Goal: Information Seeking & Learning: Learn about a topic

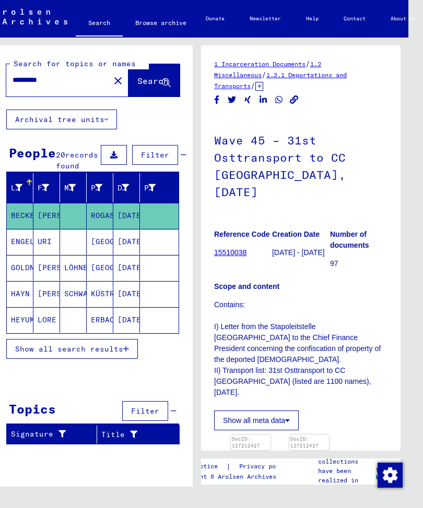
scroll to position [13, 17]
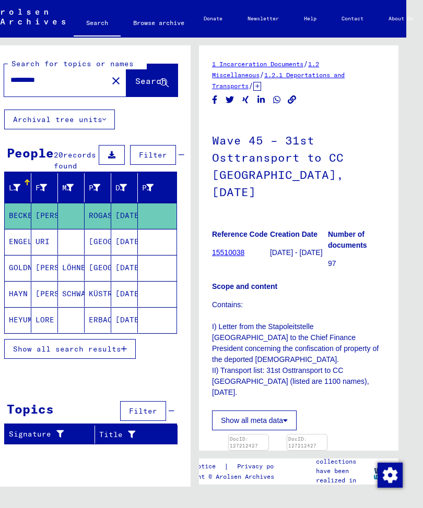
click at [122, 349] on icon "button" at bounding box center [124, 349] width 6 height 7
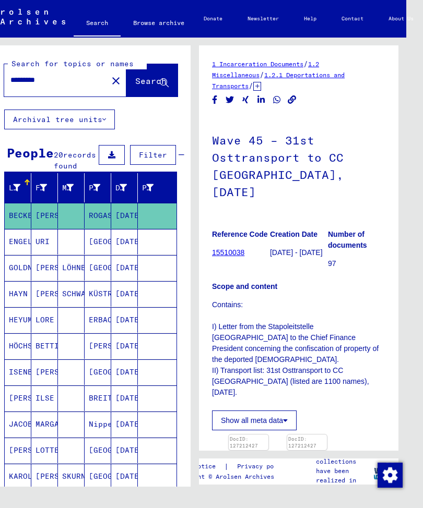
scroll to position [0, 0]
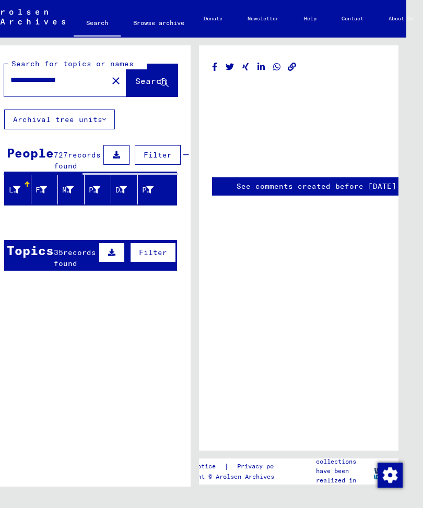
click at [54, 75] on input "**********" at bounding box center [55, 80] width 91 height 11
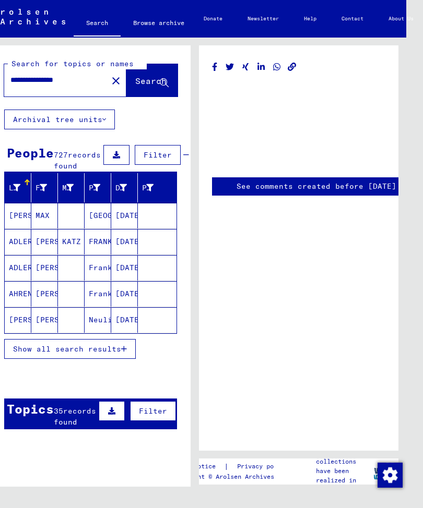
type input "**********"
click at [141, 76] on span "Search" at bounding box center [150, 81] width 31 height 10
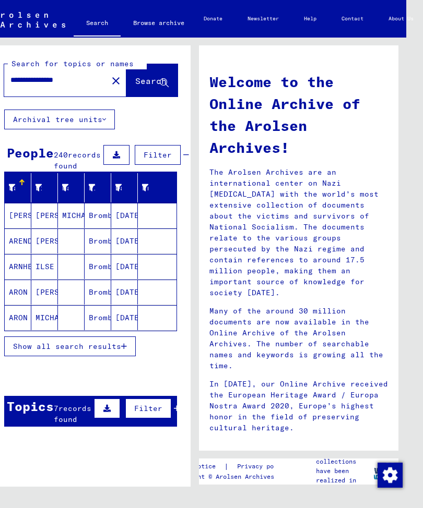
click at [107, 342] on span "Show all search results" at bounding box center [67, 346] width 108 height 9
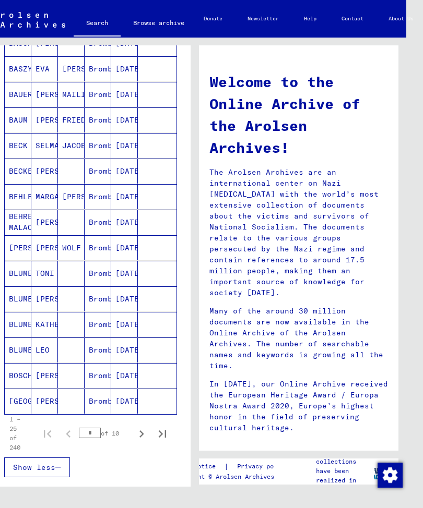
scroll to position [431, 0]
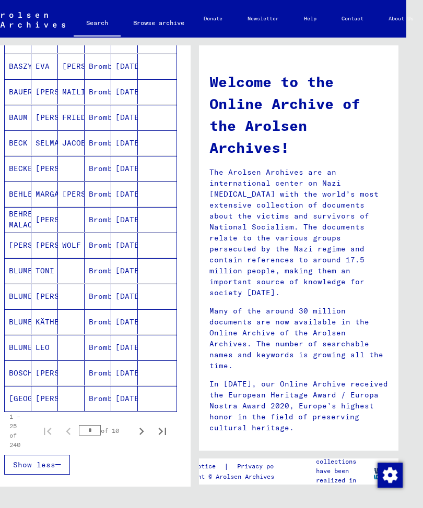
click at [146, 432] on icon "Next page" at bounding box center [141, 431] width 15 height 15
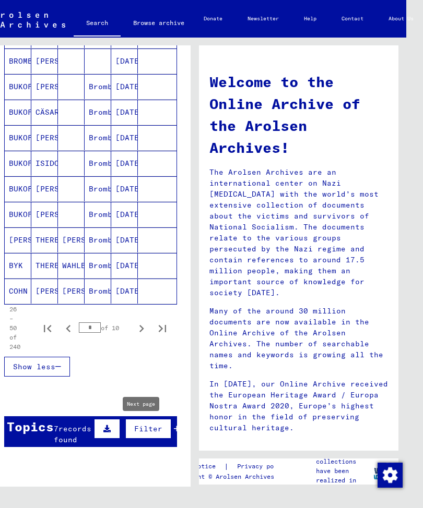
scroll to position [538, 0]
click at [145, 327] on icon "Next page" at bounding box center [141, 329] width 15 height 15
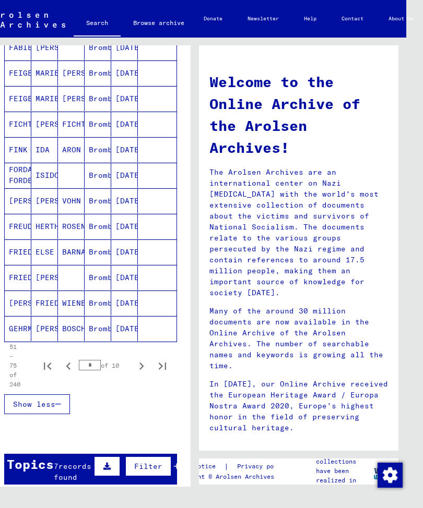
scroll to position [533, 0]
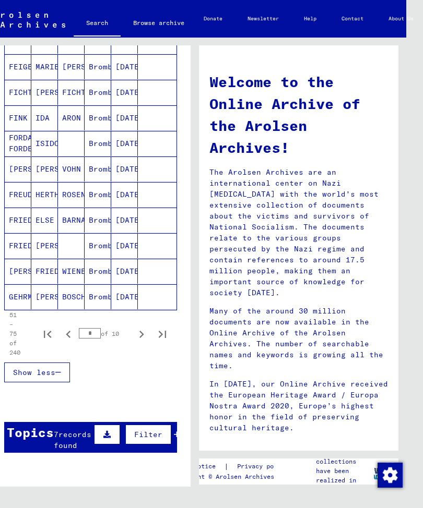
click at [144, 332] on icon "Next page" at bounding box center [141, 334] width 15 height 15
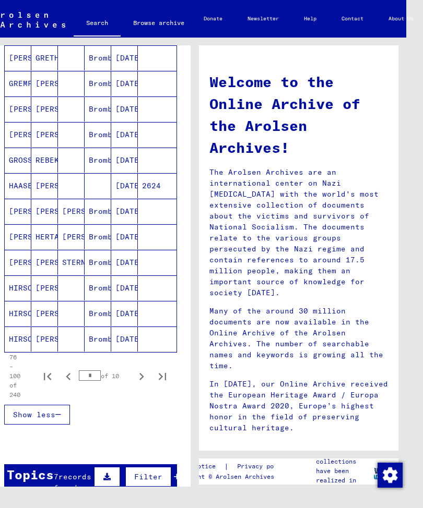
scroll to position [491, 0]
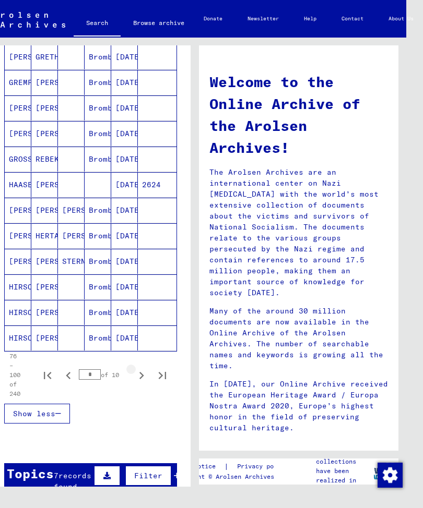
click at [148, 373] on icon "Next page" at bounding box center [141, 376] width 15 height 15
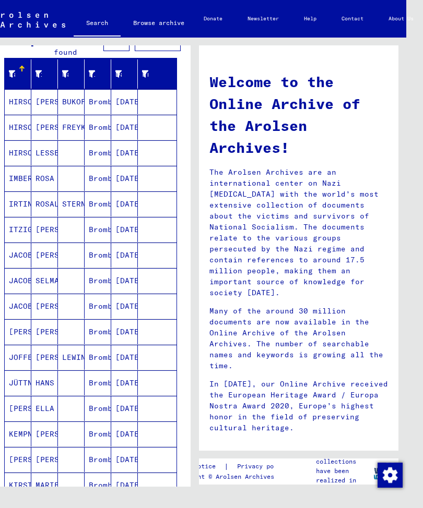
scroll to position [113, 0]
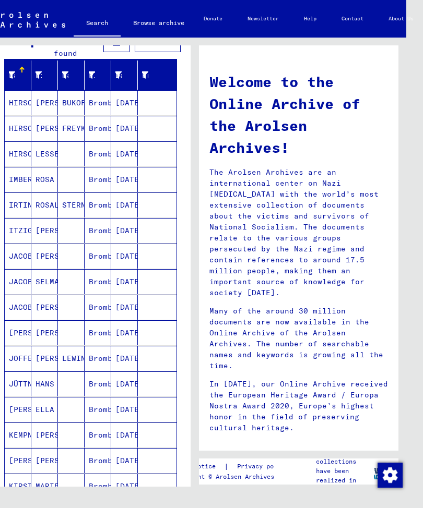
click at [53, 225] on mat-cell "[PERSON_NAME]" at bounding box center [44, 230] width 27 height 25
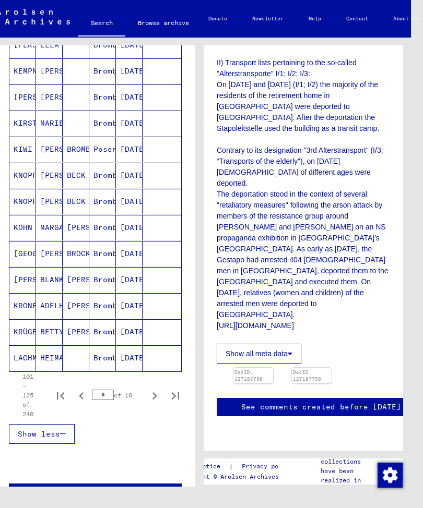
scroll to position [486, 0]
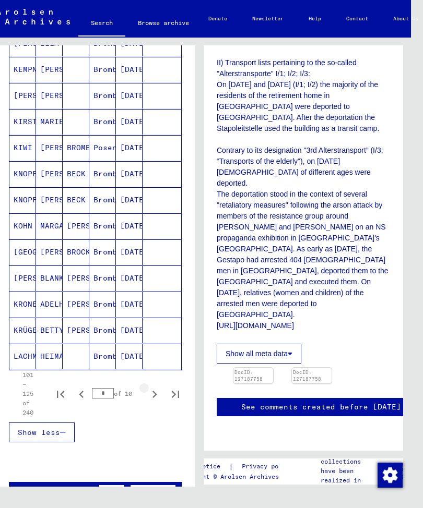
click at [153, 392] on icon "Next page" at bounding box center [154, 394] width 15 height 15
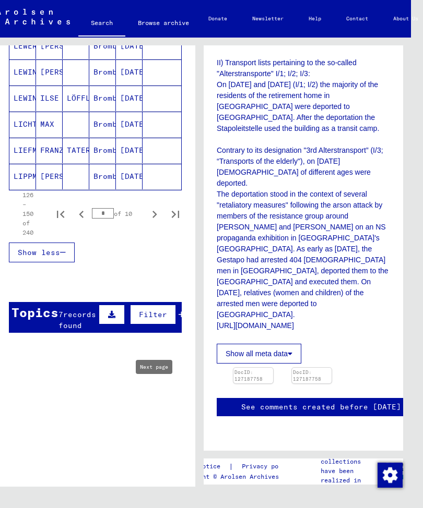
scroll to position [651, 0]
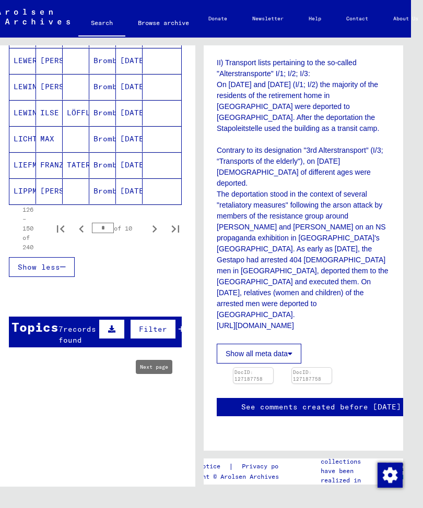
click at [156, 228] on icon "Next page" at bounding box center [154, 229] width 5 height 7
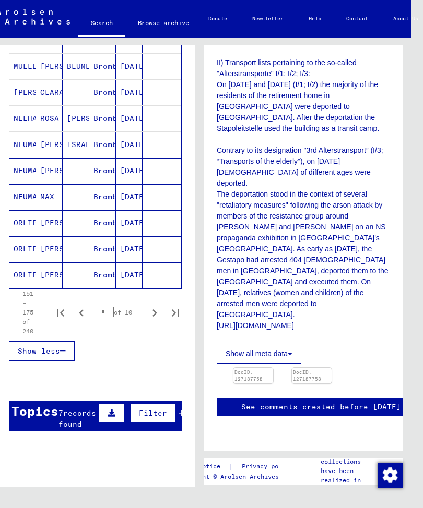
scroll to position [570, 0]
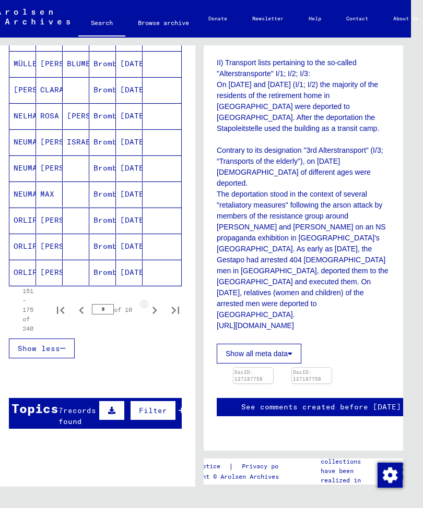
click at [157, 307] on icon "Next page" at bounding box center [154, 310] width 15 height 15
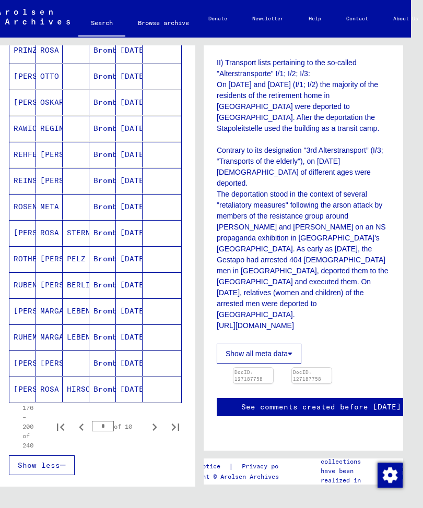
scroll to position [486, 0]
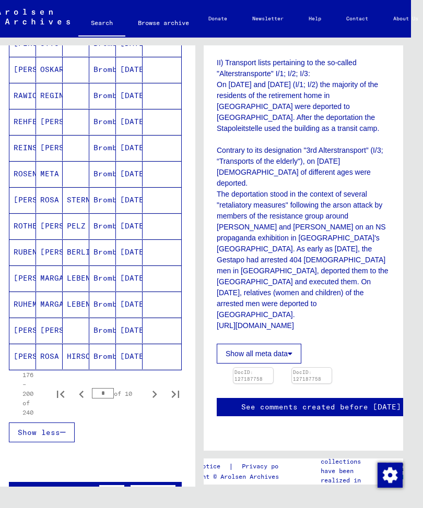
click at [161, 394] on icon "Next page" at bounding box center [154, 394] width 15 height 15
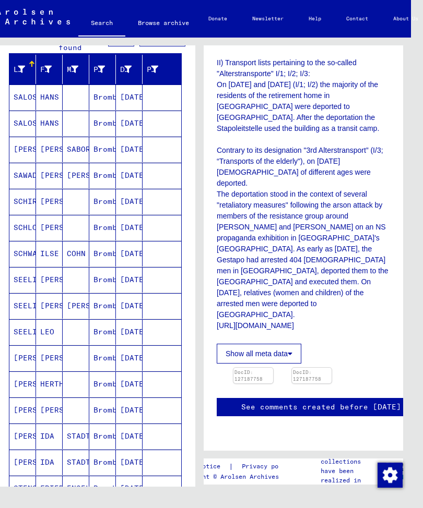
scroll to position [119, 0]
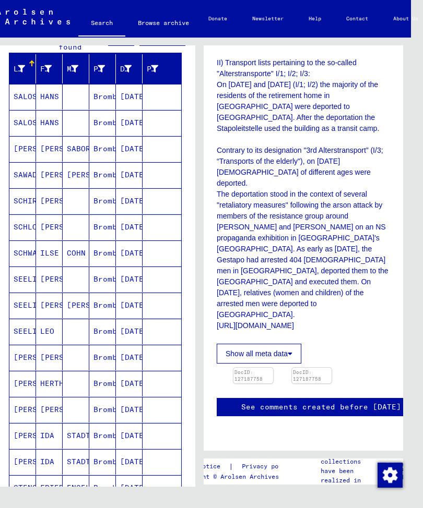
click at [59, 198] on mat-cell "[PERSON_NAME]" at bounding box center [49, 201] width 27 height 26
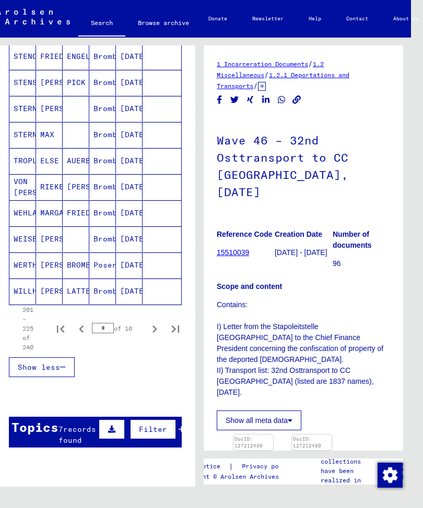
scroll to position [558, 0]
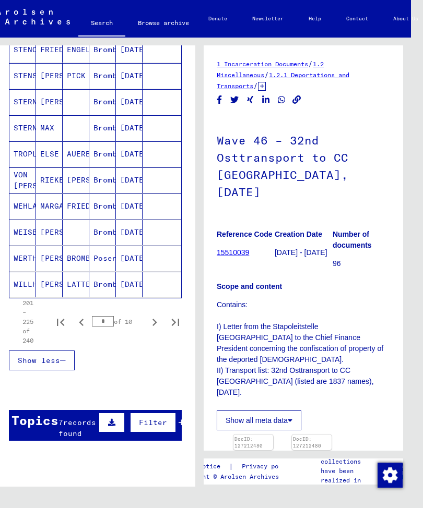
click at [159, 320] on icon "Next page" at bounding box center [154, 322] width 15 height 15
type input "**"
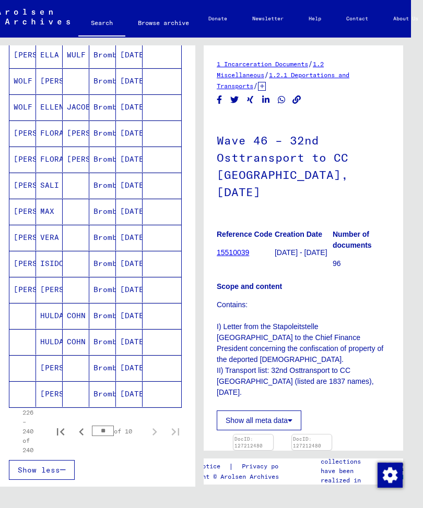
scroll to position [188, 0]
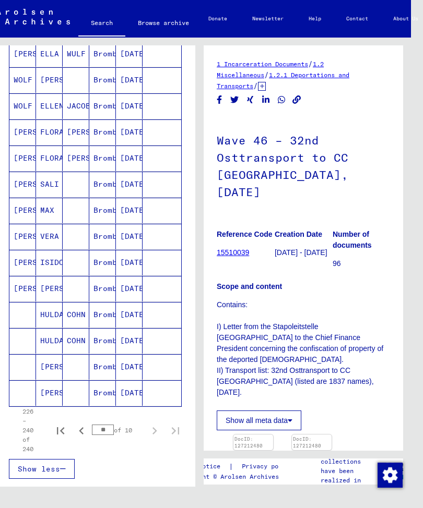
click at [63, 394] on mat-cell at bounding box center [76, 394] width 27 height 26
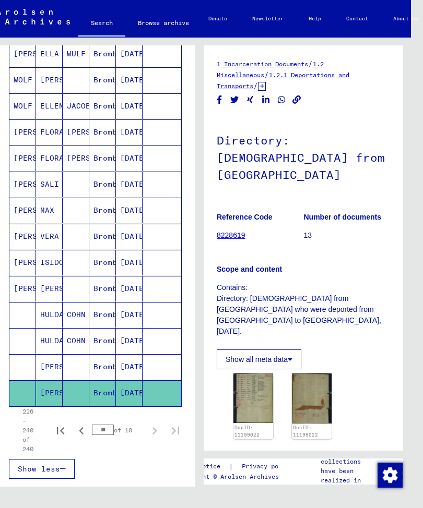
click at [57, 369] on mat-cell "[PERSON_NAME]" at bounding box center [49, 367] width 27 height 26
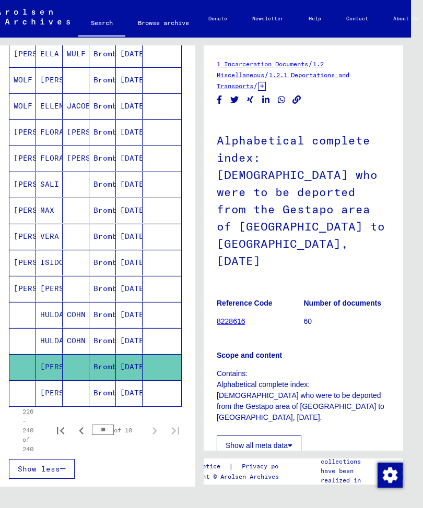
click at [57, 336] on mat-cell "HULDA" at bounding box center [49, 341] width 27 height 26
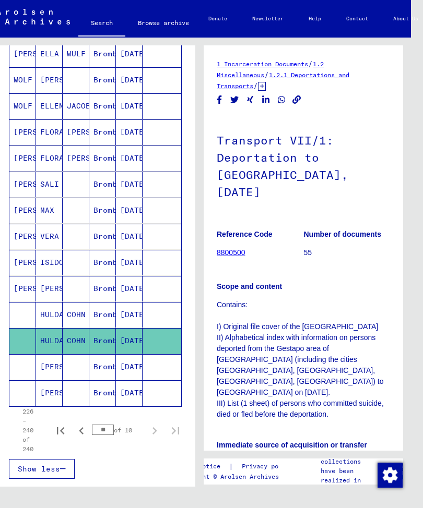
click at [53, 310] on mat-cell "HULDA" at bounding box center [49, 315] width 27 height 26
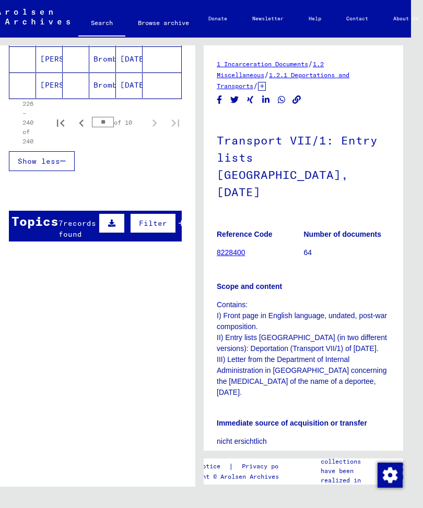
scroll to position [495, 0]
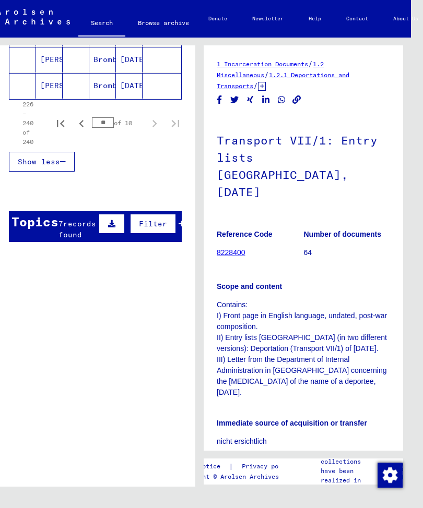
click at [67, 232] on span "records found" at bounding box center [77, 229] width 38 height 20
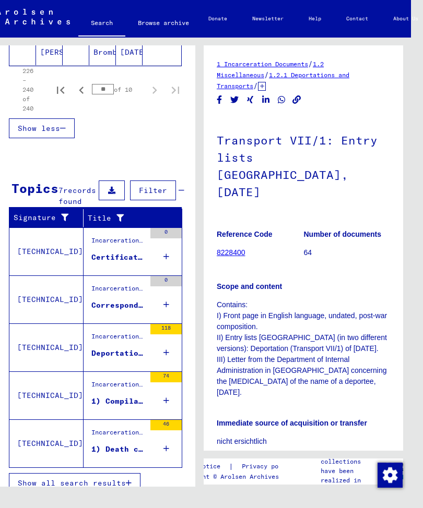
scroll to position [528, 0]
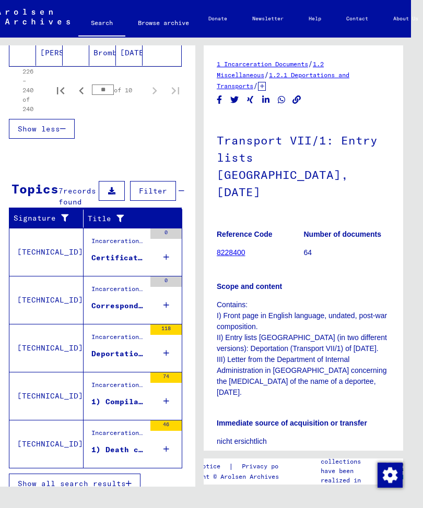
click at [112, 494] on button "Show all search results" at bounding box center [75, 484] width 132 height 20
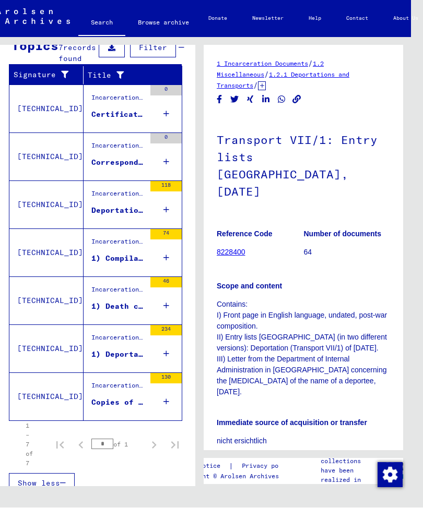
click at [170, 410] on mat-cell at bounding box center [162, 409] width 39 height 26
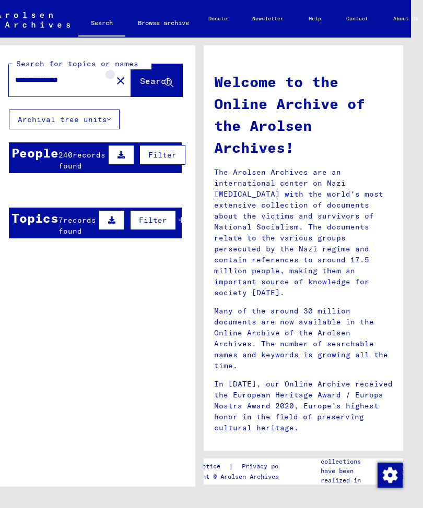
click at [110, 76] on button "close" at bounding box center [120, 80] width 21 height 21
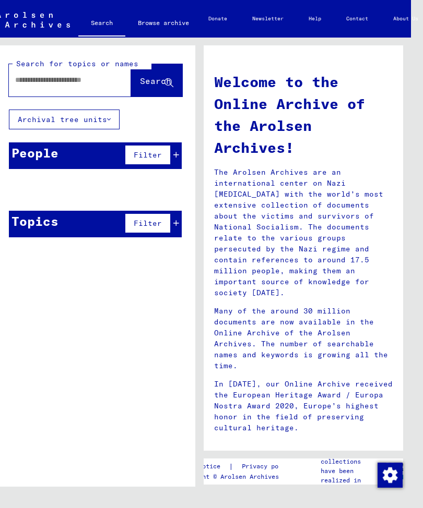
click at [31, 75] on input "text" at bounding box center [57, 80] width 85 height 11
type input "**********"
click at [156, 76] on span "Search" at bounding box center [155, 81] width 31 height 10
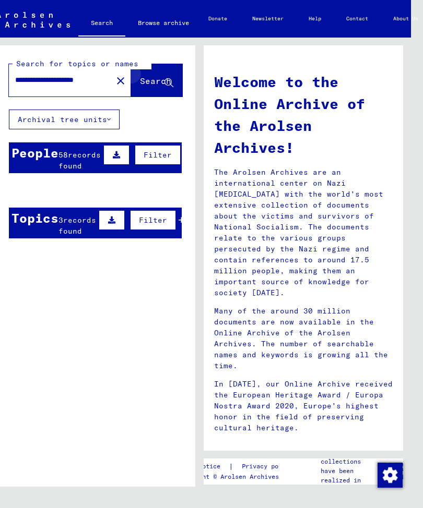
click at [174, 74] on button "Search" at bounding box center [156, 80] width 51 height 32
click at [80, 232] on mat-cell at bounding box center [76, 241] width 27 height 25
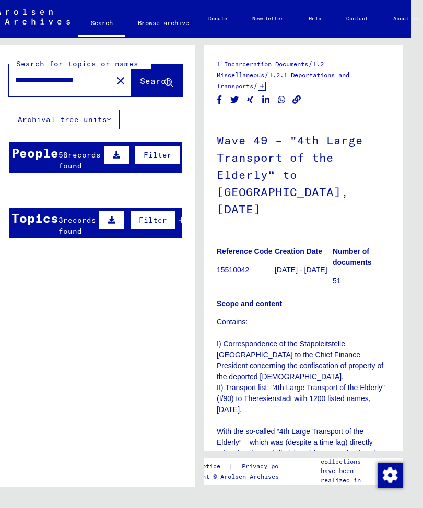
click at [179, 220] on mat-cell at bounding box center [162, 216] width 39 height 26
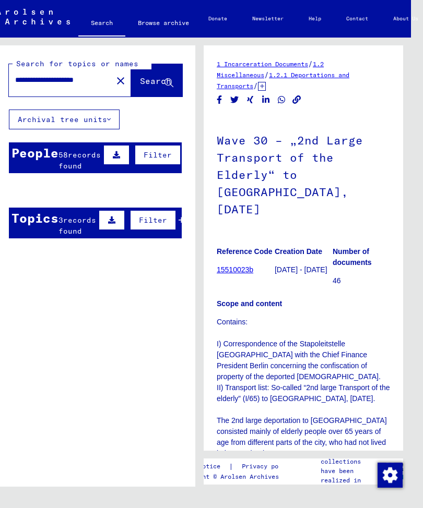
click at [180, 143] on div "People 58 records found Filter" at bounding box center [95, 158] width 173 height 31
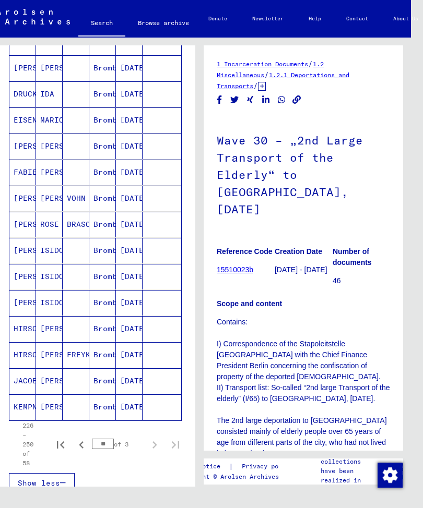
scroll to position [446, 0]
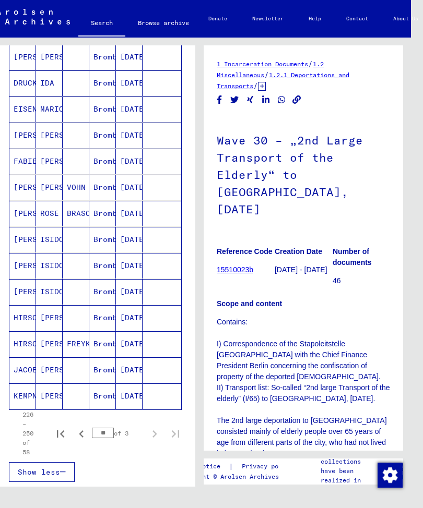
click at [61, 431] on icon "First page" at bounding box center [60, 434] width 15 height 15
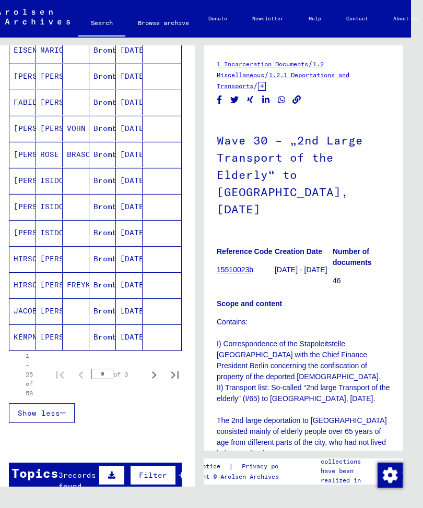
scroll to position [499, 0]
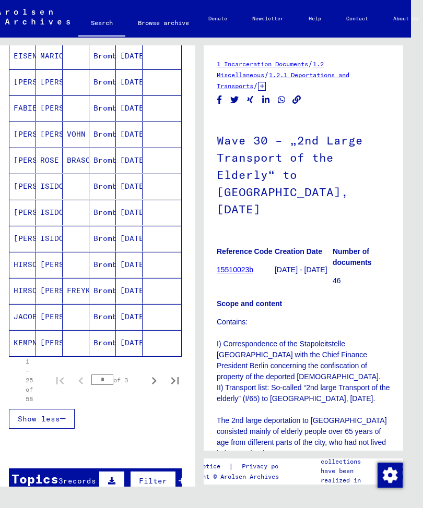
click at [157, 375] on icon "Next page" at bounding box center [154, 381] width 15 height 15
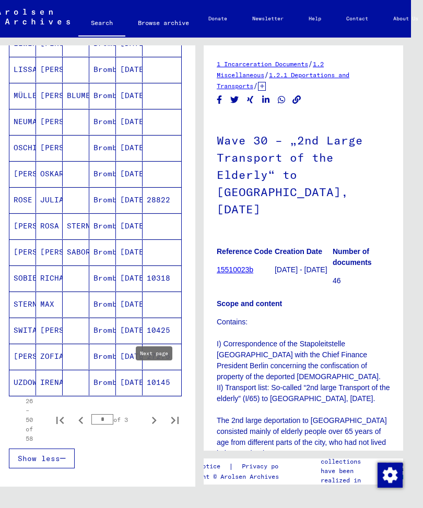
scroll to position [460, 0]
click at [160, 415] on icon "Next page" at bounding box center [154, 420] width 15 height 15
type input "*"
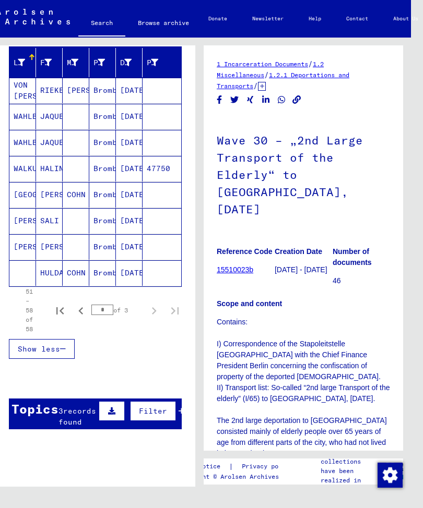
scroll to position [126, 0]
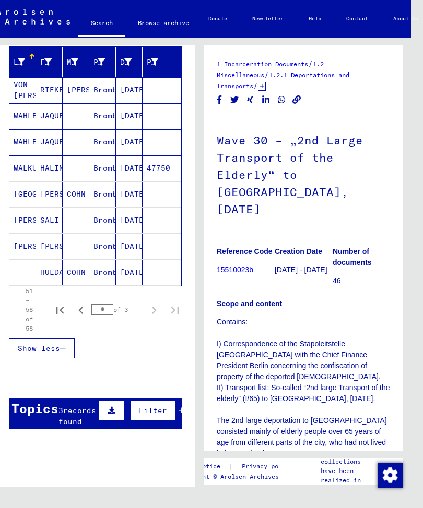
click at [179, 412] on icon at bounding box center [182, 410] width 6 height 7
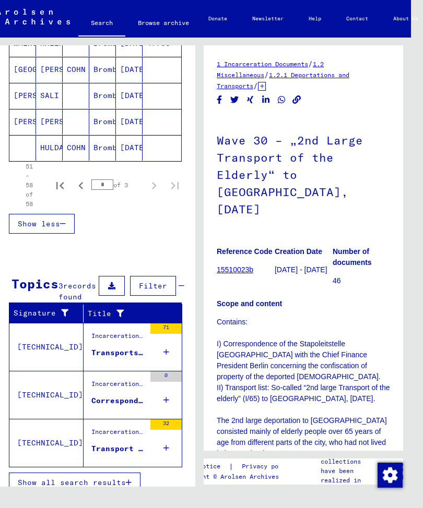
scroll to position [250, 0]
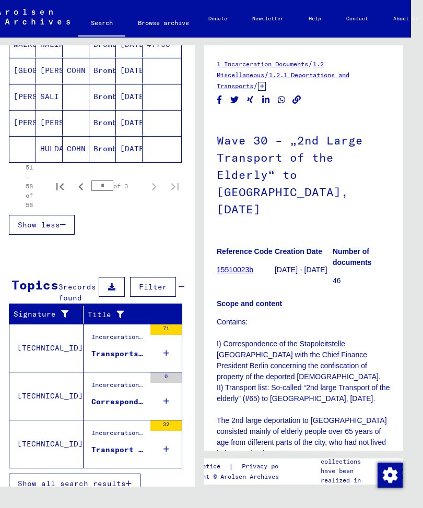
click at [170, 365] on div "71" at bounding box center [165, 348] width 31 height 47
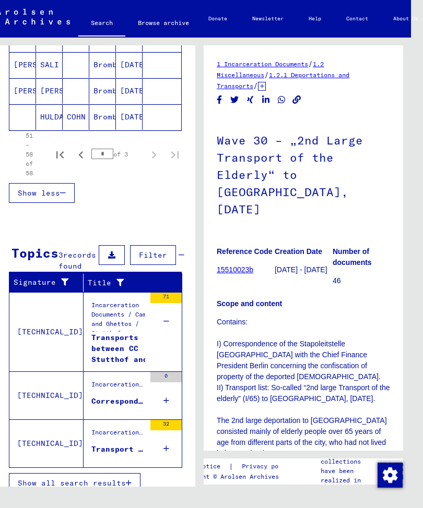
scroll to position [281, 0]
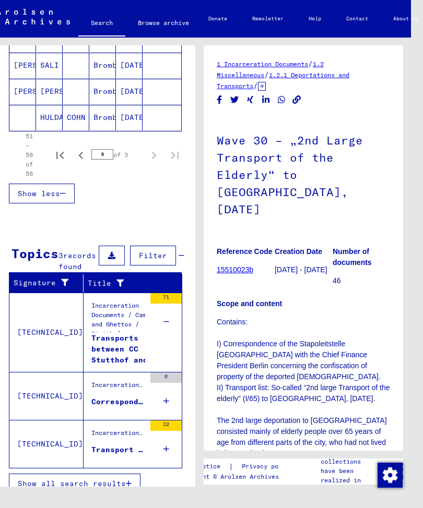
click at [169, 412] on icon at bounding box center [166, 401] width 6 height 37
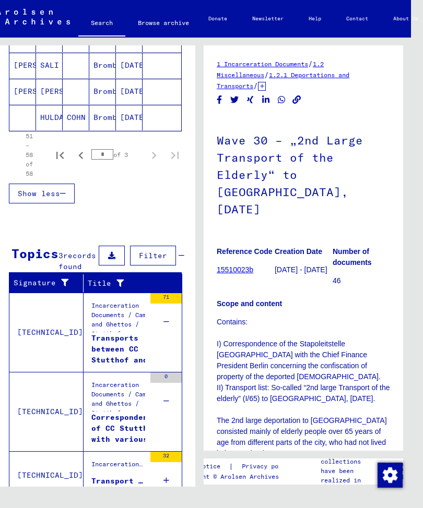
click at [137, 441] on div "Correspondence of CC Stutthof with various administrations; various reports" at bounding box center [128, 427] width 75 height 31
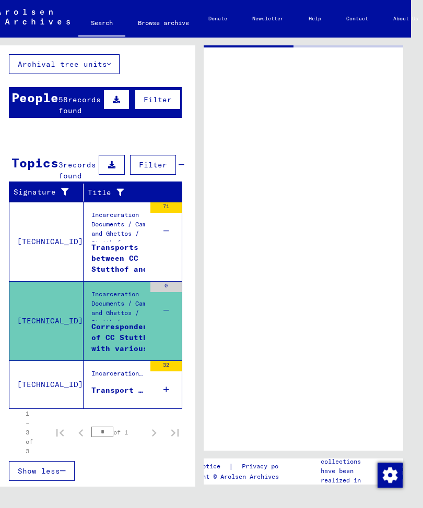
scroll to position [43, 0]
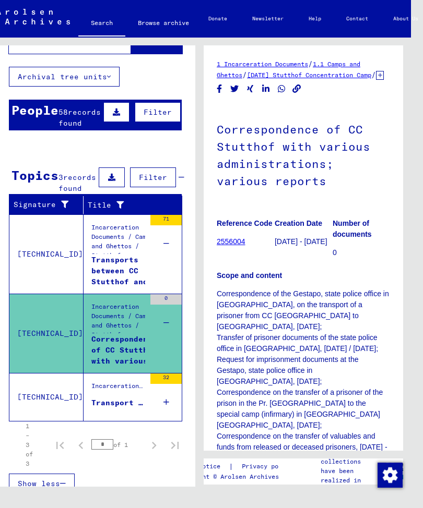
click at [169, 413] on div "51 – 58 of 58 * of 3" at bounding box center [99, 393] width 172 height 47
click at [169, 411] on div "51 – 58 of 58 * of 3" at bounding box center [99, 393] width 172 height 47
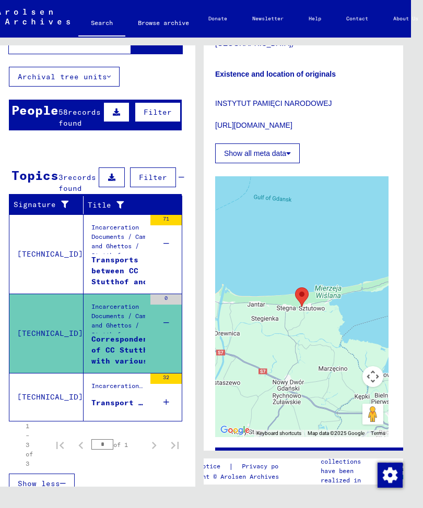
scroll to position [1237, 2]
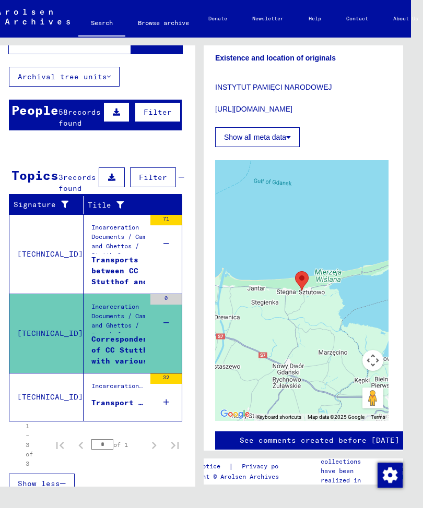
click at [162, 417] on div "Show less" at bounding box center [95, 432] width 173 height 30
click at [164, 411] on div "51 – 58 of 58 * of 3" at bounding box center [99, 393] width 172 height 47
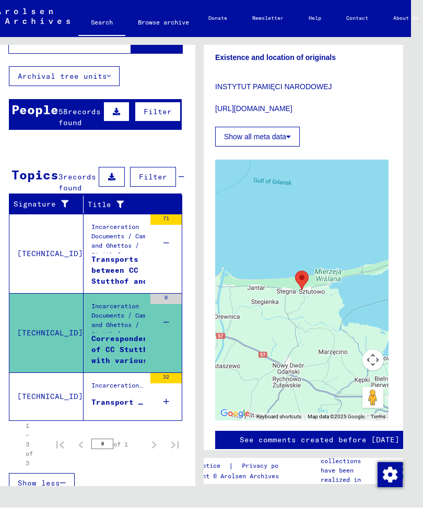
click at [173, 435] on div "Show less" at bounding box center [95, 432] width 173 height 30
click at [164, 410] on div "51 – 58 of 58 * of 3" at bounding box center [99, 393] width 172 height 47
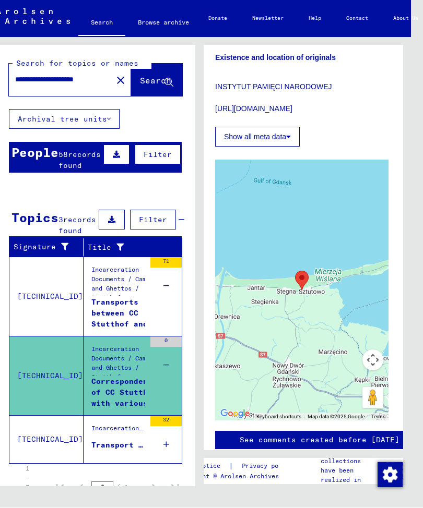
scroll to position [0, 0]
click at [170, 145] on button "Filter" at bounding box center [158, 155] width 46 height 20
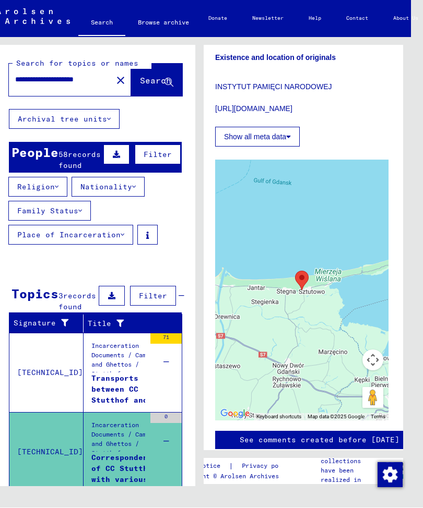
click at [183, 151] on icon at bounding box center [186, 154] width 6 height 7
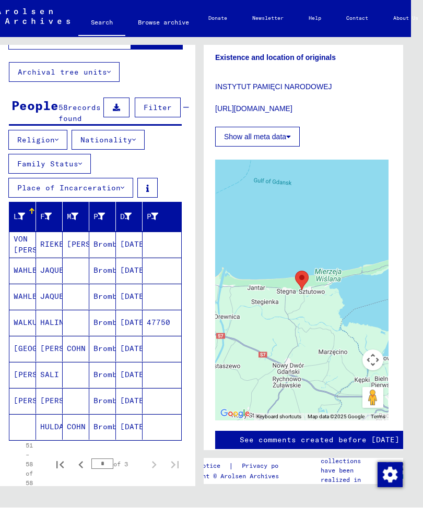
scroll to position [49, 0]
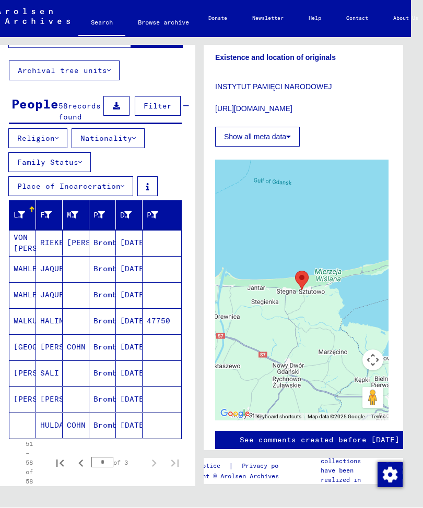
click at [136, 138] on button "Nationality" at bounding box center [108, 139] width 73 height 20
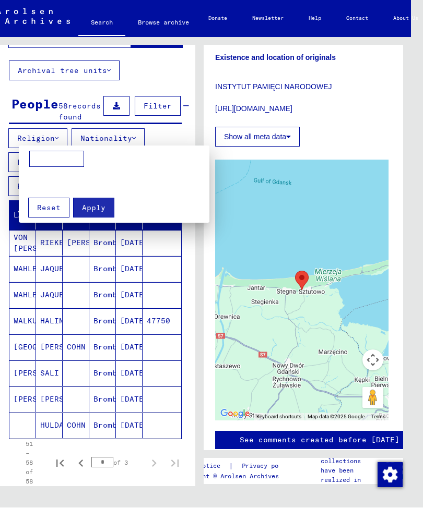
click at [159, 482] on div at bounding box center [211, 254] width 423 height 508
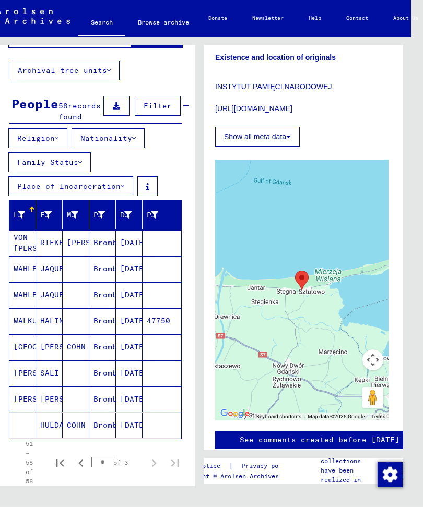
click at [87, 235] on mat-cell "[PERSON_NAME]" at bounding box center [76, 244] width 27 height 26
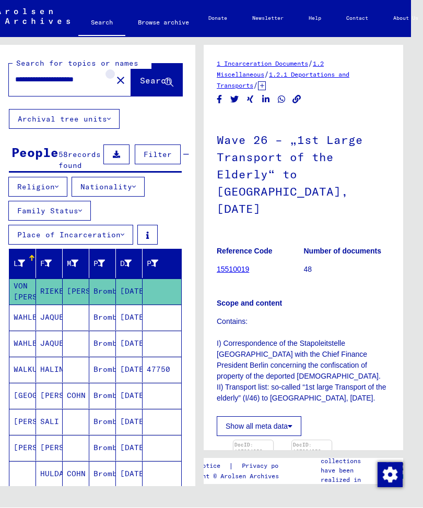
click at [114, 75] on mat-icon "close" at bounding box center [120, 81] width 13 height 13
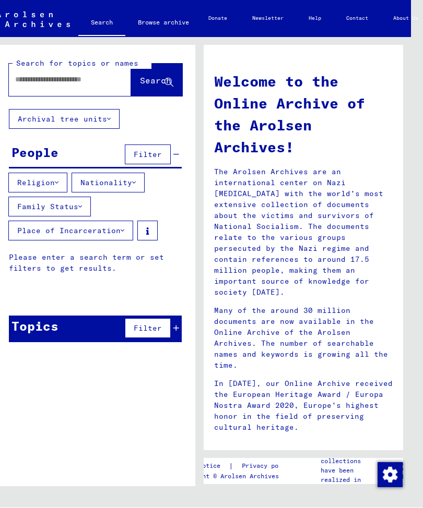
click at [50, 75] on input "text" at bounding box center [57, 80] width 85 height 11
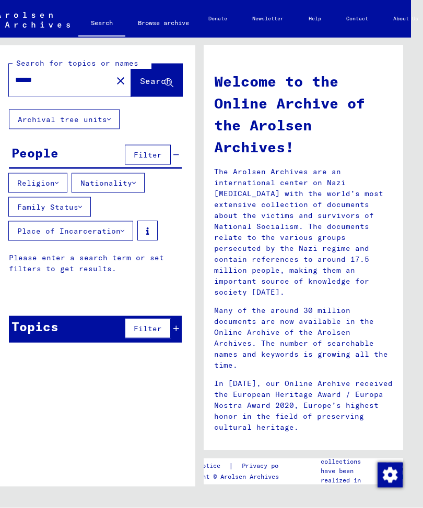
type input "*****"
click at [150, 76] on span "Search" at bounding box center [155, 81] width 31 height 10
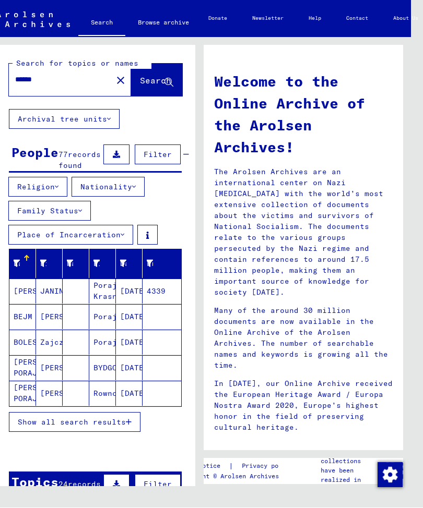
click at [128, 421] on icon "button" at bounding box center [129, 422] width 6 height 7
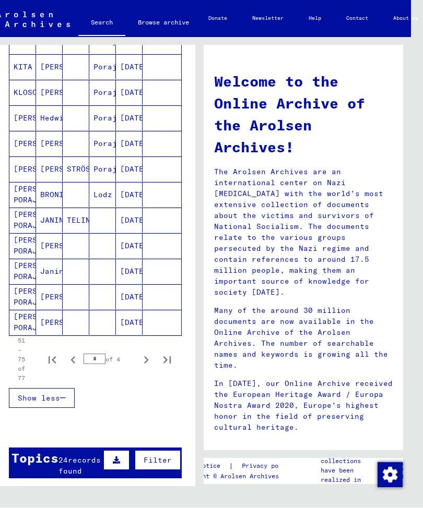
scroll to position [583, 0]
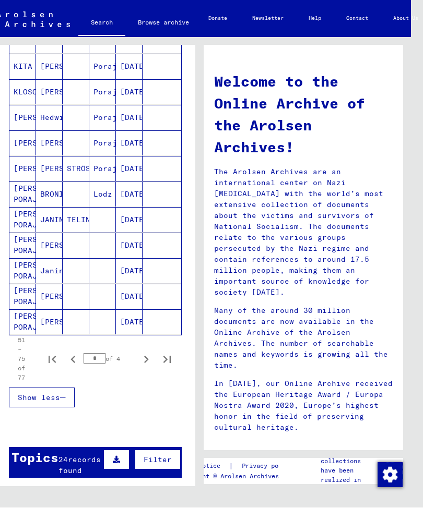
click at [59, 357] on icon "First page" at bounding box center [52, 360] width 15 height 15
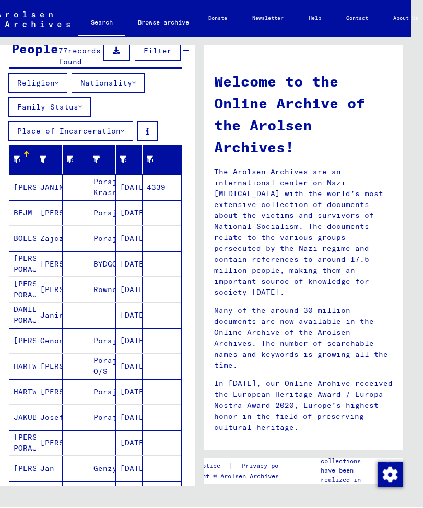
scroll to position [103, 0]
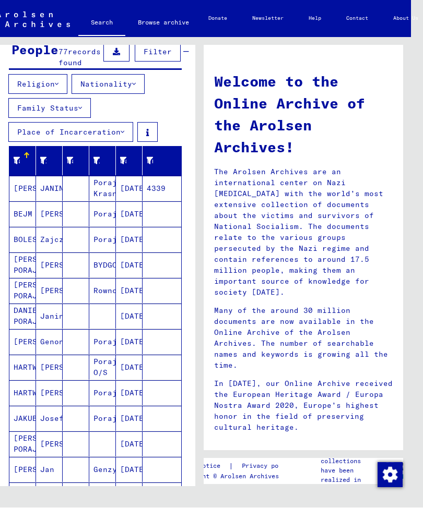
click at [115, 261] on mat-cell "BYDGOSE" at bounding box center [102, 265] width 27 height 25
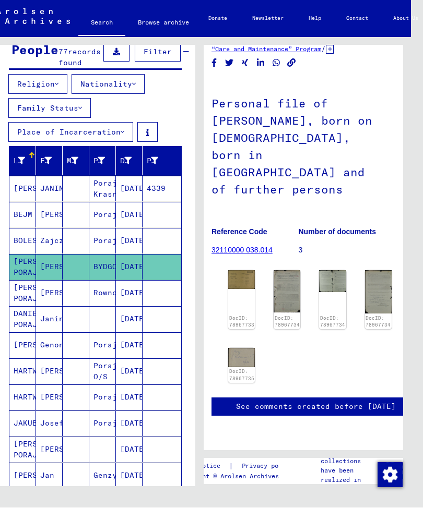
scroll to position [64, 4]
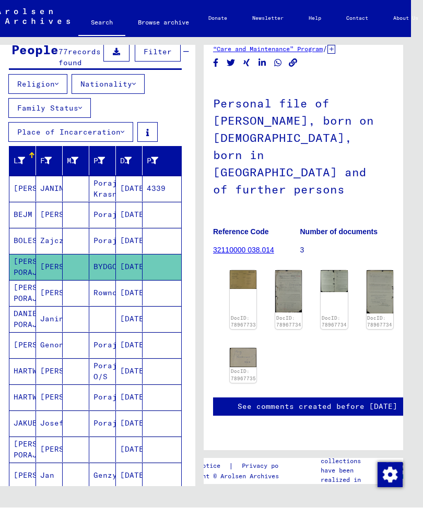
click at [252, 271] on img at bounding box center [243, 280] width 27 height 19
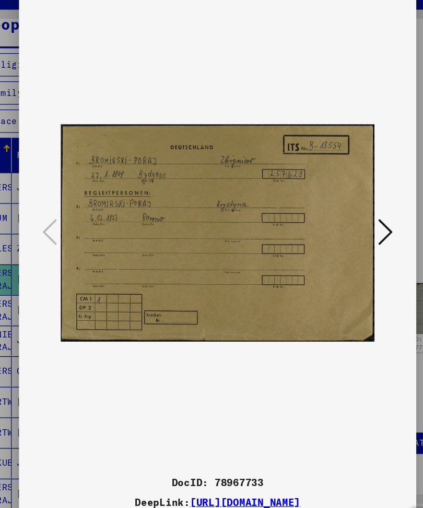
click at [348, 215] on icon at bounding box center [354, 227] width 13 height 25
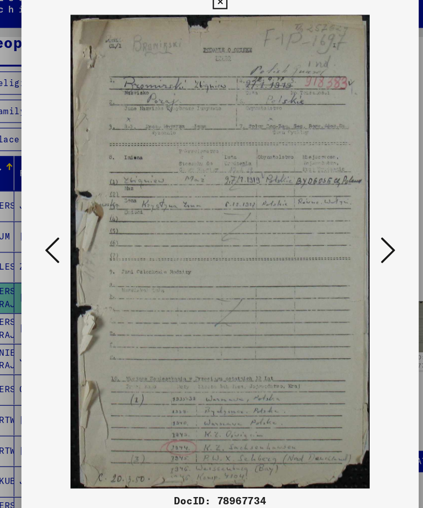
click at [348, 215] on icon at bounding box center [354, 227] width 13 height 25
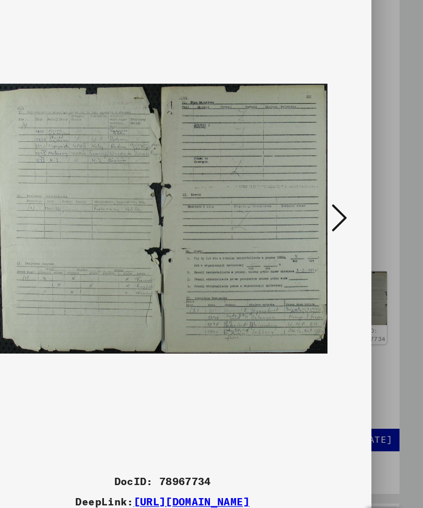
click at [348, 215] on icon at bounding box center [354, 227] width 13 height 25
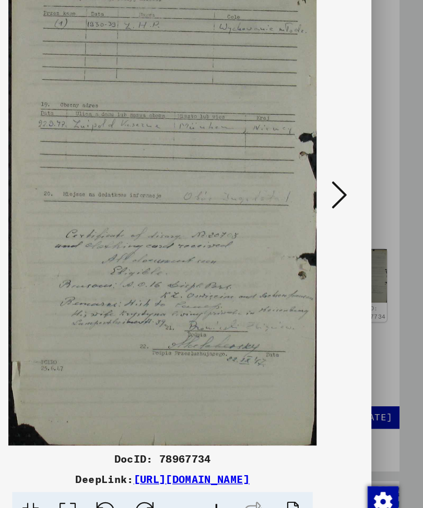
scroll to position [0, 0]
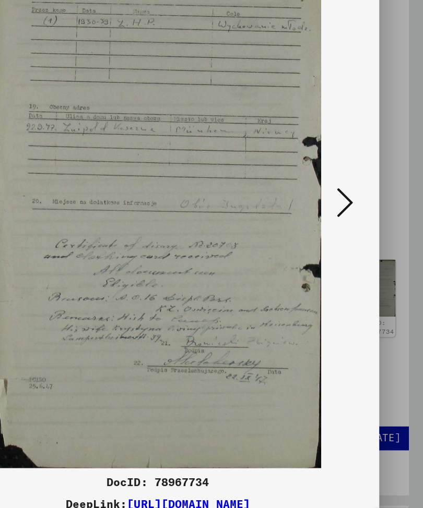
click at [348, 215] on icon at bounding box center [354, 227] width 13 height 25
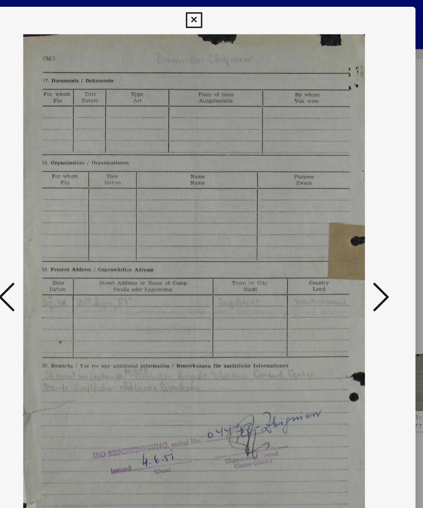
click at [348, 219] on icon at bounding box center [354, 227] width 13 height 25
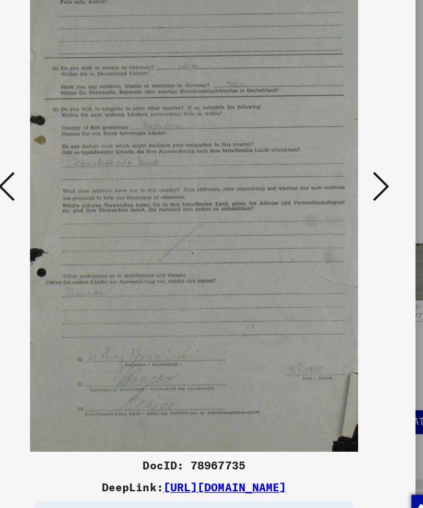
click at [348, 215] on icon at bounding box center [354, 227] width 13 height 25
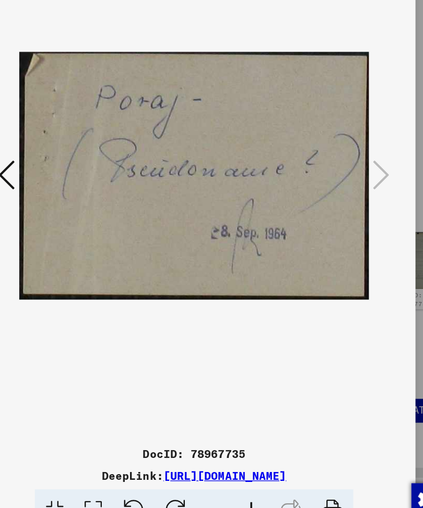
click at [59, 213] on button at bounding box center [68, 228] width 19 height 30
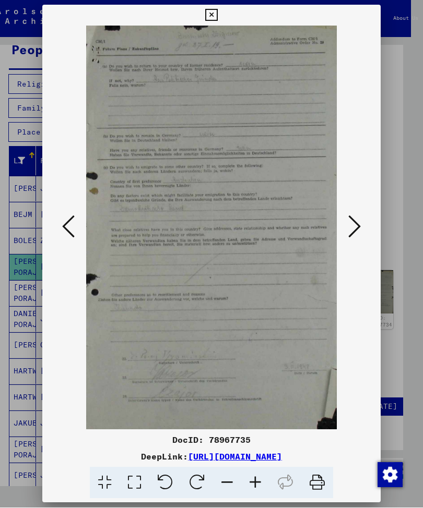
click at [359, 218] on icon at bounding box center [354, 227] width 13 height 25
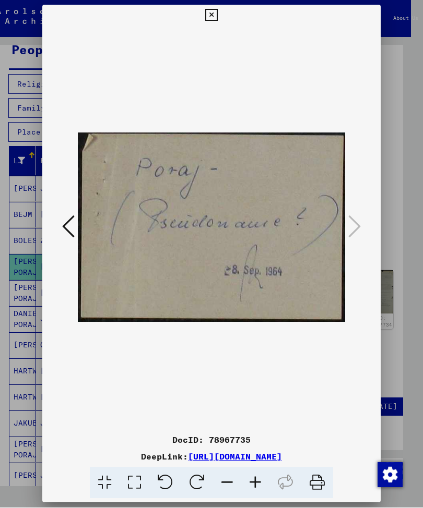
click at [217, 12] on icon at bounding box center [211, 15] width 12 height 13
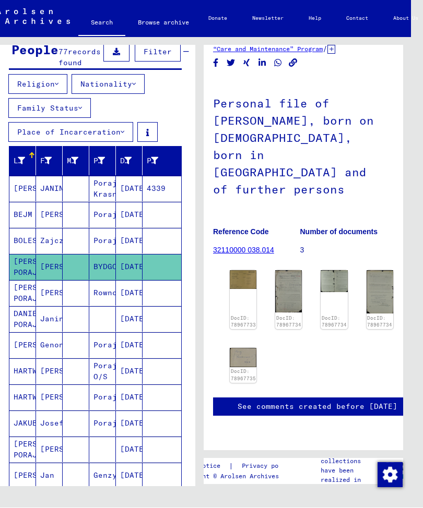
click at [45, 294] on mat-cell "[PERSON_NAME]" at bounding box center [49, 294] width 27 height 26
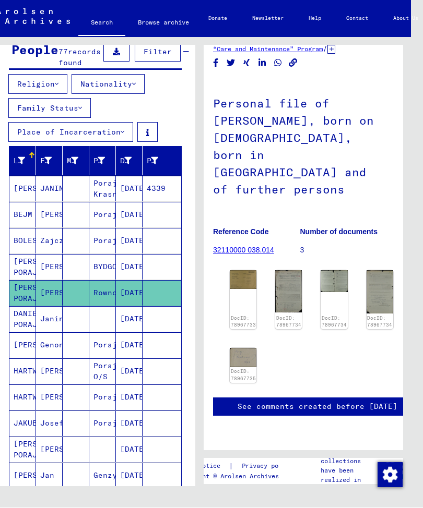
click at [31, 295] on mat-cell "[PERSON_NAME] PORAJ" at bounding box center [22, 294] width 27 height 26
click at [53, 292] on mat-cell "[PERSON_NAME]" at bounding box center [49, 294] width 27 height 26
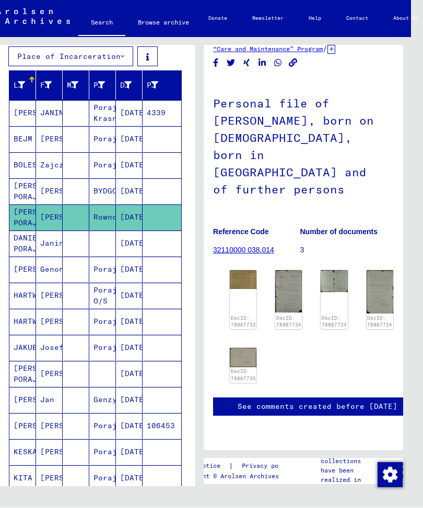
scroll to position [178, 0]
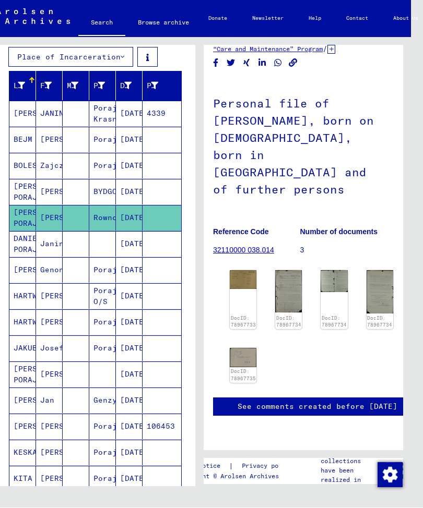
click at [27, 217] on mat-cell "[PERSON_NAME] PORAJ" at bounding box center [22, 219] width 27 height 26
click at [21, 162] on mat-cell "BOLESTAW" at bounding box center [22, 166] width 27 height 26
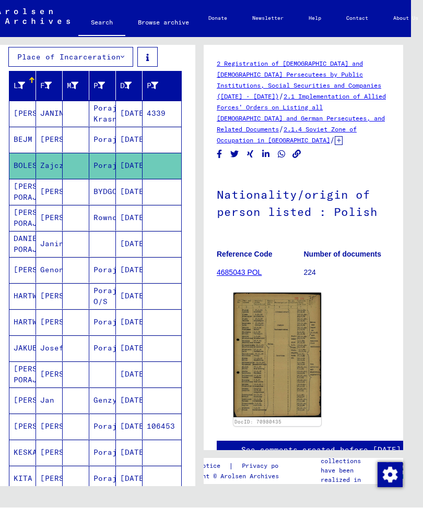
click at [28, 210] on mat-cell "[PERSON_NAME] PORAJ" at bounding box center [22, 219] width 27 height 26
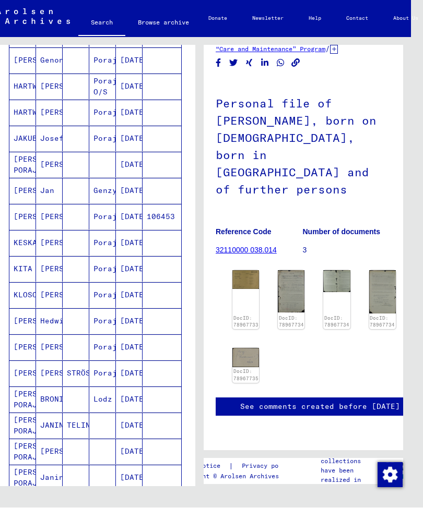
scroll to position [387, 0]
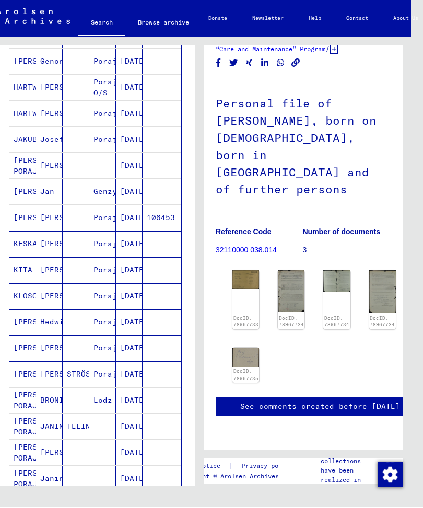
click at [51, 164] on mat-cell "[PERSON_NAME]" at bounding box center [49, 166] width 27 height 26
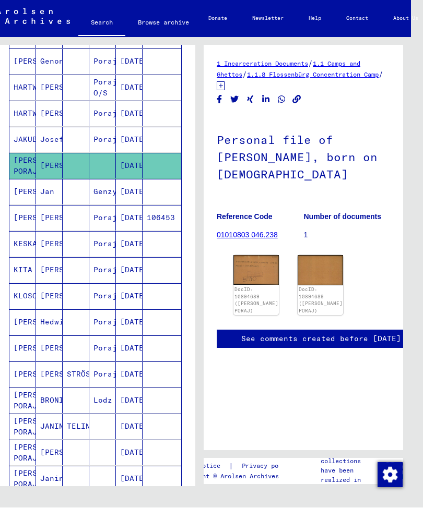
click at [261, 267] on img at bounding box center [255, 271] width 45 height 30
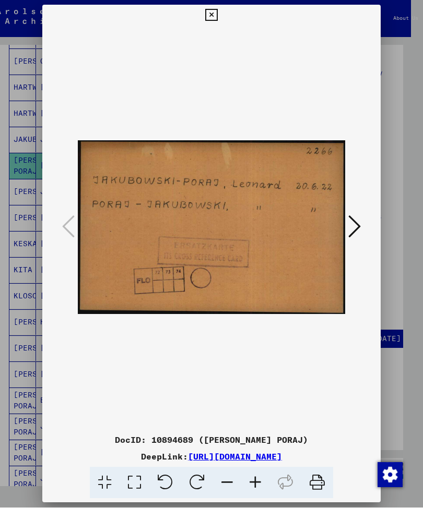
click at [360, 227] on icon at bounding box center [354, 227] width 13 height 25
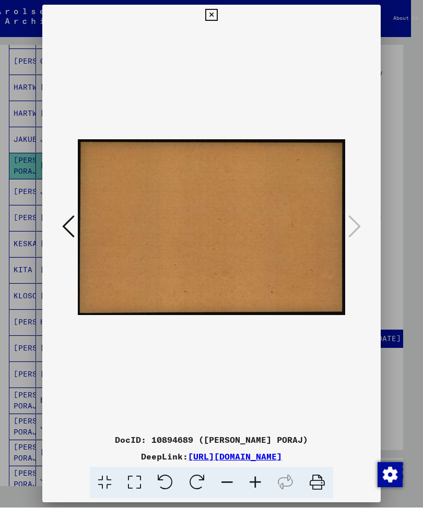
click at [217, 9] on icon at bounding box center [211, 15] width 12 height 13
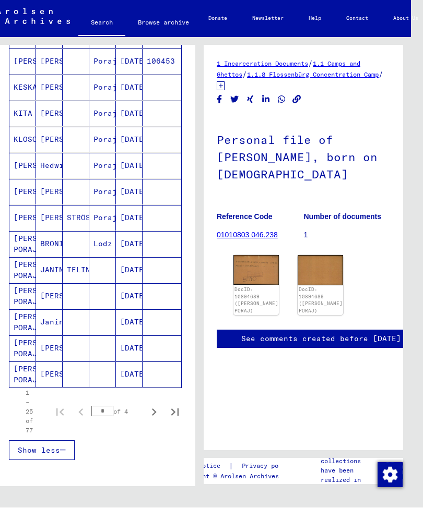
scroll to position [543, 0]
click at [52, 243] on mat-cell "BRONISLAW" at bounding box center [49, 245] width 27 height 26
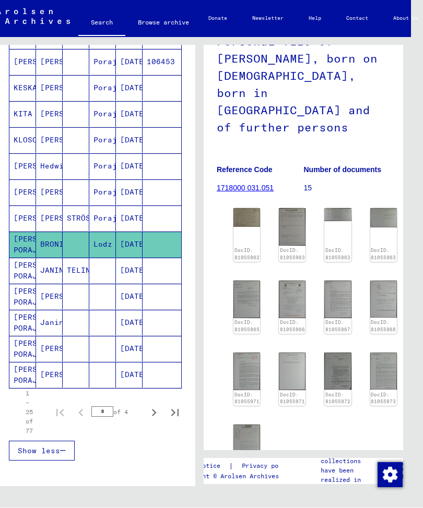
scroll to position [111, 0]
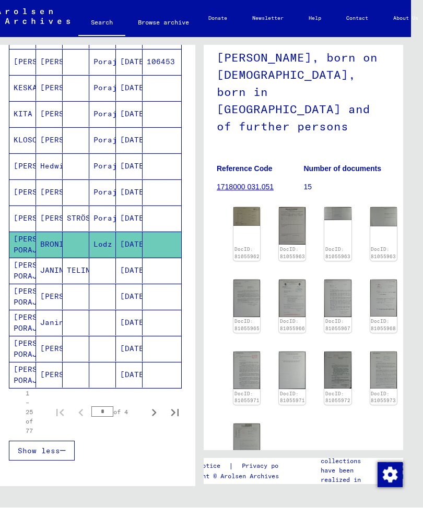
click at [247, 208] on img at bounding box center [246, 217] width 27 height 19
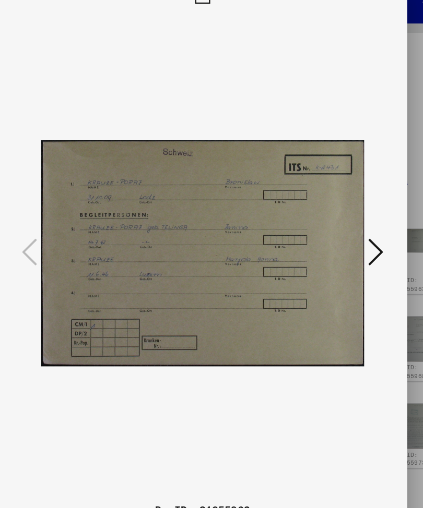
click at [348, 215] on icon at bounding box center [354, 227] width 13 height 25
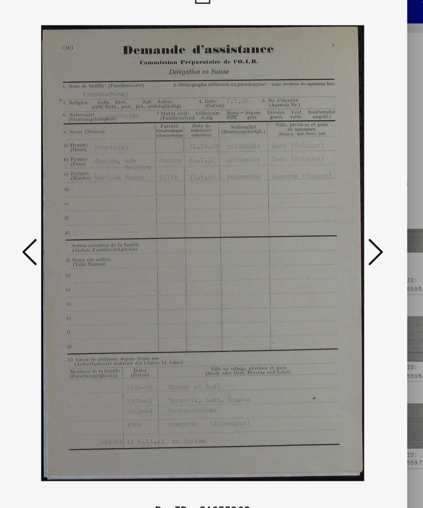
click at [348, 215] on icon at bounding box center [354, 227] width 13 height 25
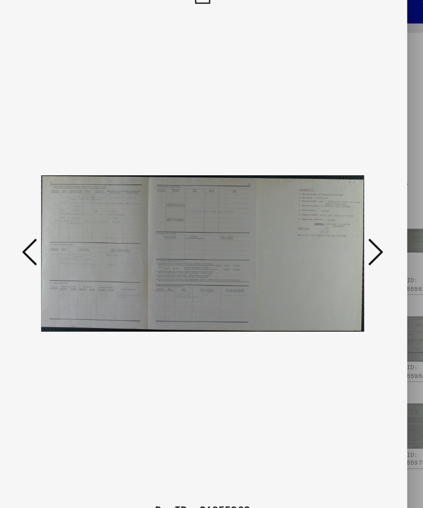
click at [348, 215] on icon at bounding box center [354, 227] width 13 height 25
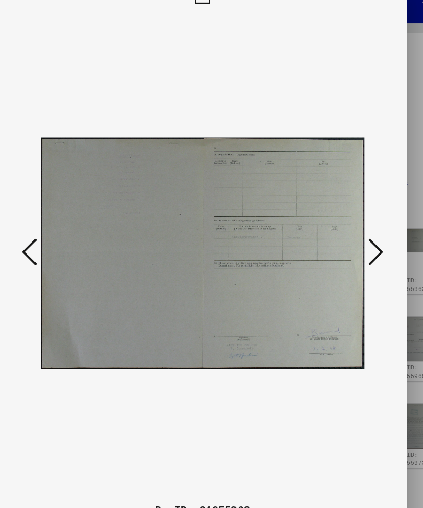
click at [348, 215] on icon at bounding box center [354, 227] width 13 height 25
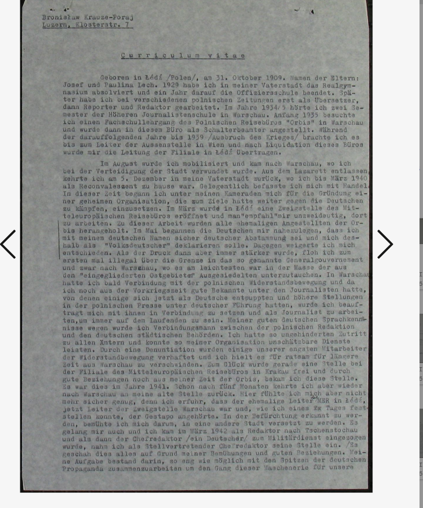
click at [348, 215] on icon at bounding box center [354, 227] width 13 height 25
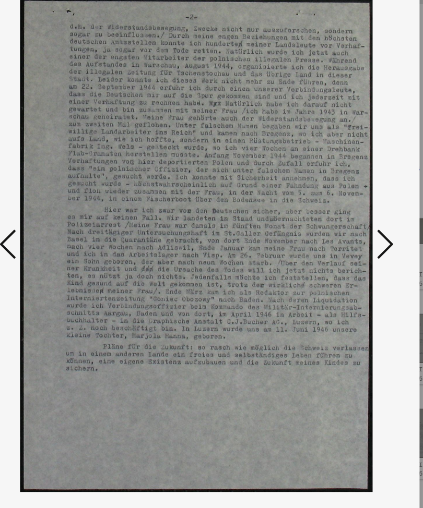
click at [348, 215] on icon at bounding box center [354, 227] width 13 height 25
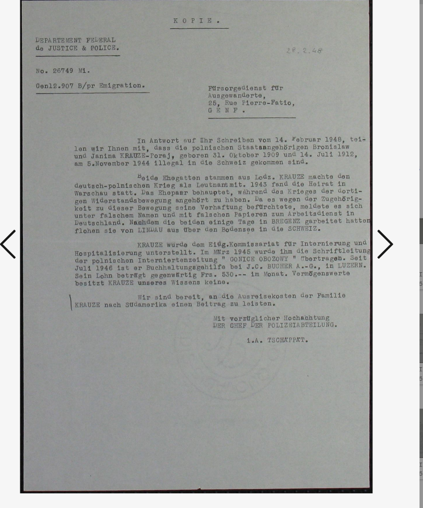
click at [348, 215] on icon at bounding box center [354, 227] width 13 height 25
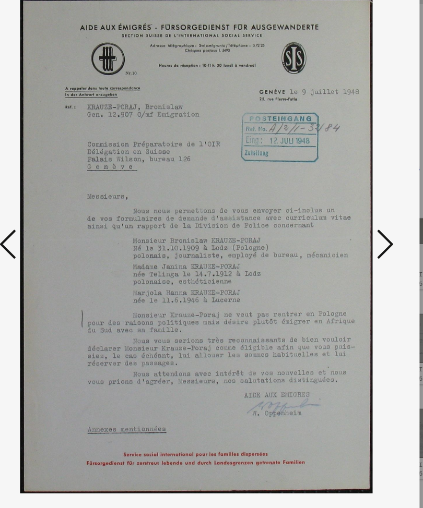
click at [348, 215] on icon at bounding box center [354, 227] width 13 height 25
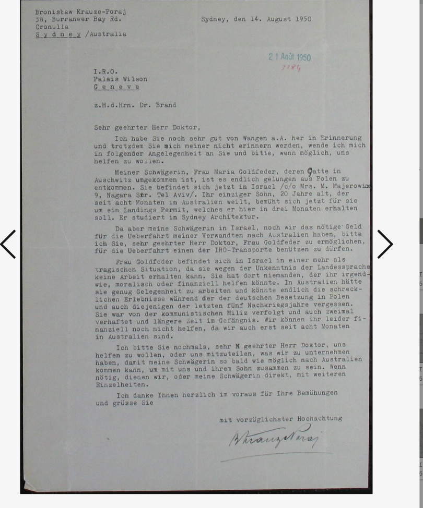
click at [348, 215] on icon at bounding box center [354, 227] width 13 height 25
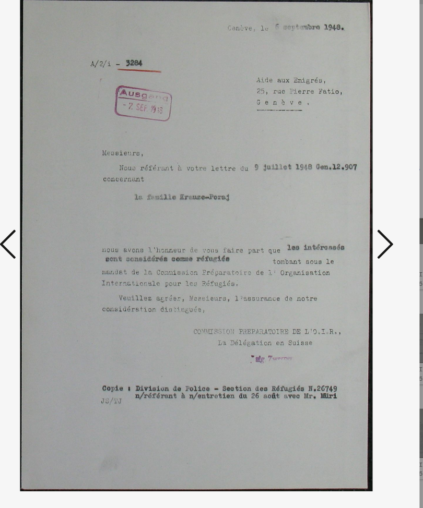
click at [348, 215] on icon at bounding box center [354, 227] width 13 height 25
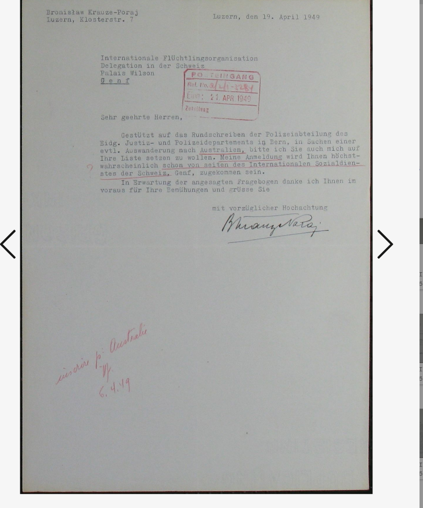
click at [348, 215] on icon at bounding box center [354, 227] width 13 height 25
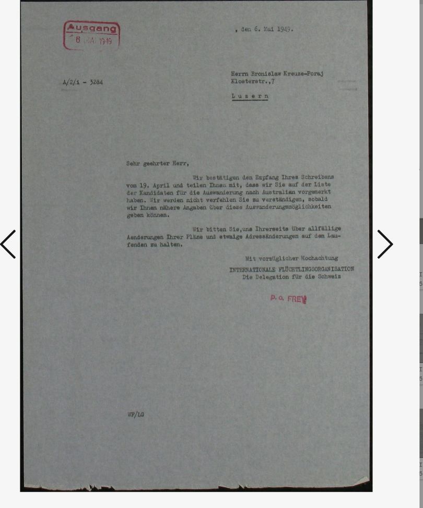
click at [78, 179] on img at bounding box center [211, 228] width 267 height 404
click at [62, 215] on icon at bounding box center [68, 227] width 13 height 25
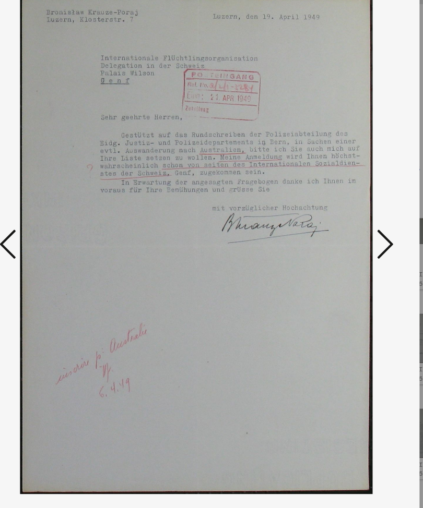
click at [348, 215] on icon at bounding box center [354, 227] width 13 height 25
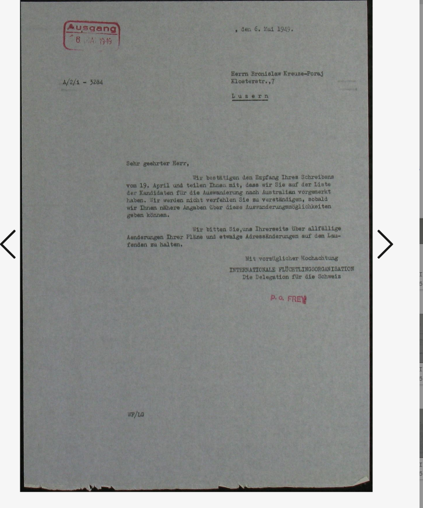
click at [348, 215] on icon at bounding box center [354, 227] width 13 height 25
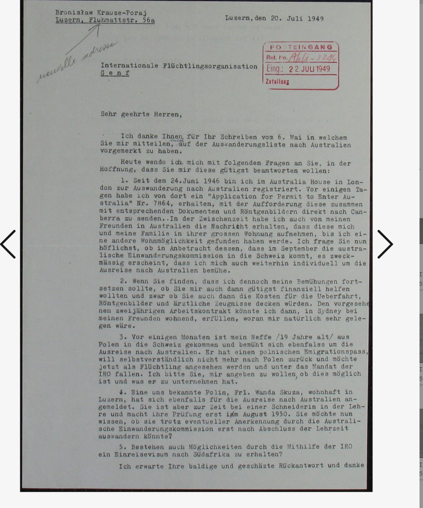
click at [348, 215] on icon at bounding box center [354, 227] width 13 height 25
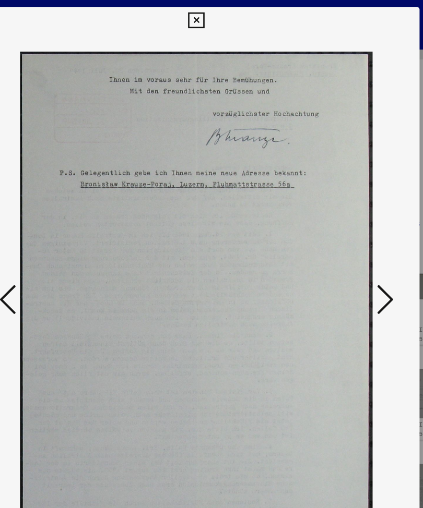
click at [217, 12] on icon at bounding box center [211, 15] width 12 height 13
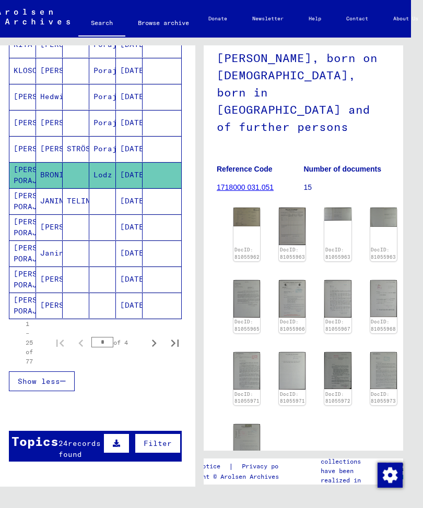
scroll to position [613, 0]
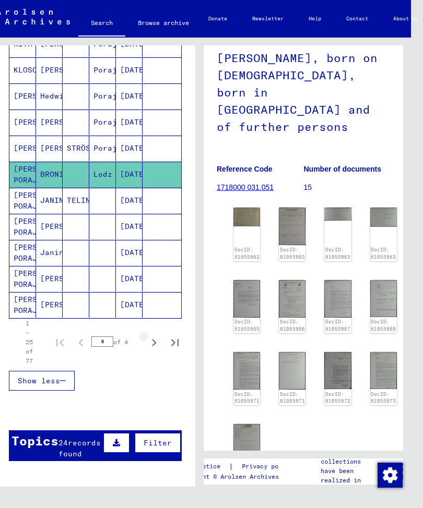
click at [153, 342] on icon "Next page" at bounding box center [154, 343] width 15 height 15
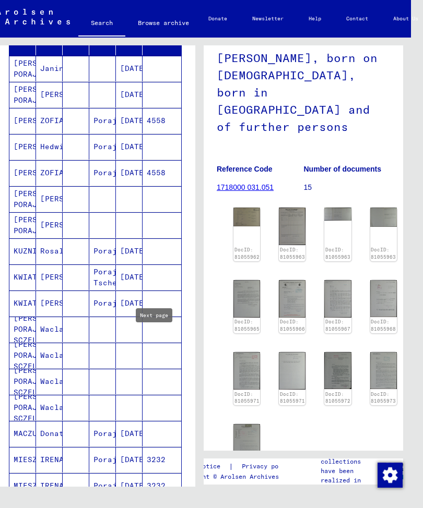
scroll to position [225, 0]
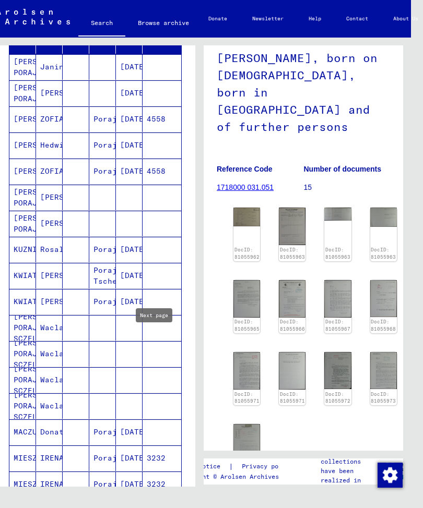
click at [21, 197] on mat-cell "[PERSON_NAME] PORAJ" at bounding box center [22, 198] width 27 height 26
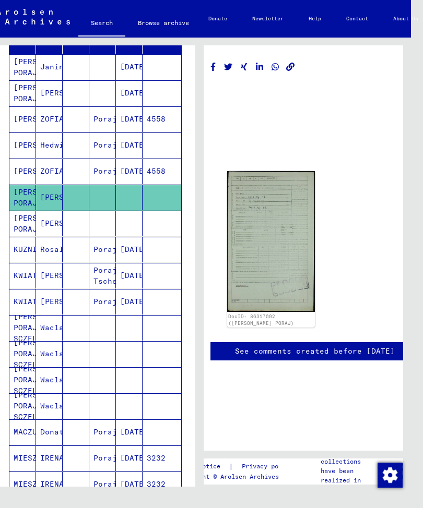
scroll to position [0, 7]
click at [53, 222] on mat-cell "[PERSON_NAME]" at bounding box center [49, 224] width 27 height 26
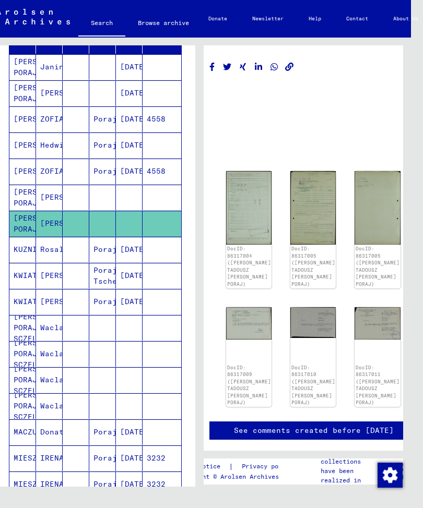
click at [247, 189] on img at bounding box center [248, 207] width 45 height 73
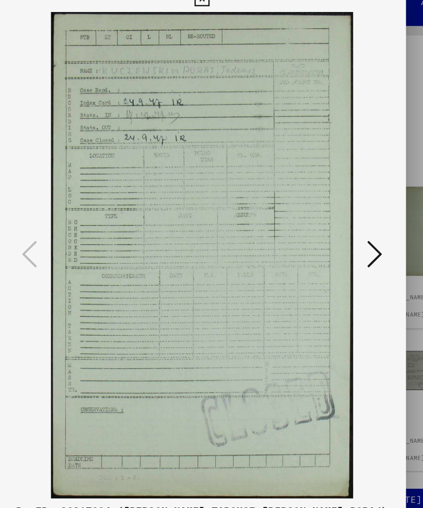
click at [348, 215] on icon at bounding box center [354, 227] width 13 height 25
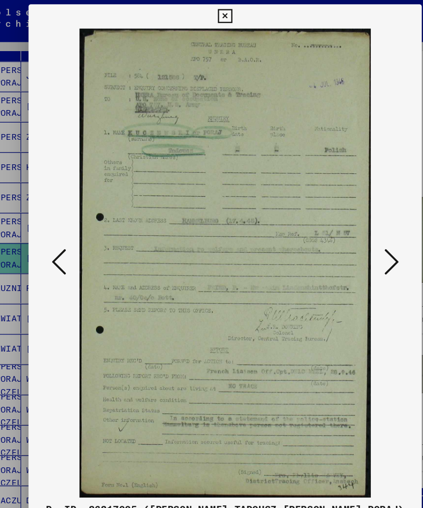
click at [348, 218] on icon at bounding box center [354, 227] width 13 height 25
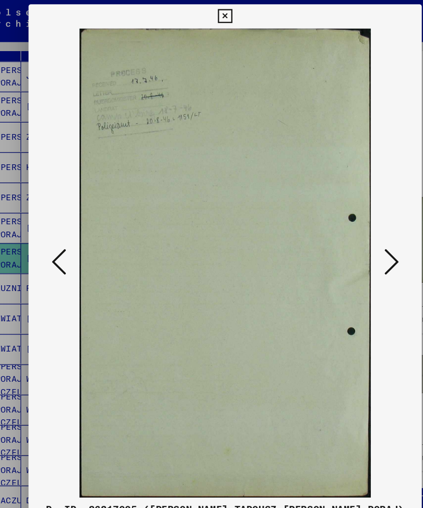
click at [348, 218] on icon at bounding box center [354, 227] width 13 height 25
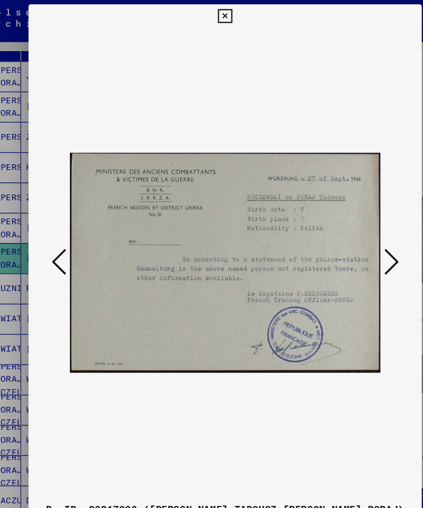
click at [348, 220] on icon at bounding box center [354, 227] width 13 height 25
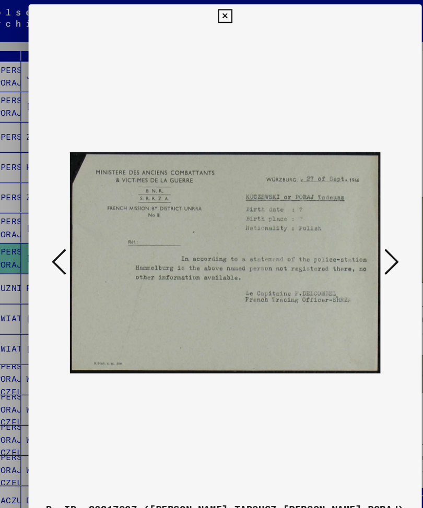
click at [348, 220] on icon at bounding box center [354, 227] width 13 height 25
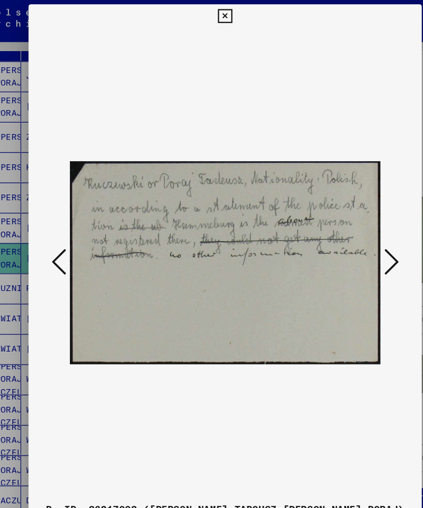
click at [62, 215] on icon at bounding box center [68, 227] width 13 height 25
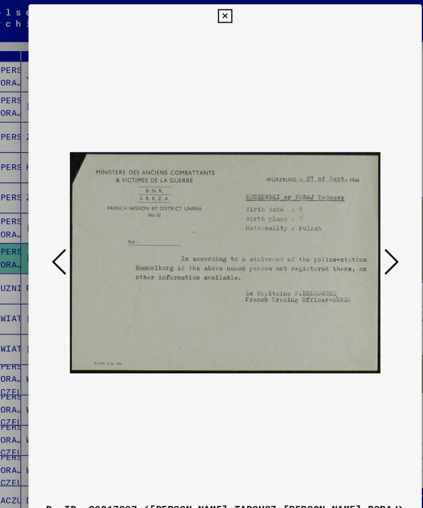
click at [348, 224] on icon at bounding box center [354, 227] width 13 height 25
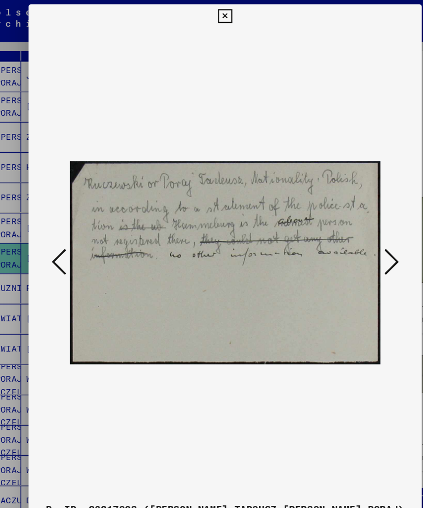
click at [62, 215] on icon at bounding box center [68, 227] width 13 height 25
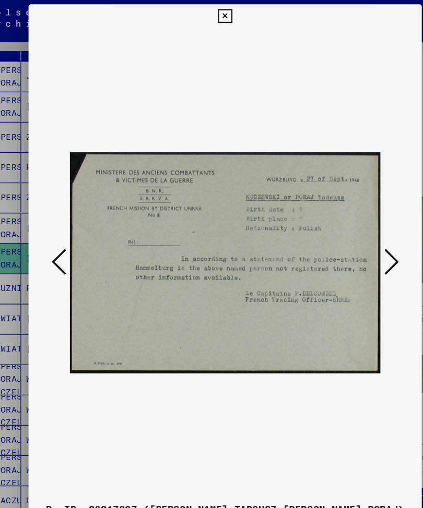
click at [348, 227] on icon at bounding box center [354, 227] width 13 height 25
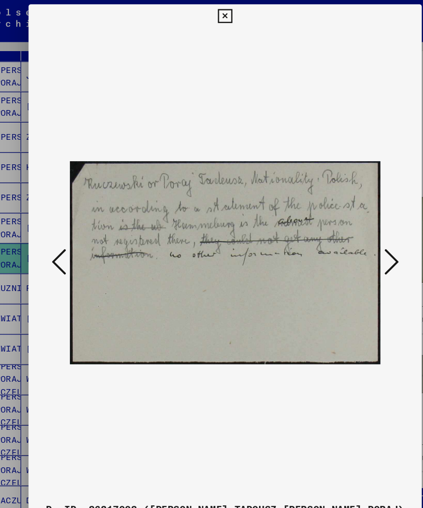
click at [345, 222] on button at bounding box center [354, 228] width 19 height 30
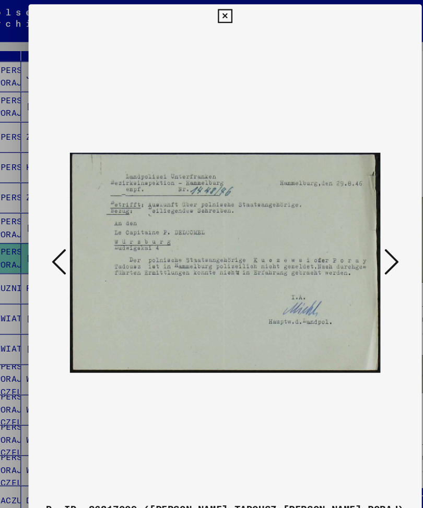
click at [348, 222] on icon at bounding box center [354, 227] width 13 height 25
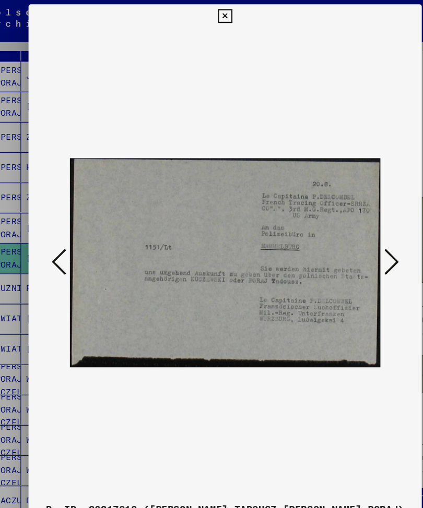
click at [348, 223] on icon at bounding box center [354, 227] width 13 height 25
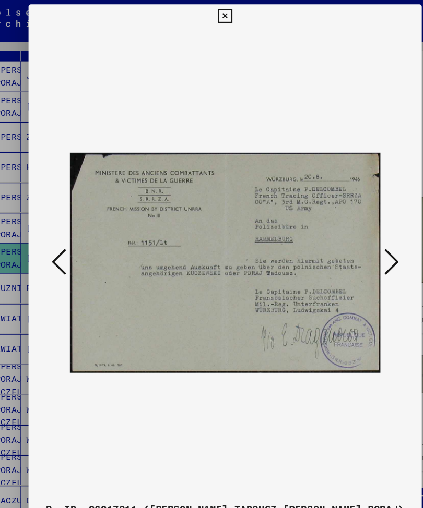
click at [348, 223] on icon at bounding box center [354, 227] width 13 height 25
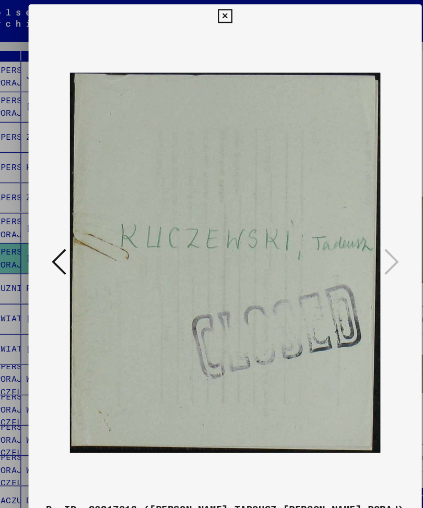
click at [217, 14] on icon at bounding box center [211, 15] width 12 height 13
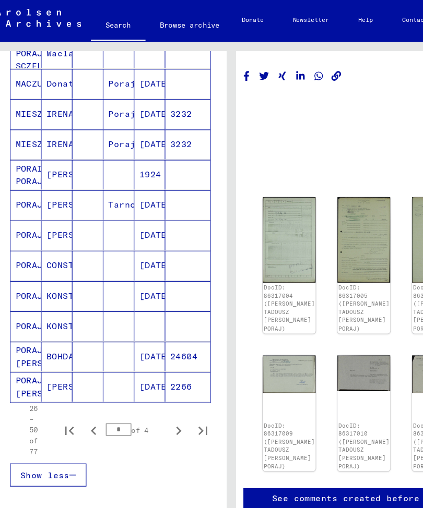
scroll to position [588, 0]
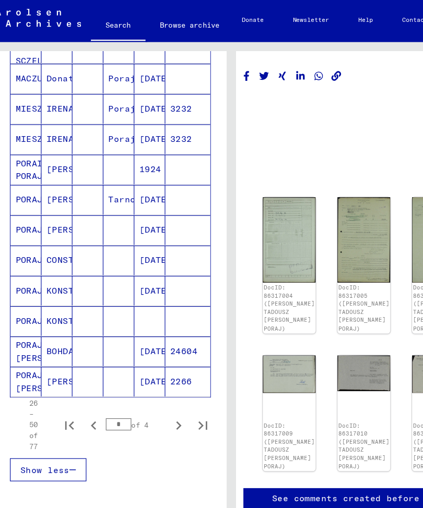
click at [50, 223] on mat-cell "CONSTANT" at bounding box center [49, 226] width 27 height 26
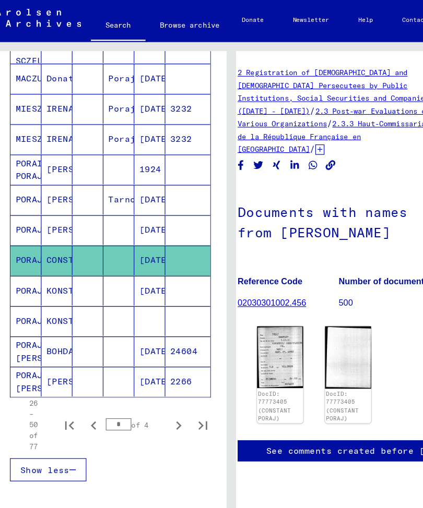
scroll to position [13, 10]
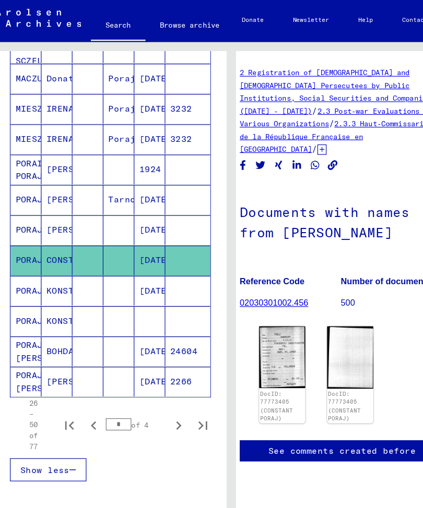
click at [252, 282] on img at bounding box center [243, 308] width 40 height 53
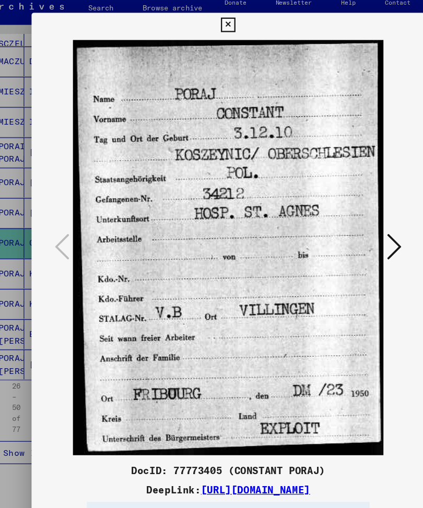
click at [348, 215] on icon at bounding box center [354, 227] width 13 height 25
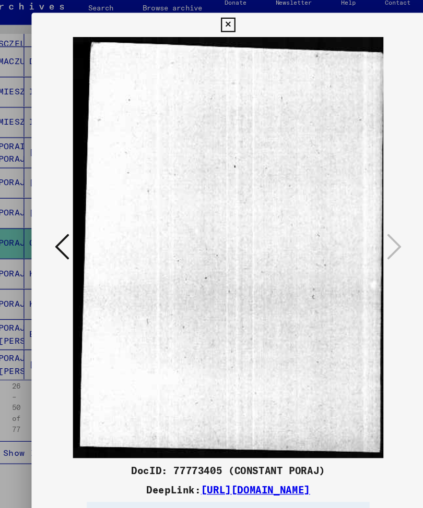
click at [217, 30] on icon at bounding box center [211, 36] width 12 height 13
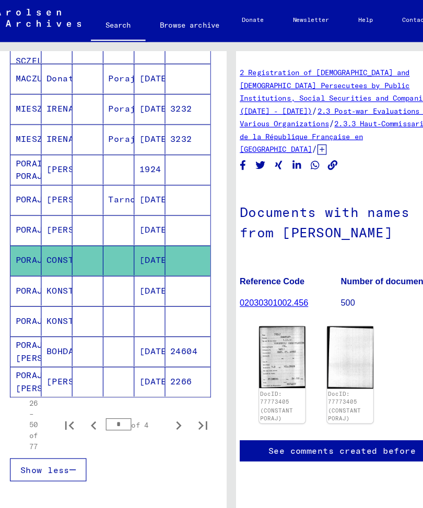
click at [48, 146] on mat-cell "[PERSON_NAME]" at bounding box center [49, 148] width 27 height 26
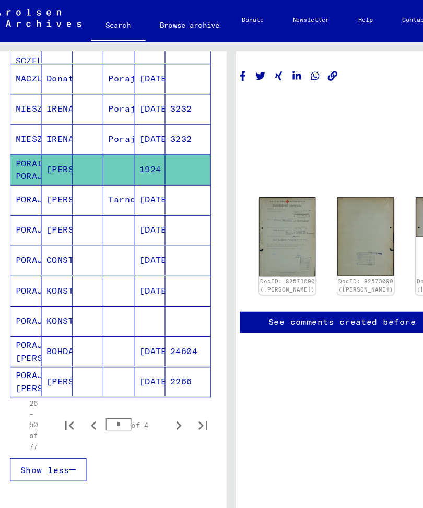
click at [241, 171] on img at bounding box center [247, 205] width 49 height 68
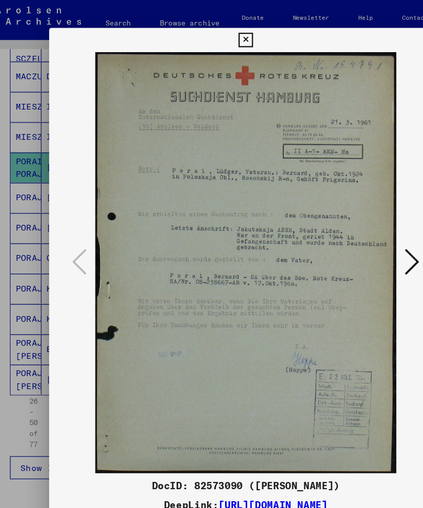
click at [358, 221] on icon at bounding box center [354, 227] width 13 height 25
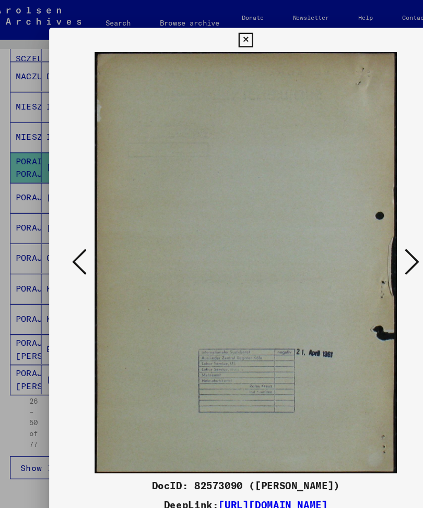
click at [359, 222] on icon at bounding box center [354, 227] width 13 height 25
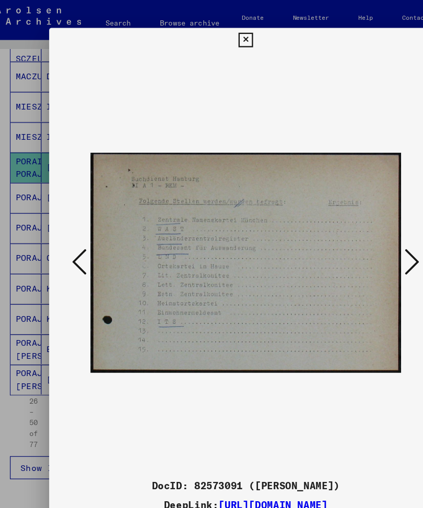
click at [361, 224] on button at bounding box center [354, 228] width 19 height 30
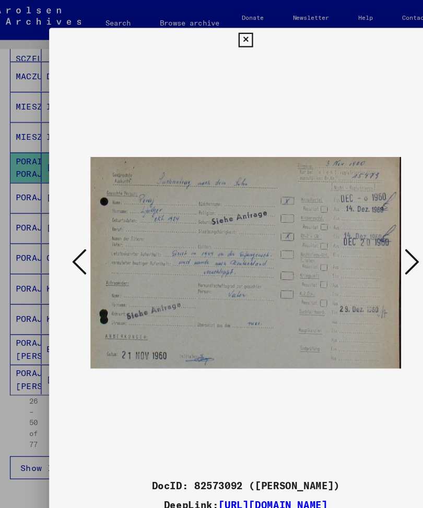
click at [359, 222] on icon at bounding box center [354, 227] width 13 height 25
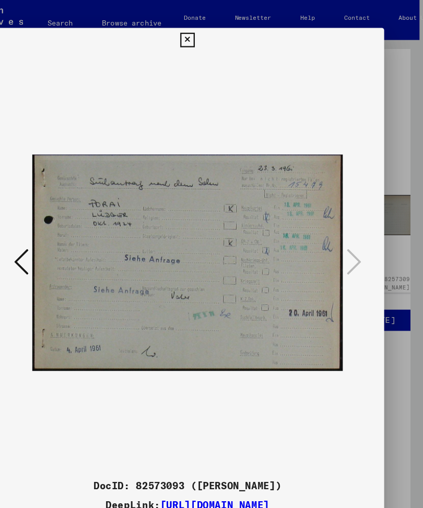
click at [217, 30] on icon at bounding box center [211, 36] width 12 height 13
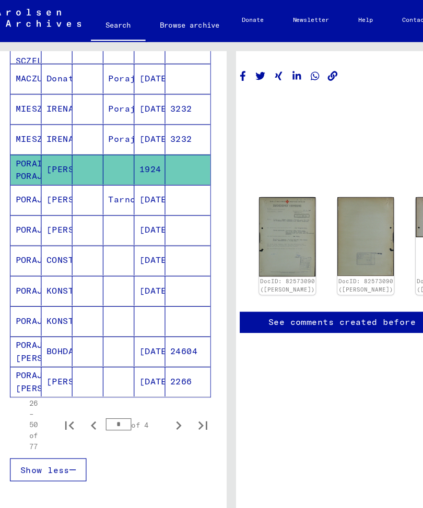
click at [155, 361] on icon "Next page" at bounding box center [154, 368] width 15 height 15
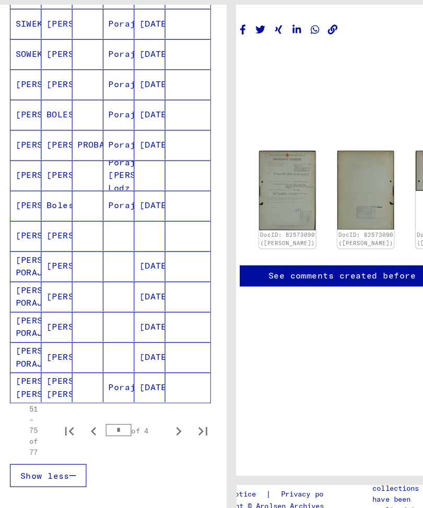
scroll to position [550, 0]
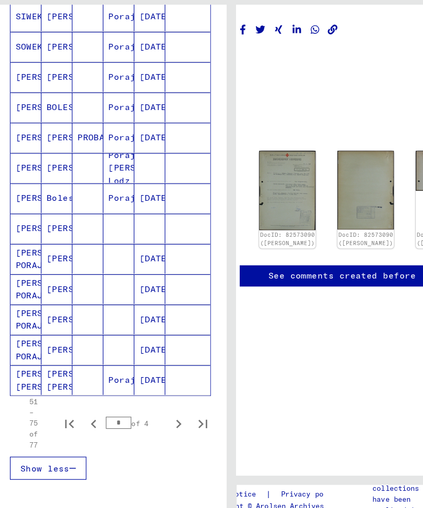
click at [155, 403] on icon "Next page" at bounding box center [154, 406] width 5 height 7
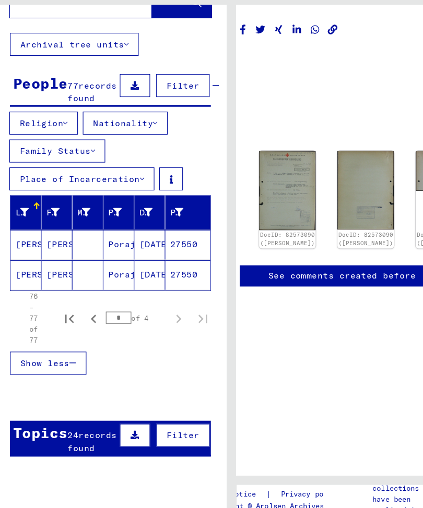
scroll to position [41, 0]
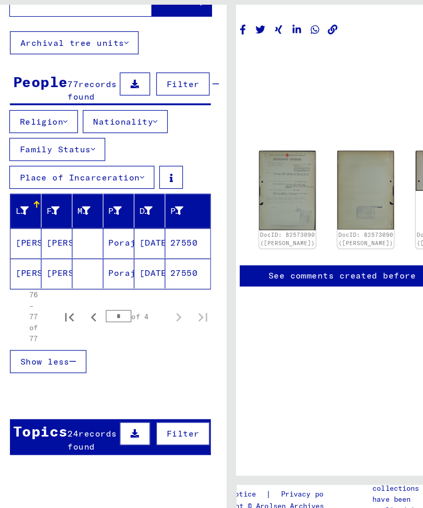
click at [51, 264] on mat-cell "[PERSON_NAME]" at bounding box center [49, 277] width 27 height 26
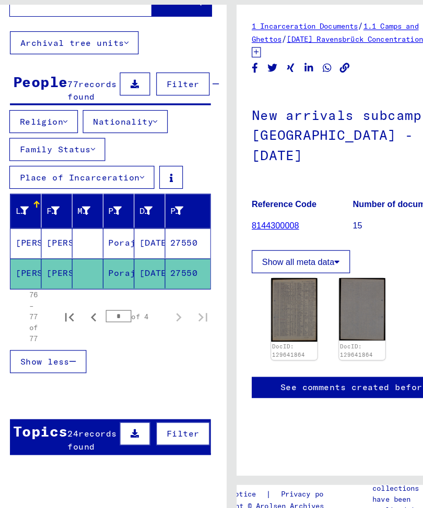
scroll to position [6, 0]
click at [253, 281] on img at bounding box center [253, 308] width 40 height 54
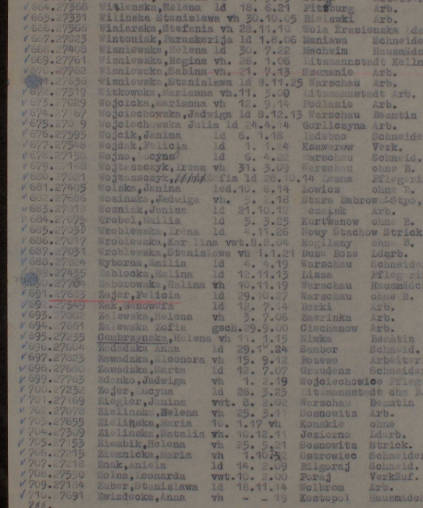
click at [165, 200] on img at bounding box center [211, 227] width 267 height 363
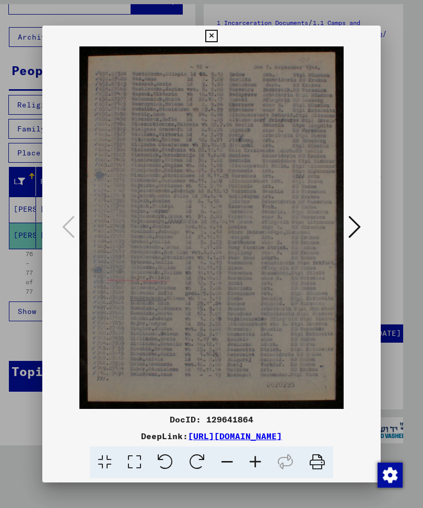
click at [217, 33] on icon at bounding box center [211, 36] width 12 height 13
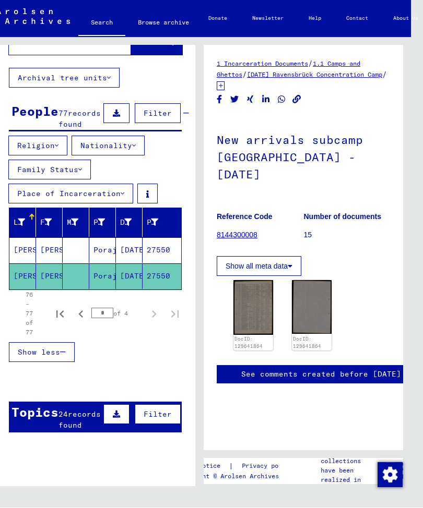
click at [68, 313] on button "First page" at bounding box center [60, 314] width 21 height 21
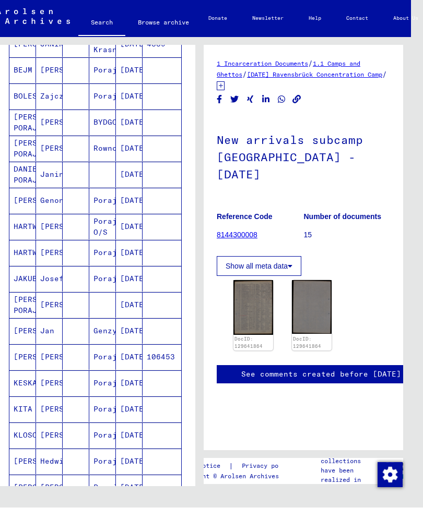
scroll to position [254, 0]
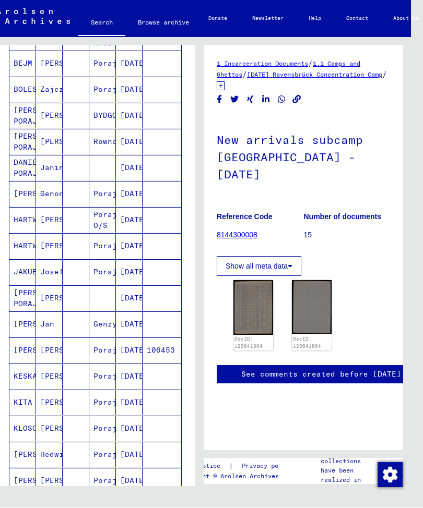
click at [54, 323] on mat-cell "Jan" at bounding box center [49, 325] width 27 height 26
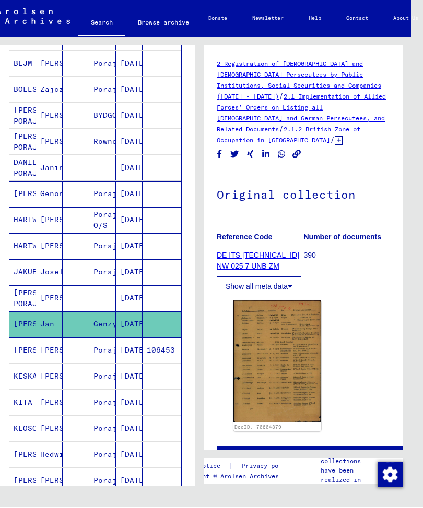
click at [284, 328] on img at bounding box center [277, 362] width 88 height 122
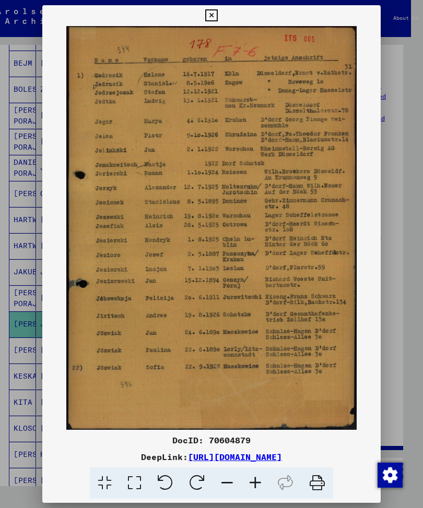
click at [217, 13] on icon at bounding box center [211, 15] width 12 height 13
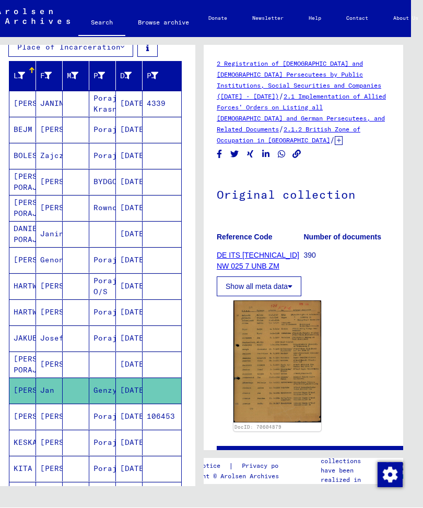
scroll to position [186, 0]
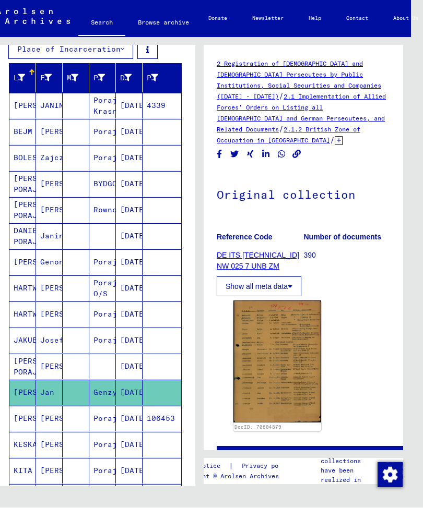
click at [29, 235] on mat-cell "DANIECKA PORAJ" at bounding box center [22, 237] width 27 height 26
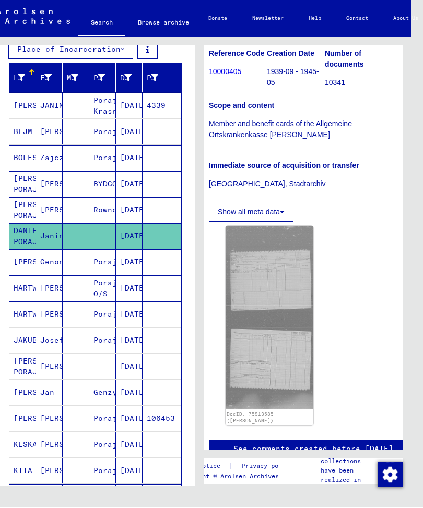
scroll to position [235, 7]
click at [255, 285] on img at bounding box center [270, 319] width 88 height 184
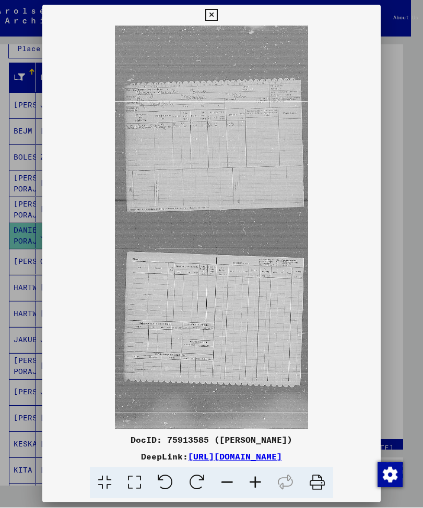
click at [217, 11] on icon at bounding box center [211, 15] width 12 height 13
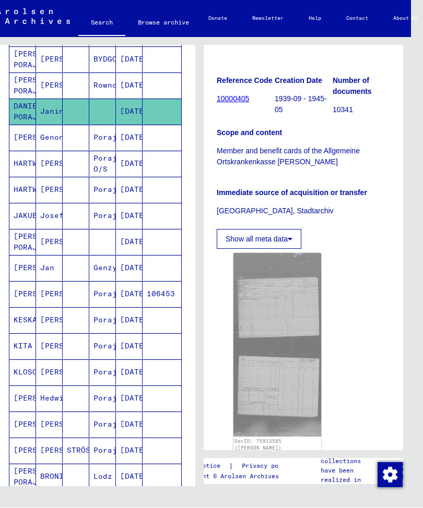
scroll to position [317, 0]
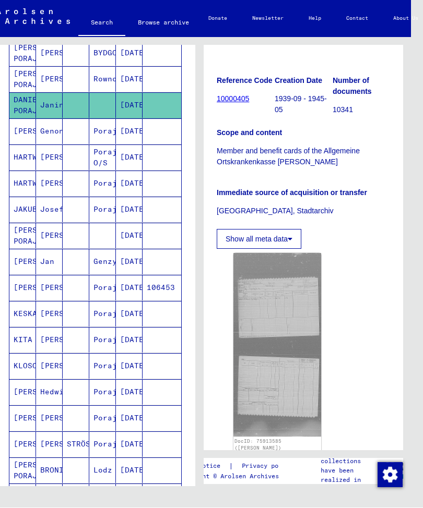
click at [44, 232] on mat-cell "[PERSON_NAME]" at bounding box center [49, 236] width 27 height 26
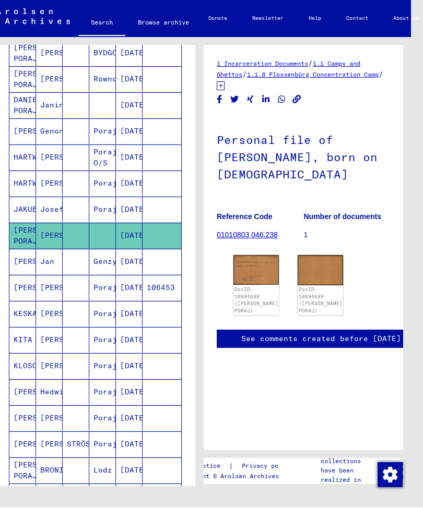
click at [255, 265] on img at bounding box center [255, 271] width 45 height 30
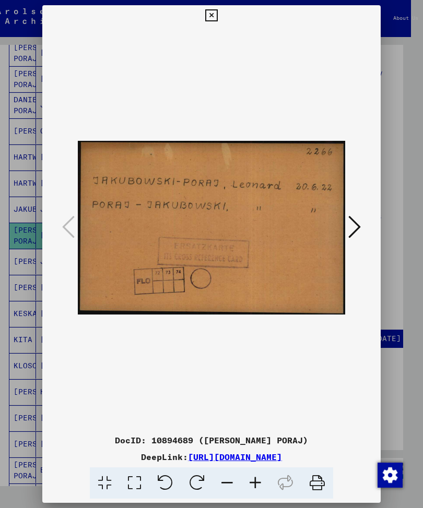
click at [358, 219] on icon at bounding box center [354, 227] width 13 height 25
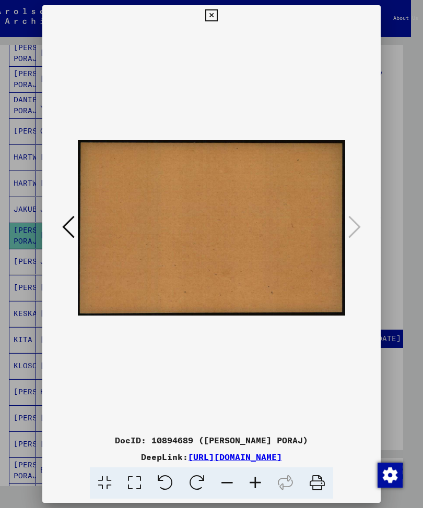
click at [217, 14] on icon at bounding box center [211, 15] width 12 height 13
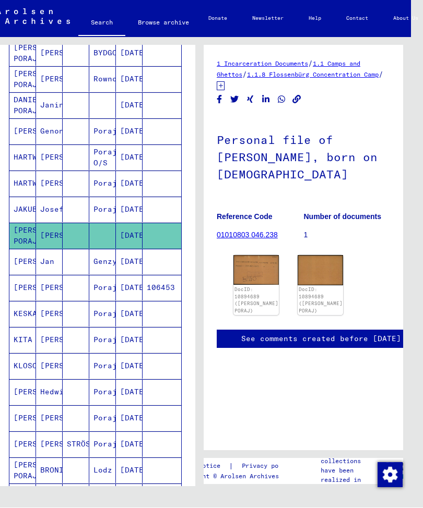
click at [22, 260] on mat-cell "[PERSON_NAME]" at bounding box center [22, 263] width 27 height 26
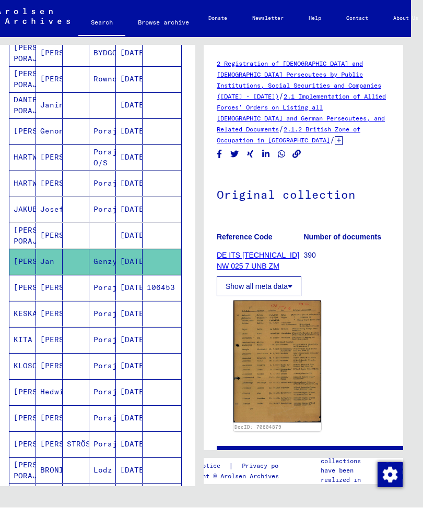
click at [269, 341] on img at bounding box center [277, 362] width 88 height 122
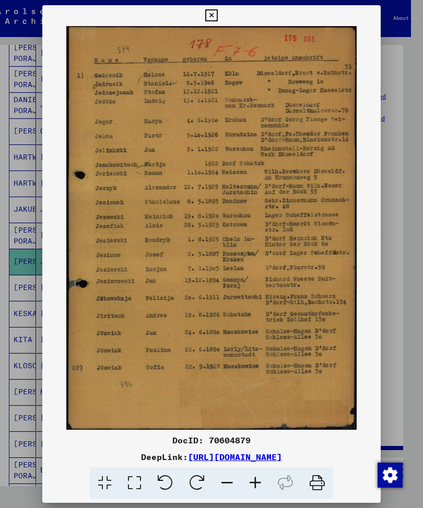
click at [217, 11] on icon at bounding box center [211, 15] width 12 height 13
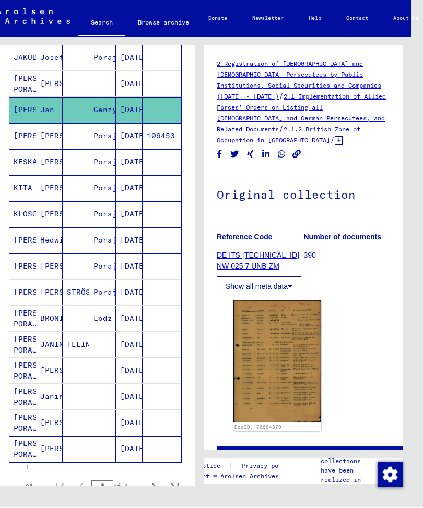
scroll to position [470, 0]
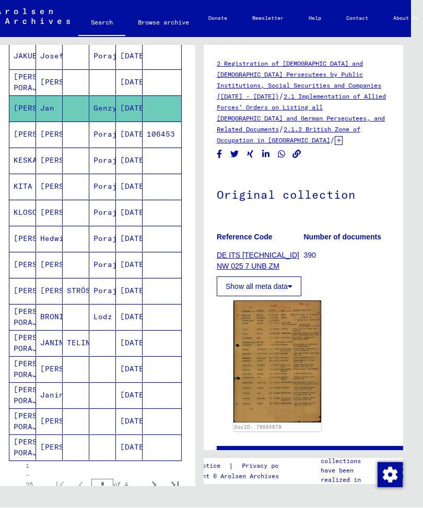
click at [24, 315] on mat-cell "[PERSON_NAME] PORAJ" at bounding box center [22, 318] width 27 height 26
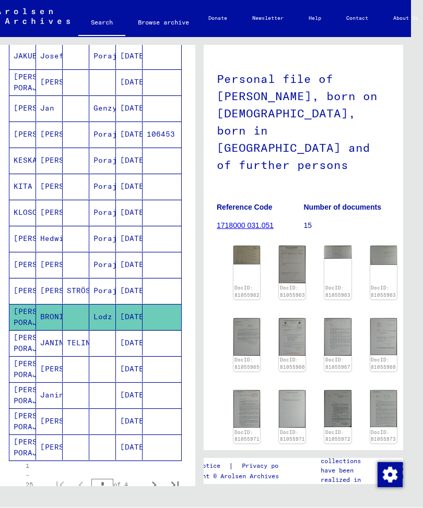
scroll to position [73, 0]
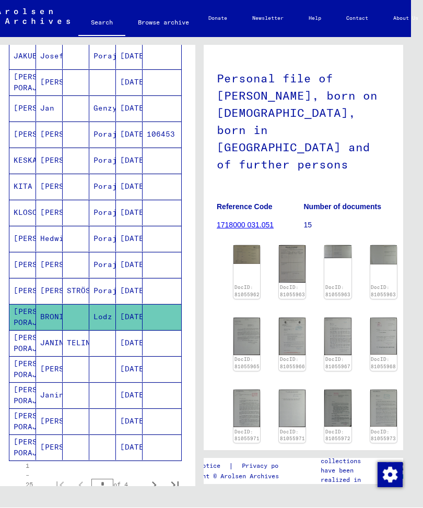
click at [26, 415] on mat-cell "[PERSON_NAME] PORAJ" at bounding box center [22, 422] width 27 height 26
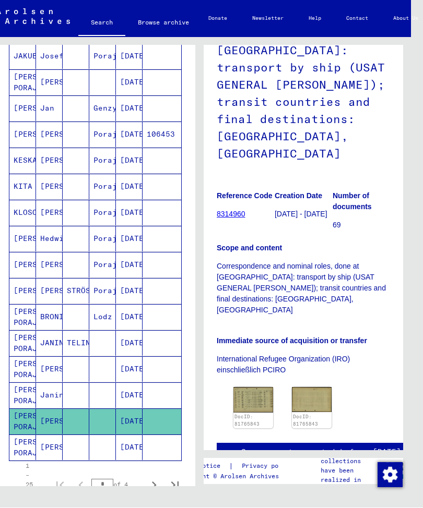
scroll to position [124, 0]
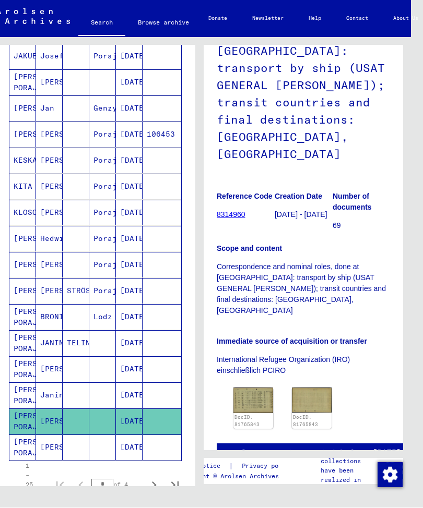
click at [261, 388] on img at bounding box center [253, 401] width 40 height 26
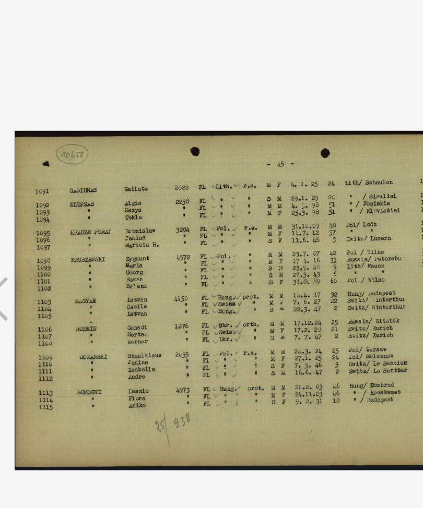
click at [78, 37] on img at bounding box center [211, 228] width 267 height 404
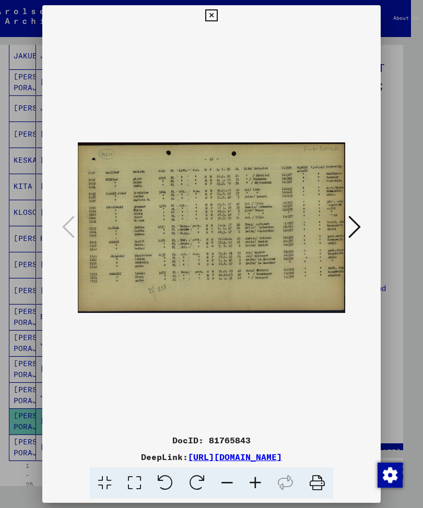
click at [217, 12] on icon at bounding box center [211, 15] width 12 height 13
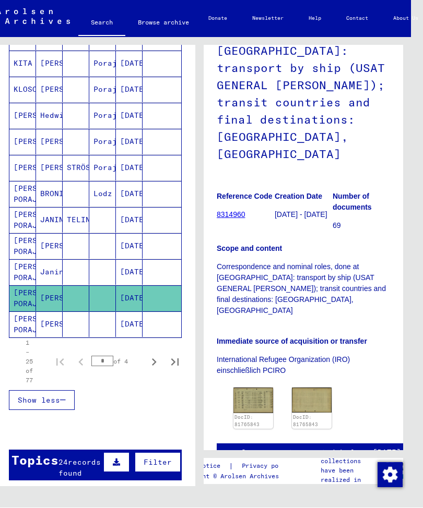
scroll to position [595, 0]
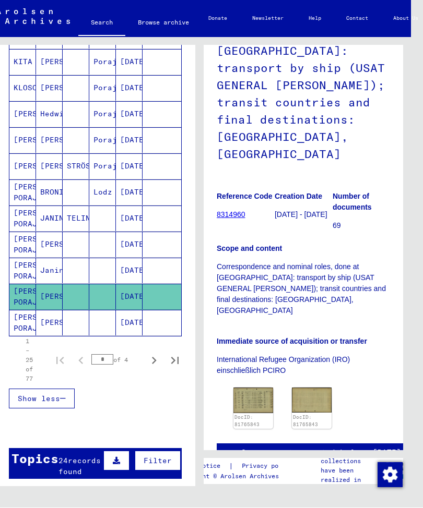
click at [25, 315] on mat-cell "[PERSON_NAME] PORAJ" at bounding box center [22, 324] width 27 height 26
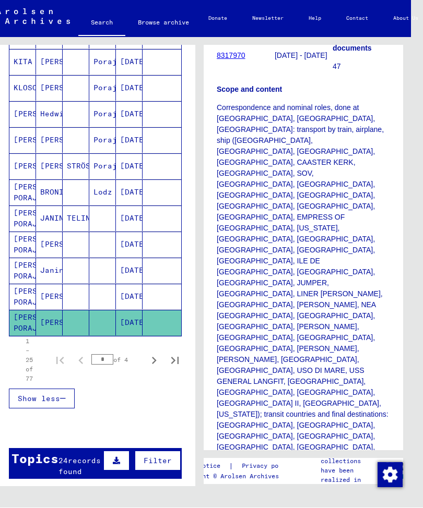
scroll to position [403, 0]
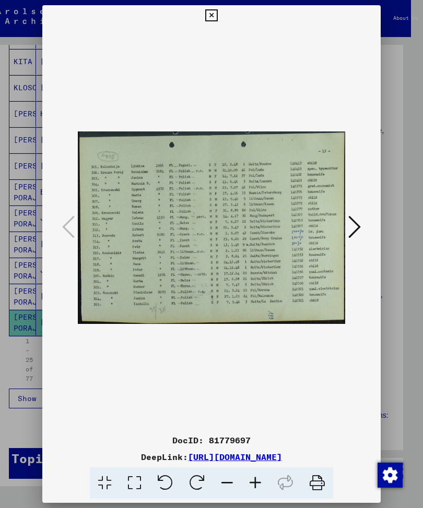
click at [220, 17] on button at bounding box center [211, 15] width 18 height 21
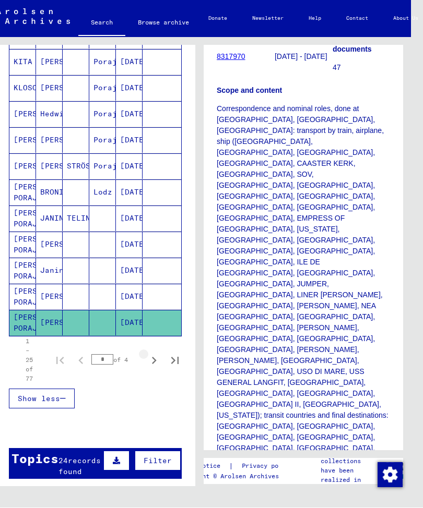
click at [157, 358] on icon "Next page" at bounding box center [154, 361] width 15 height 15
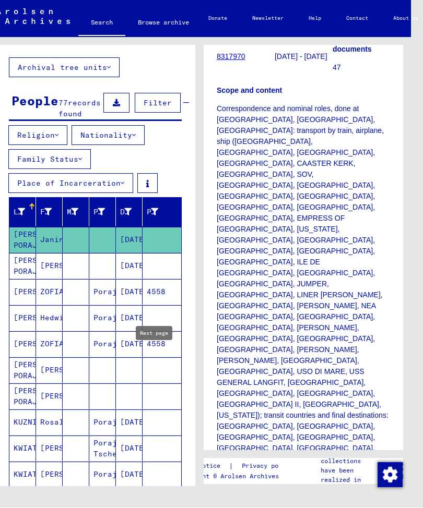
scroll to position [53, 0]
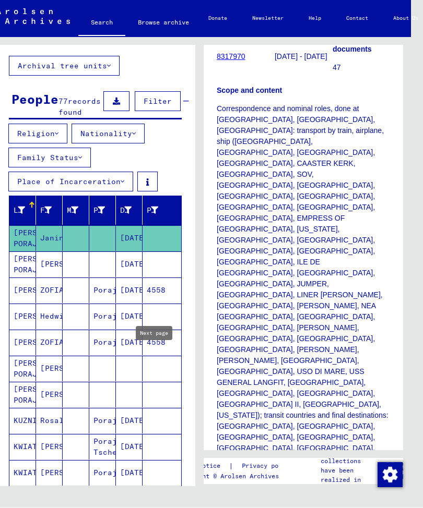
click at [27, 261] on mat-cell "[PERSON_NAME] PORAJ" at bounding box center [22, 265] width 27 height 26
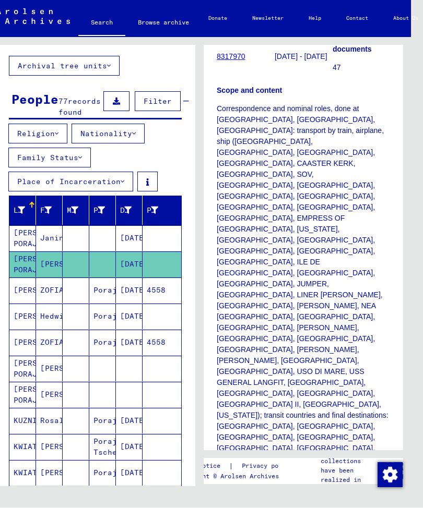
click at [27, 260] on mat-cell "[PERSON_NAME] PORAJ" at bounding box center [22, 265] width 27 height 26
click at [20, 288] on mat-cell "[PERSON_NAME]" at bounding box center [22, 291] width 27 height 26
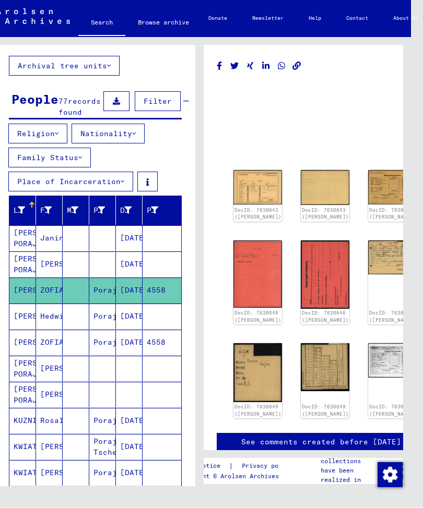
scroll to position [1, 1]
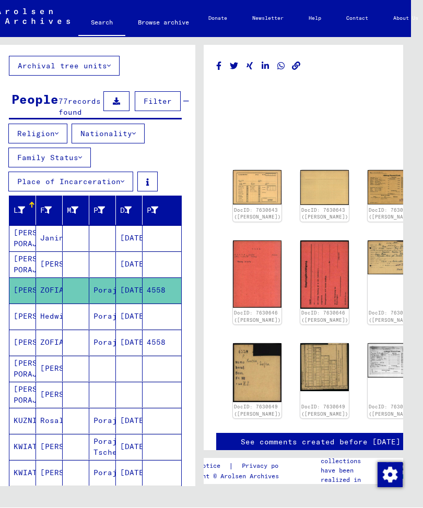
click at [246, 172] on img at bounding box center [257, 188] width 49 height 34
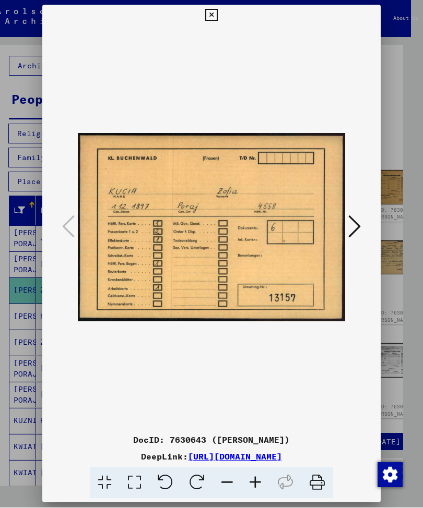
click at [356, 225] on icon at bounding box center [354, 227] width 13 height 25
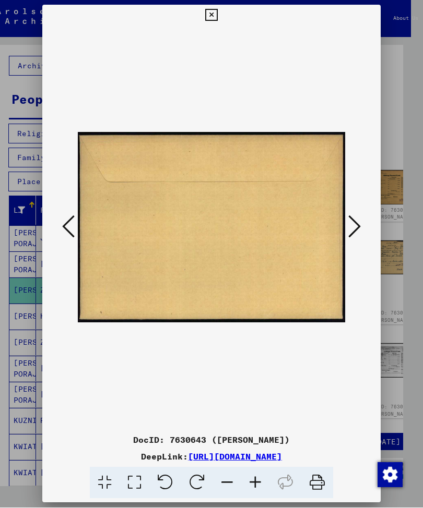
click at [357, 225] on icon at bounding box center [354, 227] width 13 height 25
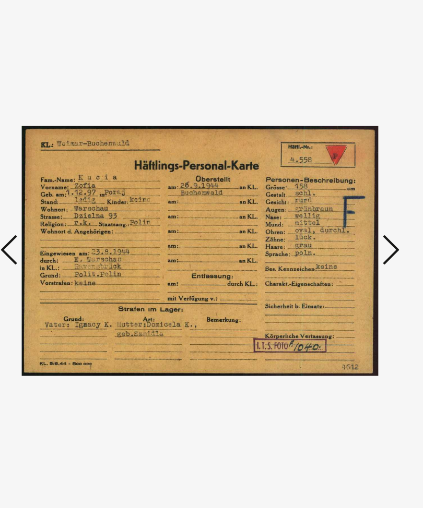
click at [348, 215] on icon at bounding box center [354, 227] width 13 height 25
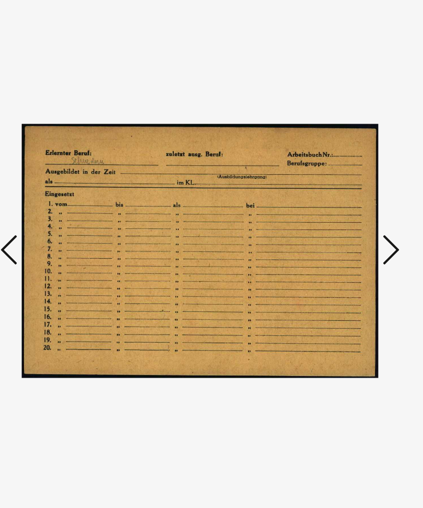
click at [348, 215] on icon at bounding box center [354, 227] width 13 height 25
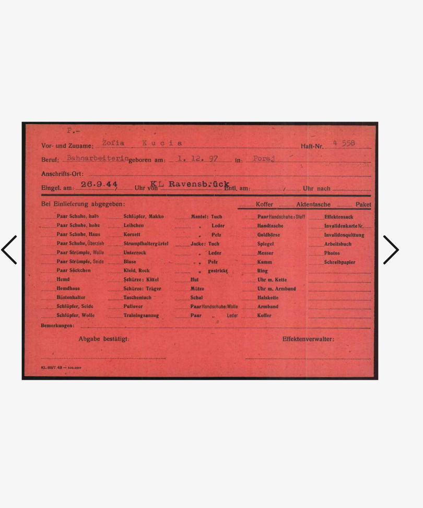
click at [348, 215] on icon at bounding box center [354, 227] width 13 height 25
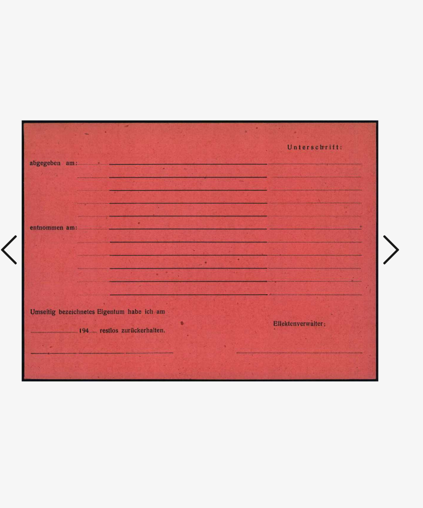
click at [348, 215] on icon at bounding box center [354, 227] width 13 height 25
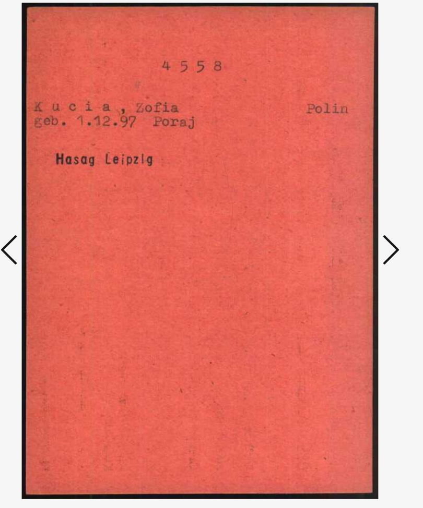
click at [348, 215] on icon at bounding box center [354, 227] width 13 height 25
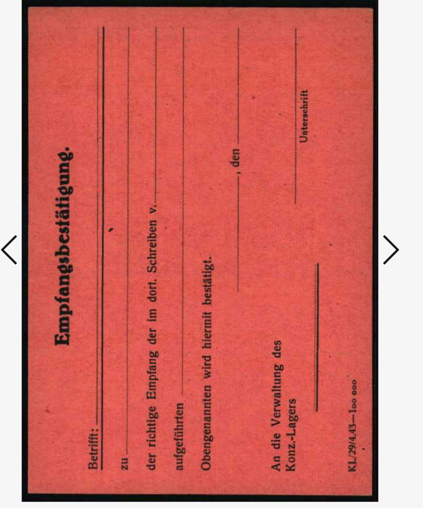
click at [348, 215] on icon at bounding box center [354, 227] width 13 height 25
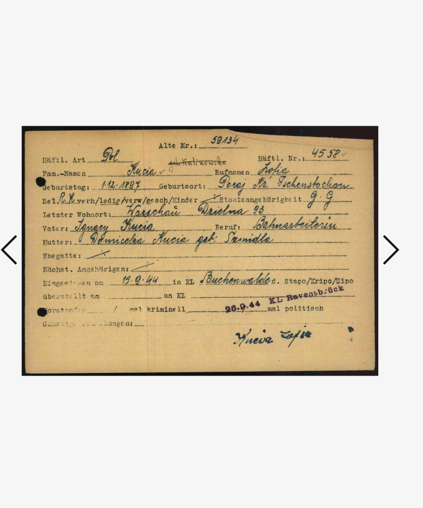
click at [348, 215] on icon at bounding box center [354, 227] width 13 height 25
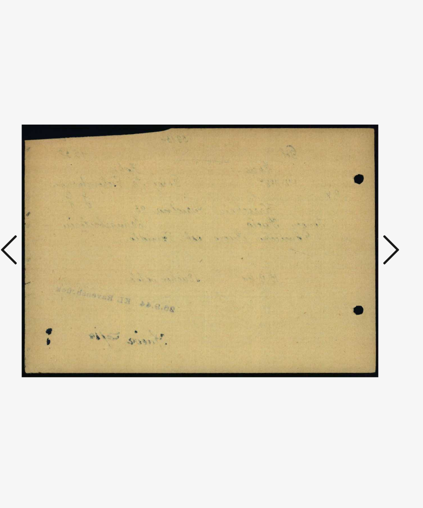
click at [348, 215] on icon at bounding box center [354, 227] width 13 height 25
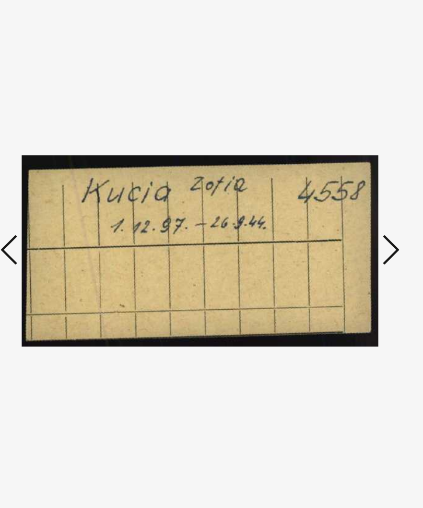
click at [348, 215] on icon at bounding box center [354, 227] width 13 height 25
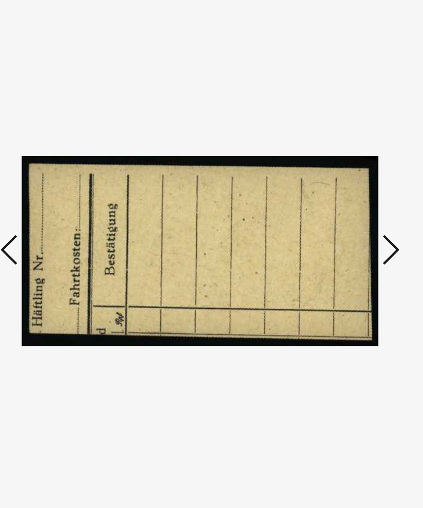
click at [348, 215] on icon at bounding box center [354, 227] width 13 height 25
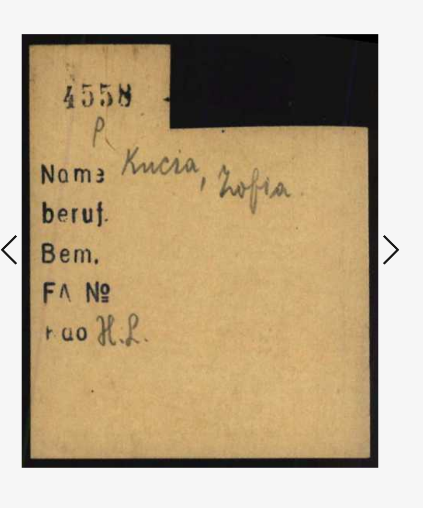
click at [348, 215] on icon at bounding box center [354, 227] width 13 height 25
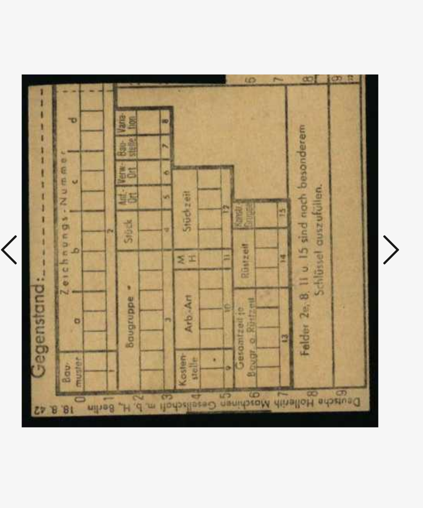
click at [348, 215] on icon at bounding box center [354, 227] width 13 height 25
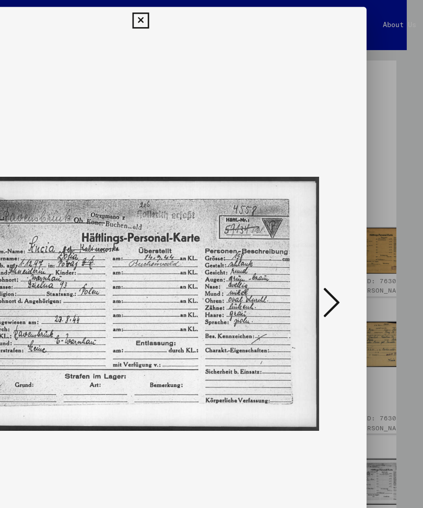
click at [217, 13] on icon at bounding box center [211, 15] width 12 height 13
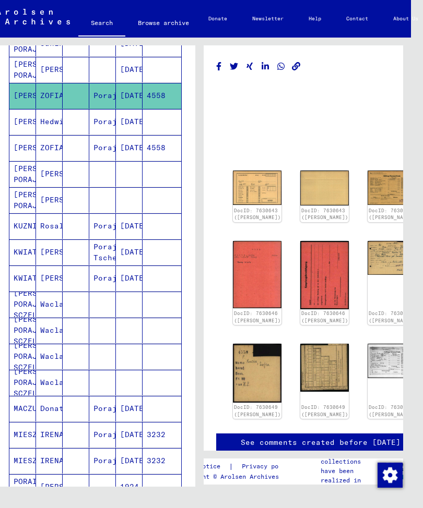
scroll to position [252, 0]
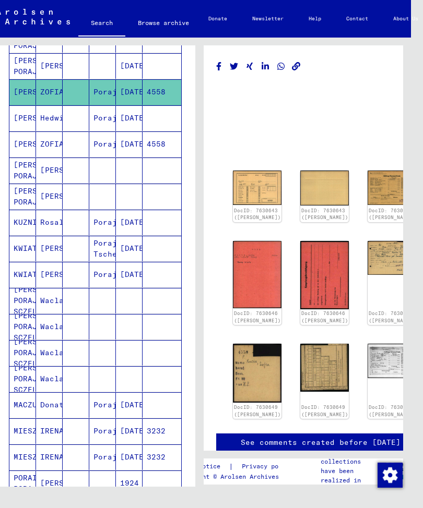
click at [51, 168] on mat-cell "[PERSON_NAME]" at bounding box center [49, 171] width 27 height 26
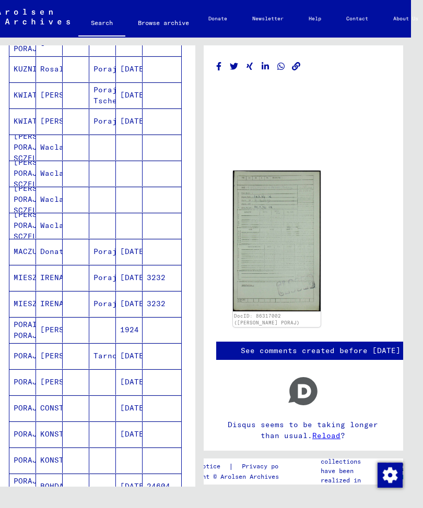
scroll to position [409, 0]
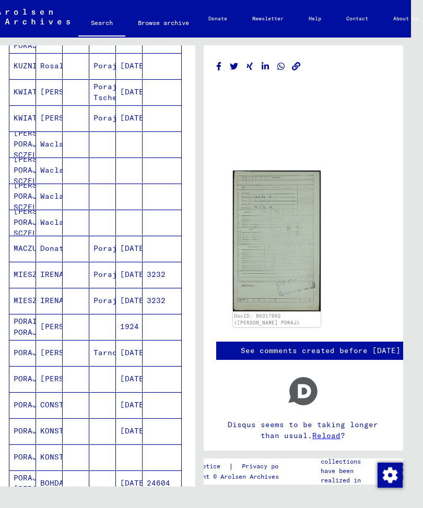
click at [28, 145] on mat-cell "[PERSON_NAME] PORAJ SCZELIGA" at bounding box center [22, 145] width 27 height 26
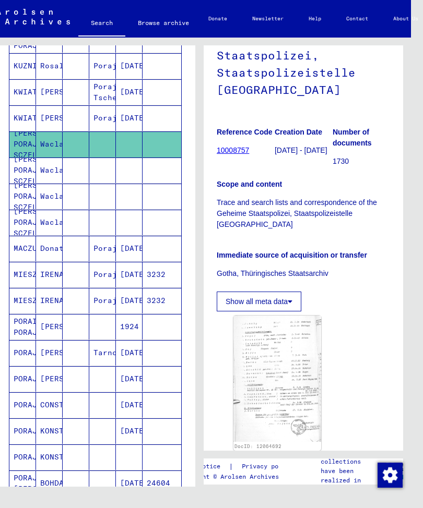
scroll to position [127, 0]
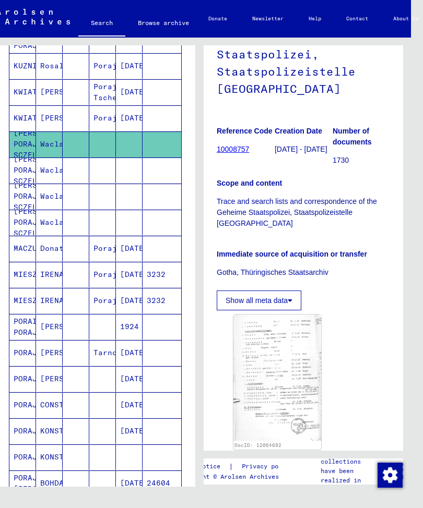
click at [281, 352] on img at bounding box center [277, 378] width 88 height 126
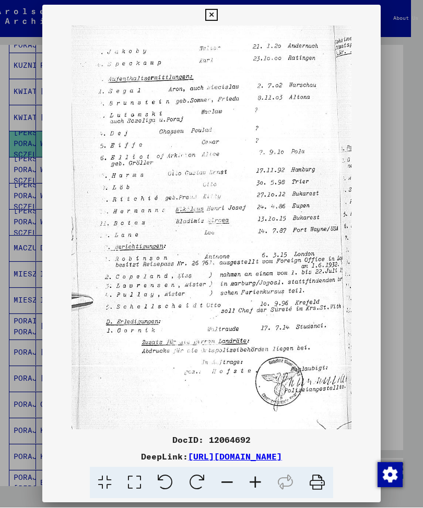
click at [217, 14] on icon at bounding box center [211, 15] width 12 height 13
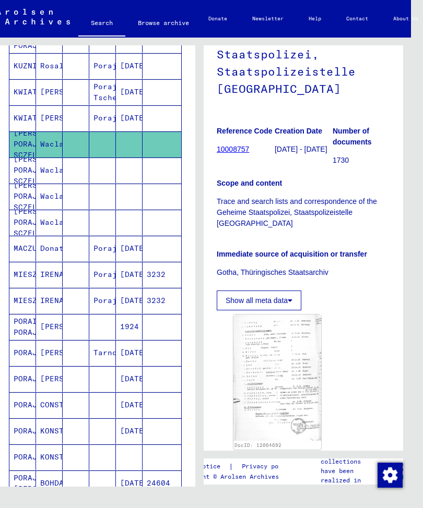
click at [30, 173] on mat-cell "[PERSON_NAME] PORAJ SCZELIGA" at bounding box center [22, 171] width 27 height 26
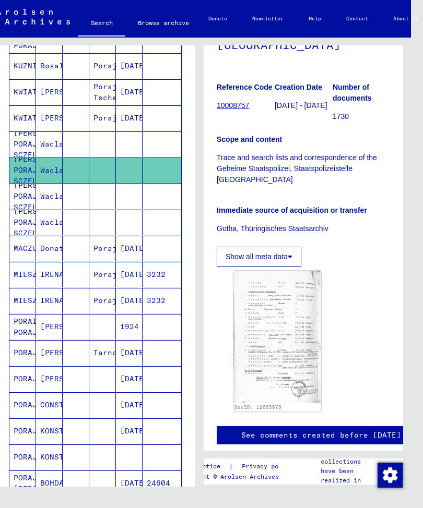
scroll to position [170, 0]
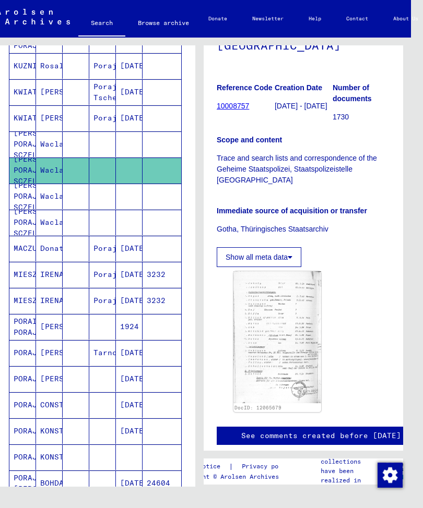
click at [265, 314] on img at bounding box center [277, 337] width 88 height 132
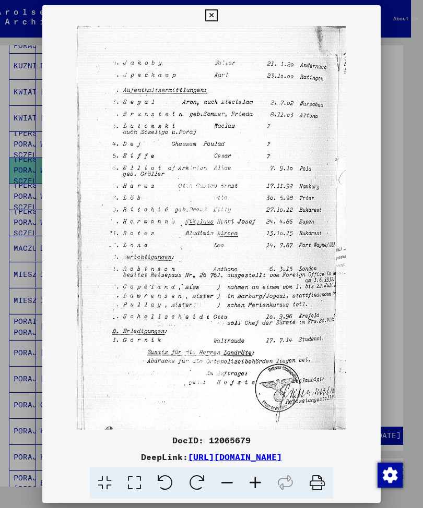
click at [217, 14] on icon at bounding box center [211, 15] width 12 height 13
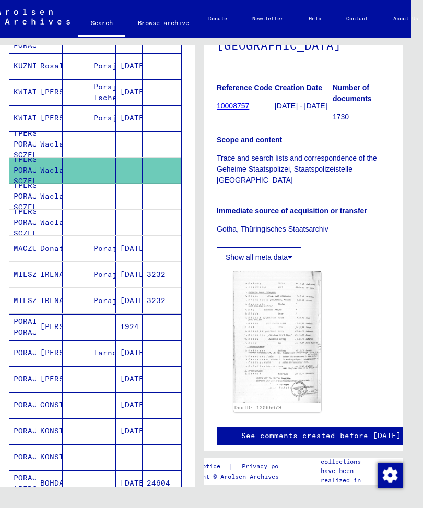
click at [29, 197] on mat-cell "[PERSON_NAME] PORAJ SCZELIGA" at bounding box center [22, 197] width 27 height 26
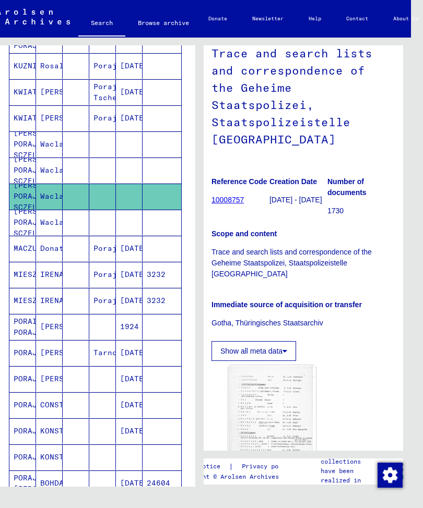
scroll to position [76, 6]
click at [270, 391] on img at bounding box center [272, 425] width 88 height 121
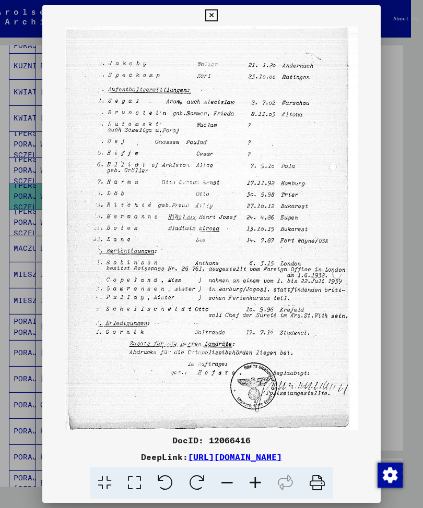
click at [220, 13] on button at bounding box center [211, 15] width 18 height 21
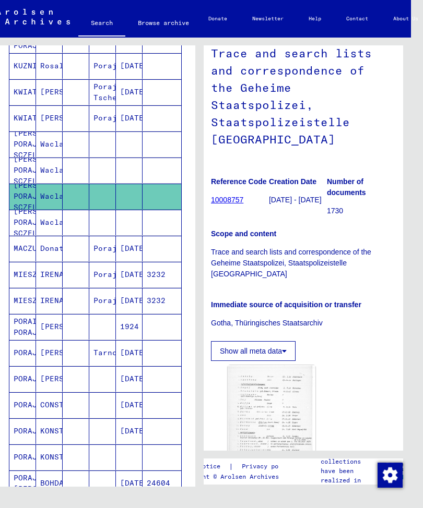
click at [28, 217] on mat-cell "[PERSON_NAME] PORAJ SCZELIGA" at bounding box center [22, 223] width 27 height 26
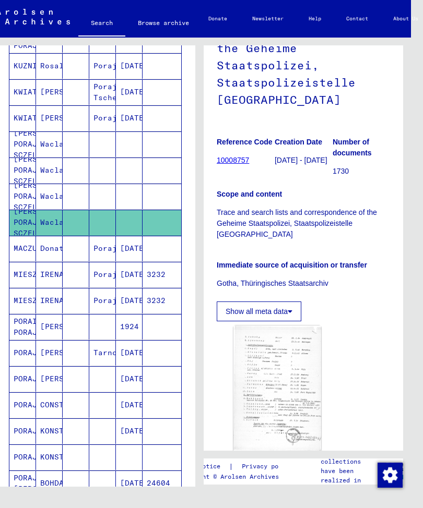
scroll to position [117, 0]
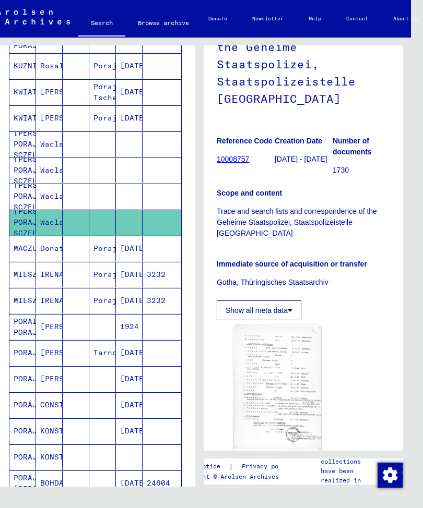
click at [275, 358] on img at bounding box center [277, 388] width 88 height 126
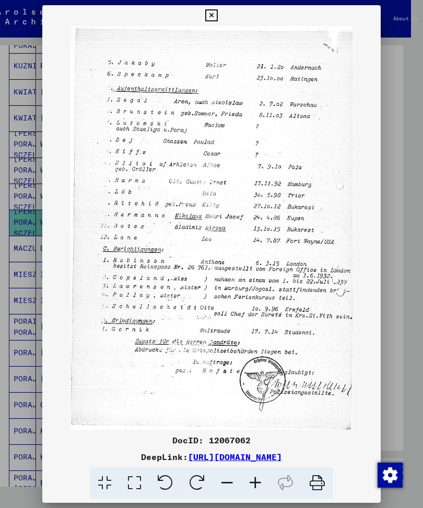
click at [217, 9] on icon at bounding box center [211, 15] width 12 height 13
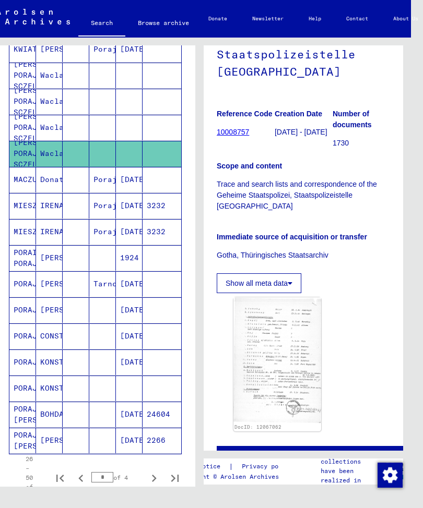
scroll to position [478, 0]
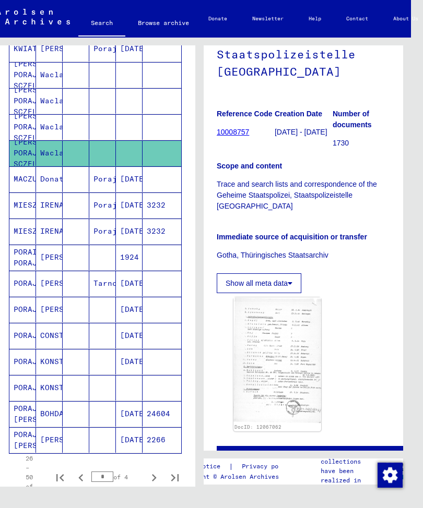
click at [22, 257] on mat-cell "PORAI PORAJ" at bounding box center [22, 258] width 27 height 26
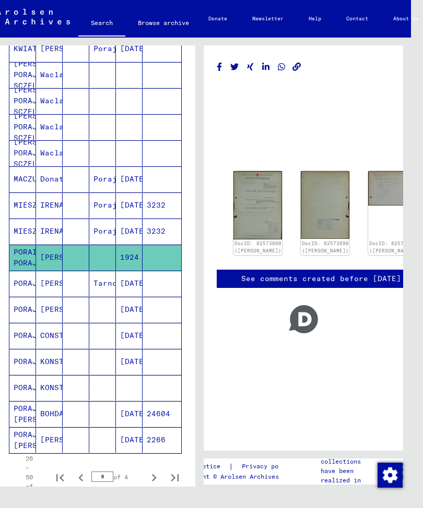
click at [247, 193] on img at bounding box center [257, 205] width 49 height 68
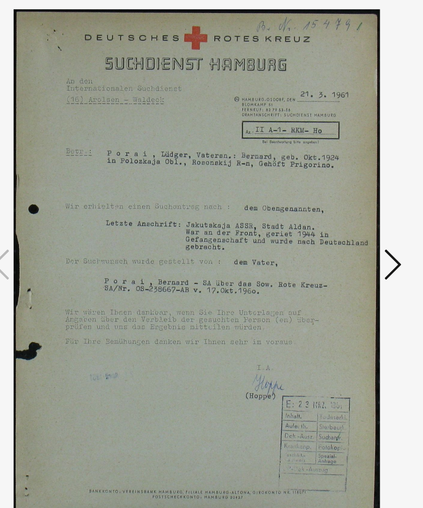
click at [348, 215] on icon at bounding box center [354, 227] width 13 height 25
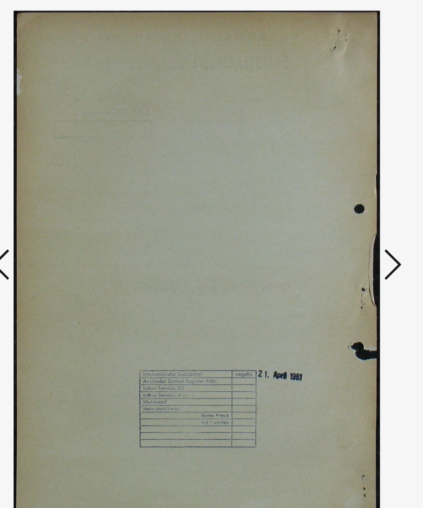
click at [348, 215] on icon at bounding box center [354, 227] width 13 height 25
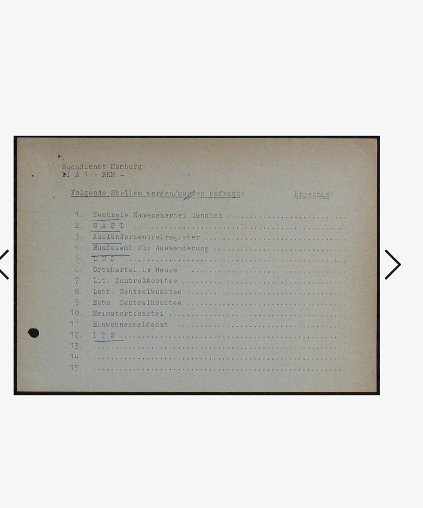
click at [348, 215] on icon at bounding box center [354, 227] width 13 height 25
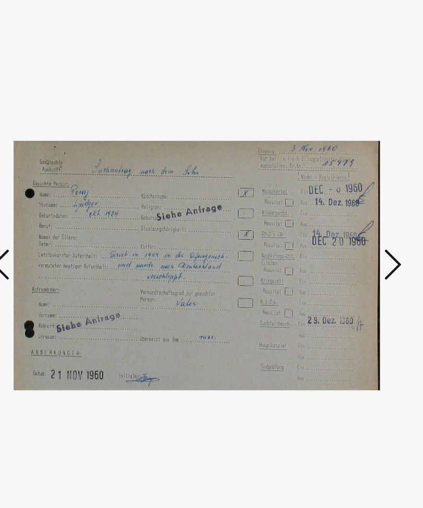
click at [348, 215] on icon at bounding box center [354, 227] width 13 height 25
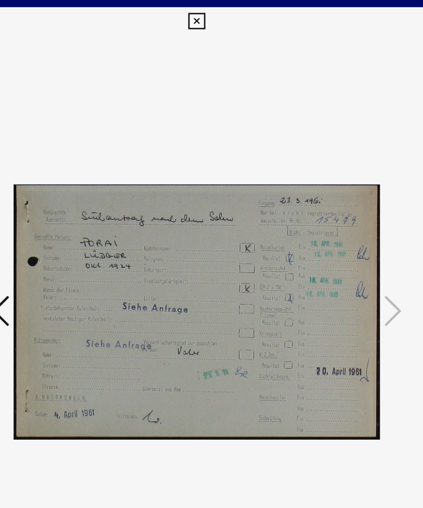
click at [217, 13] on icon at bounding box center [211, 15] width 12 height 13
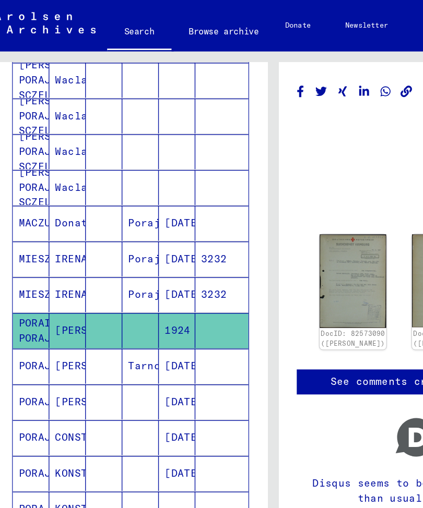
scroll to position [502, 0]
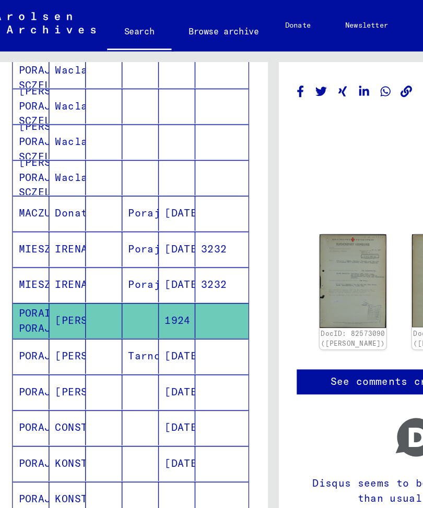
click at [52, 259] on mat-cell "[PERSON_NAME]" at bounding box center [49, 260] width 27 height 26
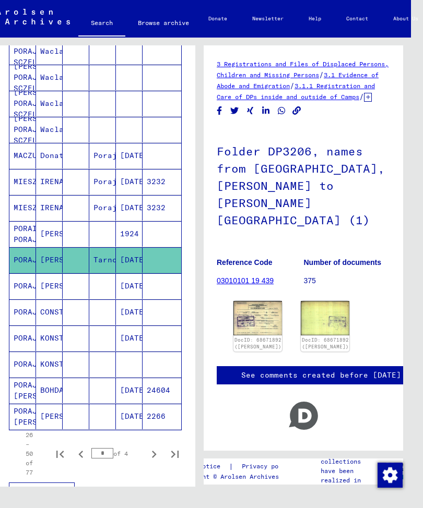
click at [264, 301] on img at bounding box center [257, 318] width 49 height 34
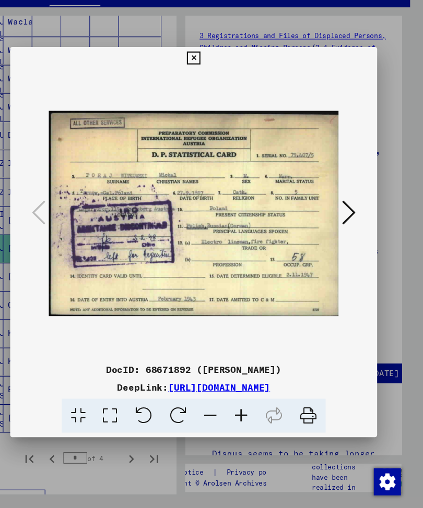
click at [348, 215] on icon at bounding box center [354, 227] width 13 height 25
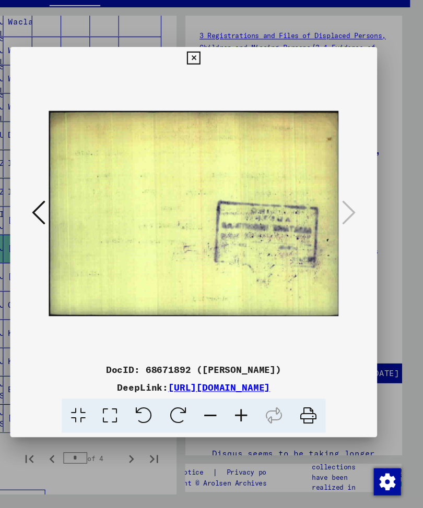
click at [217, 78] on icon at bounding box center [211, 84] width 12 height 13
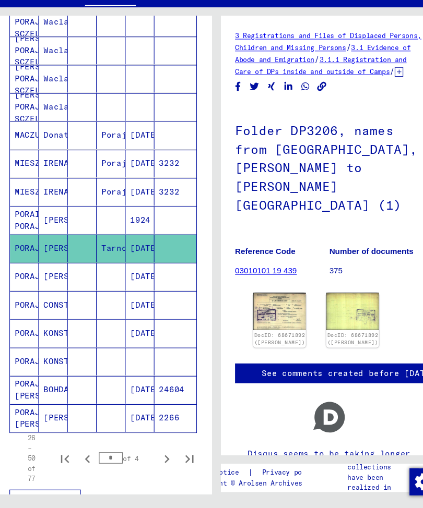
click at [53, 274] on mat-cell "[PERSON_NAME]" at bounding box center [49, 287] width 27 height 26
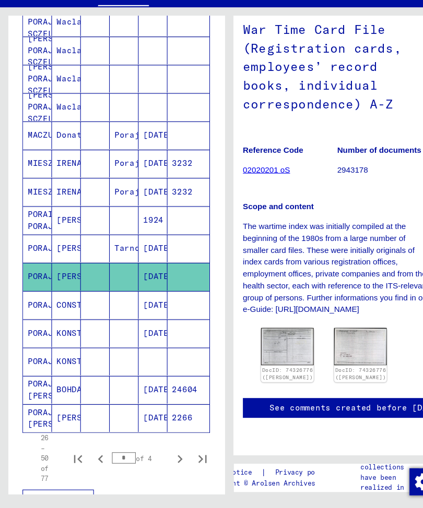
scroll to position [148, 7]
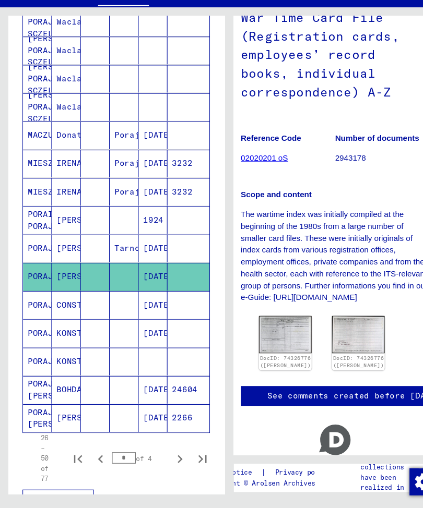
click at [265, 323] on img at bounding box center [263, 340] width 49 height 34
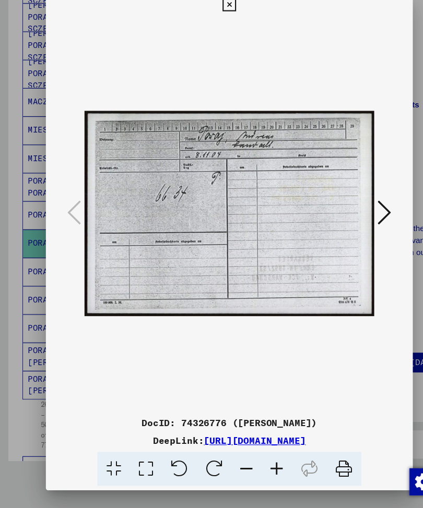
click at [358, 215] on icon at bounding box center [354, 227] width 13 height 25
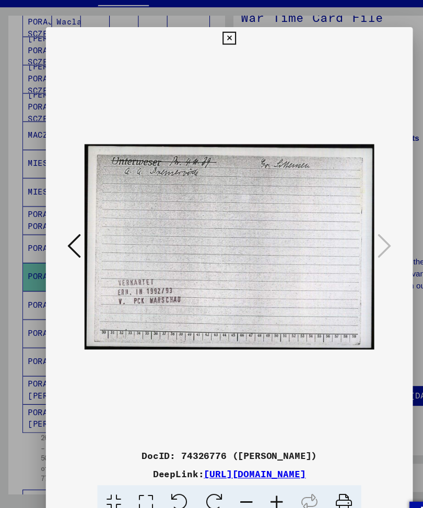
click at [217, 31] on icon at bounding box center [211, 35] width 12 height 13
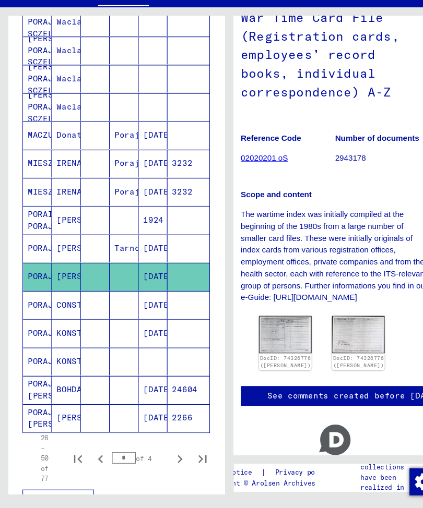
click at [65, 378] on mat-cell "BOHDAN" at bounding box center [61, 391] width 27 height 26
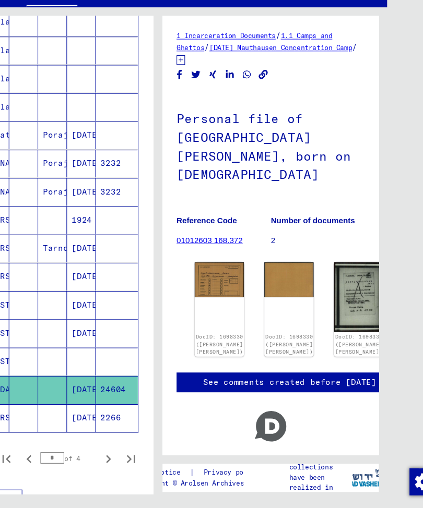
scroll to position [13, 74]
click at [308, 273] on img at bounding box center [330, 305] width 45 height 64
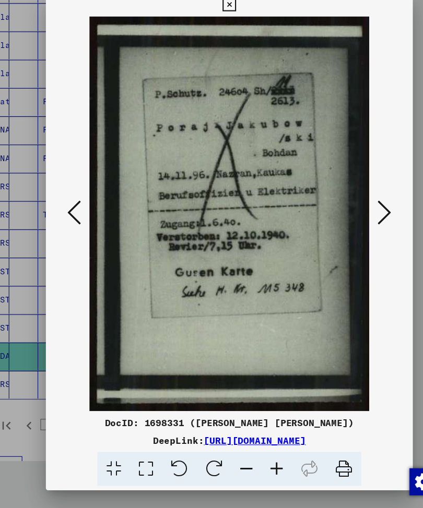
click at [68, 215] on icon at bounding box center [68, 227] width 13 height 25
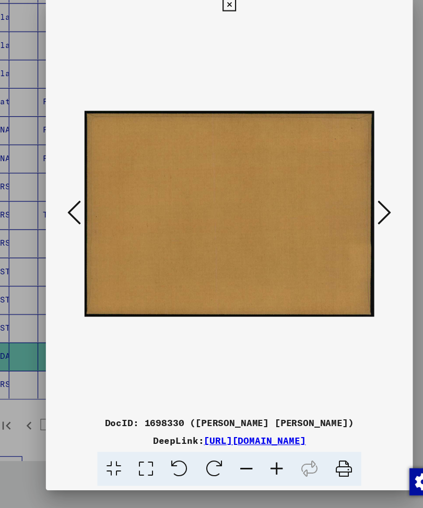
click at [67, 215] on icon at bounding box center [68, 227] width 13 height 25
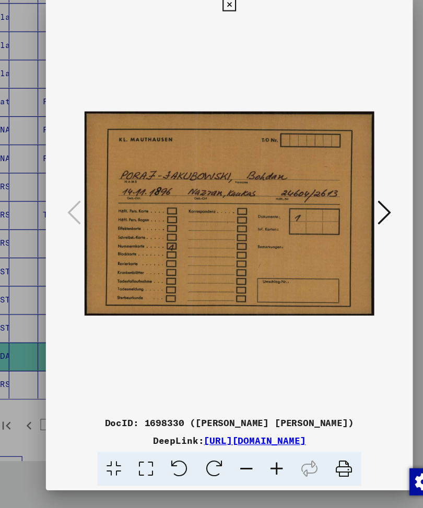
click at [360, 215] on icon at bounding box center [354, 227] width 13 height 25
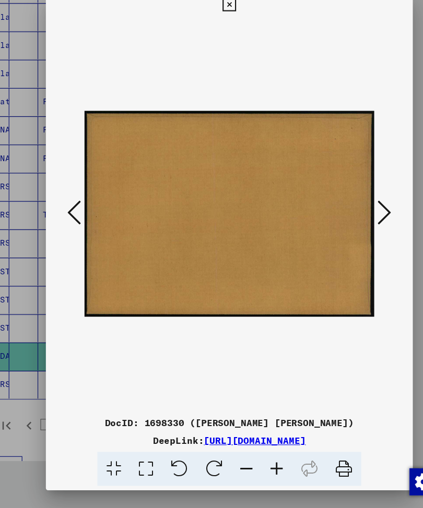
click at [360, 215] on icon at bounding box center [354, 227] width 13 height 25
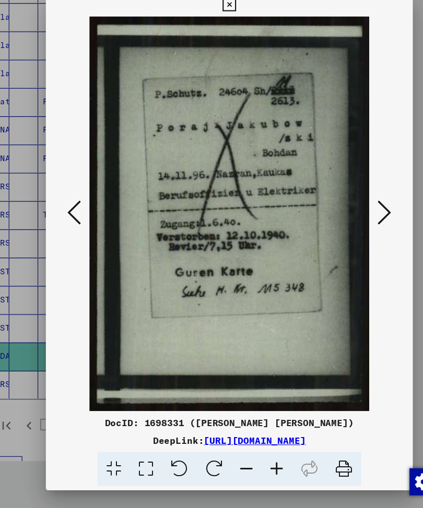
click at [360, 215] on icon at bounding box center [354, 227] width 13 height 25
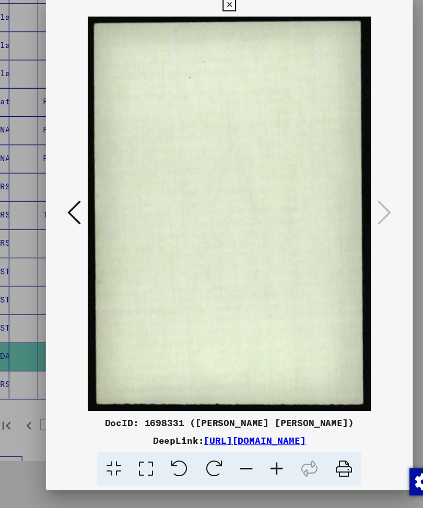
click at [76, 213] on button at bounding box center [68, 228] width 19 height 30
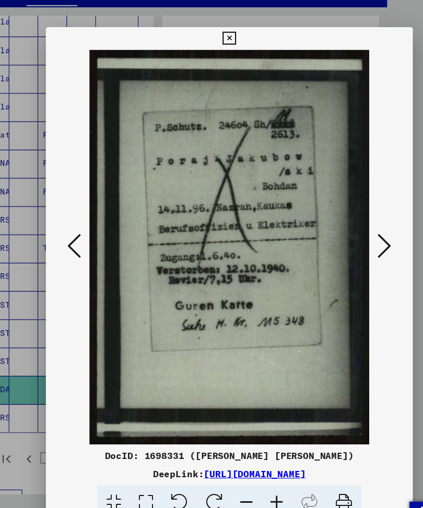
click at [217, 29] on icon at bounding box center [211, 35] width 12 height 13
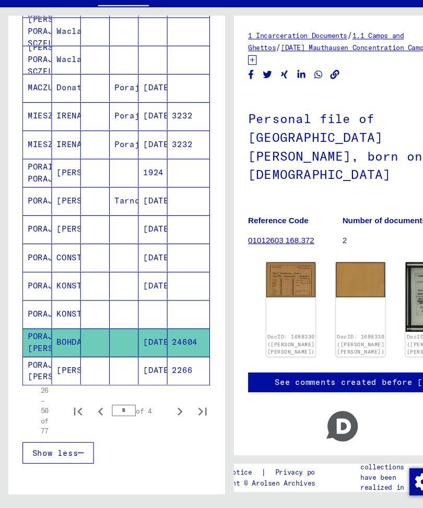
scroll to position [546, 0]
click at [36, 360] on mat-cell "PORAJ [PERSON_NAME]" at bounding box center [34, 373] width 27 height 26
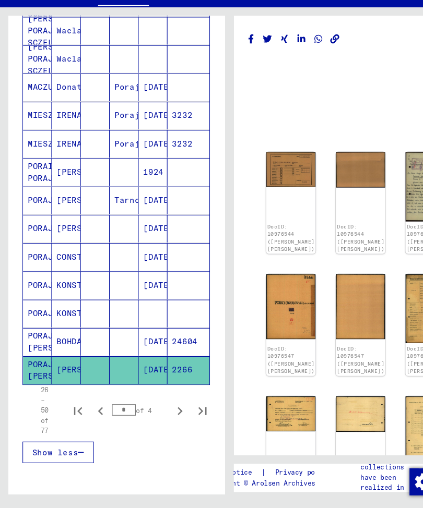
click at [267, 171] on img at bounding box center [267, 187] width 45 height 32
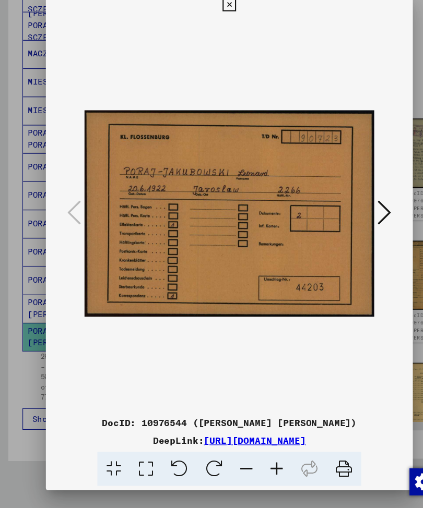
click at [356, 215] on icon at bounding box center [354, 227] width 13 height 25
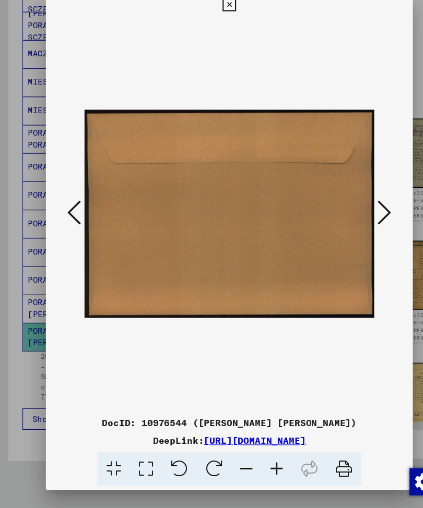
click at [356, 215] on icon at bounding box center [354, 227] width 13 height 25
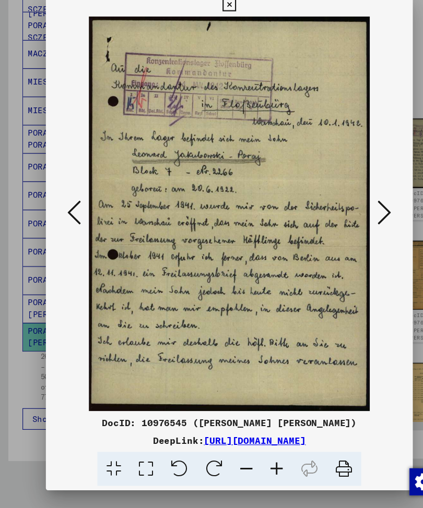
click at [354, 215] on icon at bounding box center [354, 227] width 13 height 25
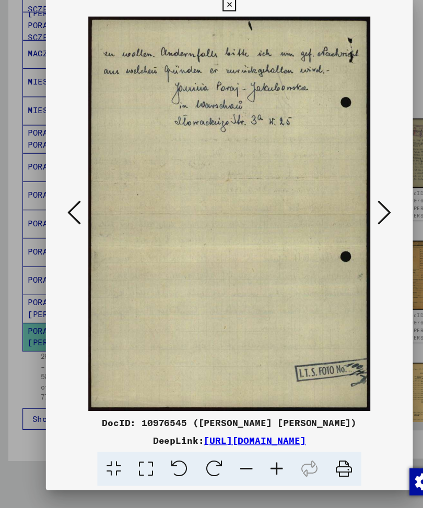
click at [357, 215] on icon at bounding box center [354, 227] width 13 height 25
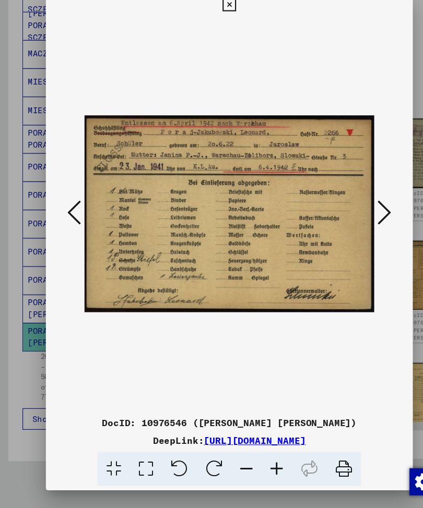
click at [360, 215] on icon at bounding box center [354, 227] width 13 height 25
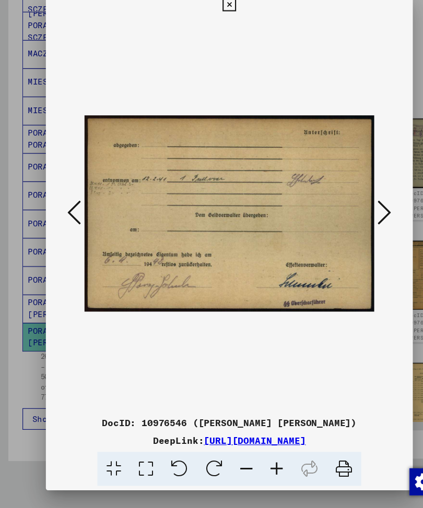
click at [360, 215] on icon at bounding box center [354, 227] width 13 height 25
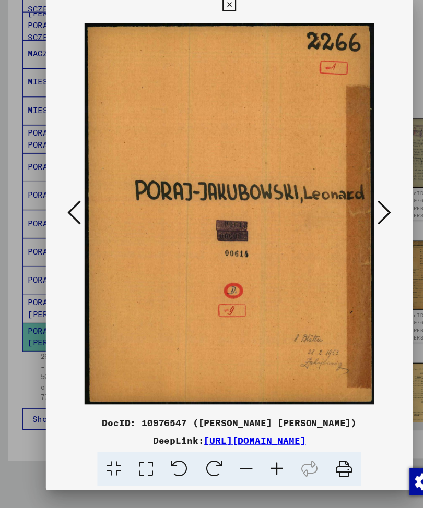
click at [359, 215] on icon at bounding box center [354, 227] width 13 height 25
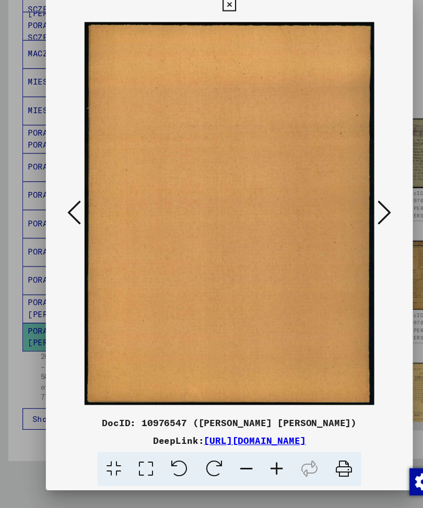
click at [362, 213] on button at bounding box center [354, 228] width 19 height 30
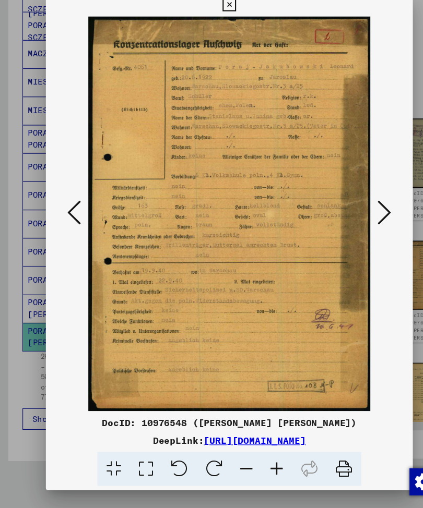
click at [358, 215] on icon at bounding box center [354, 227] width 13 height 25
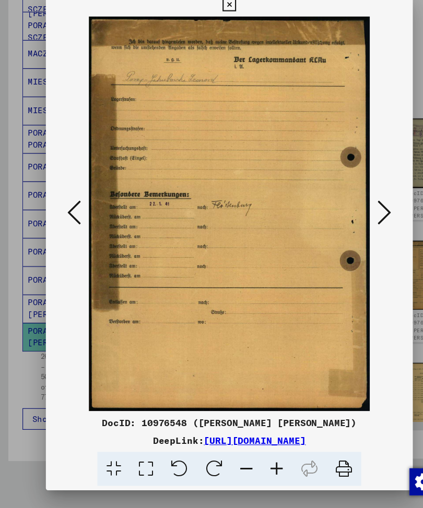
click at [360, 215] on icon at bounding box center [354, 227] width 13 height 25
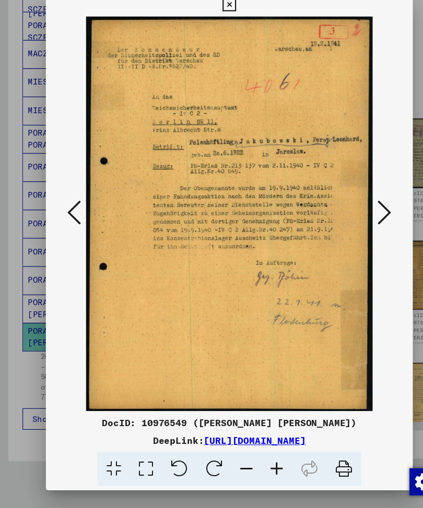
click at [359, 215] on icon at bounding box center [354, 227] width 13 height 25
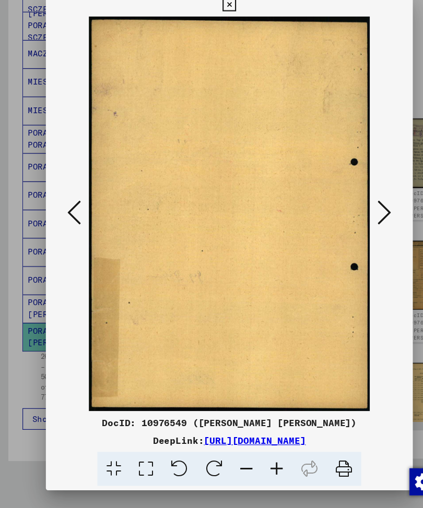
click at [357, 215] on icon at bounding box center [354, 227] width 13 height 25
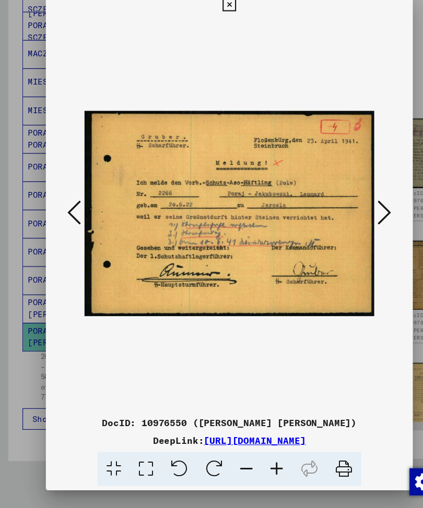
click at [358, 215] on icon at bounding box center [354, 227] width 13 height 25
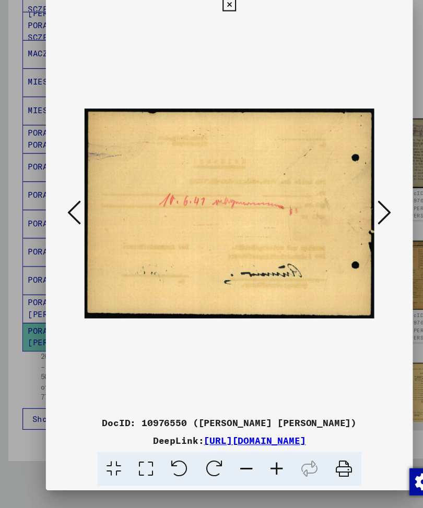
click at [359, 215] on icon at bounding box center [354, 227] width 13 height 25
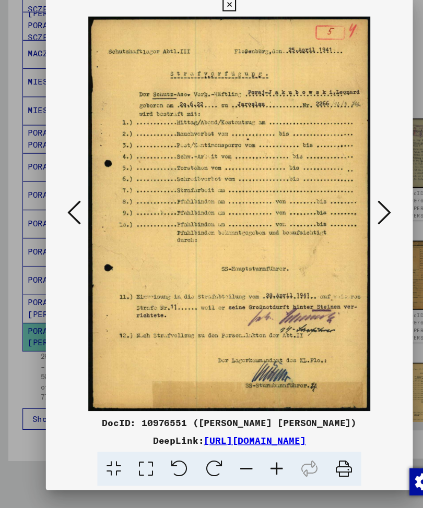
click at [357, 215] on icon at bounding box center [354, 227] width 13 height 25
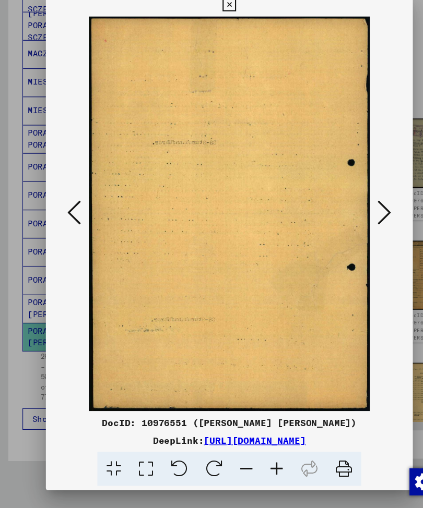
click at [357, 215] on icon at bounding box center [354, 227] width 13 height 25
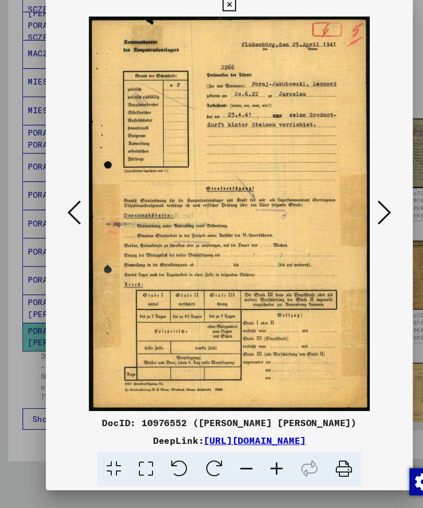
click at [357, 215] on icon at bounding box center [354, 227] width 13 height 25
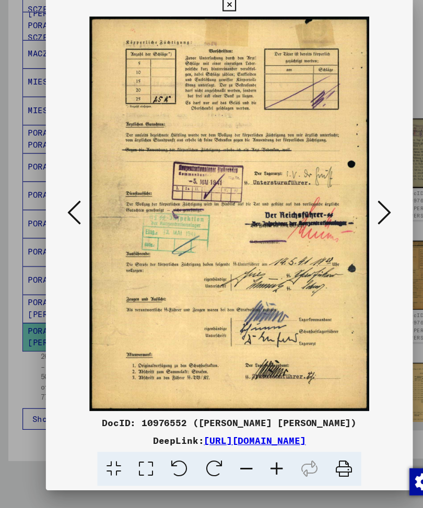
click at [360, 215] on icon at bounding box center [354, 227] width 13 height 25
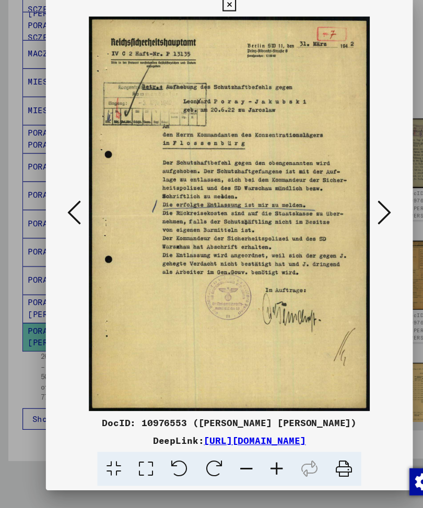
click at [357, 215] on icon at bounding box center [354, 227] width 13 height 25
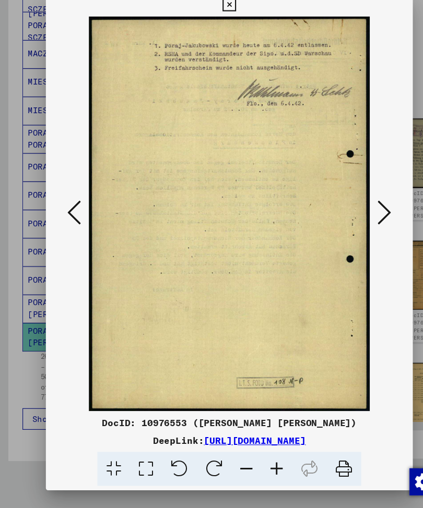
click at [355, 215] on icon at bounding box center [354, 227] width 13 height 25
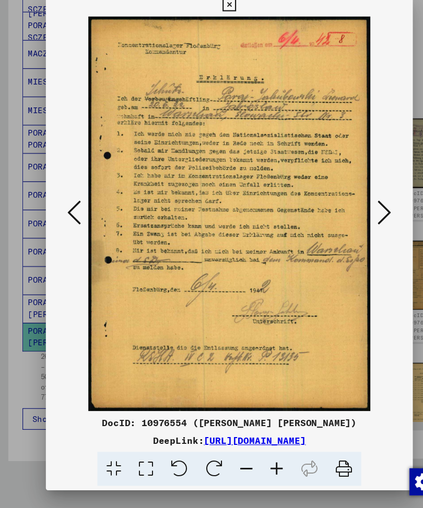
click at [355, 215] on icon at bounding box center [354, 227] width 13 height 25
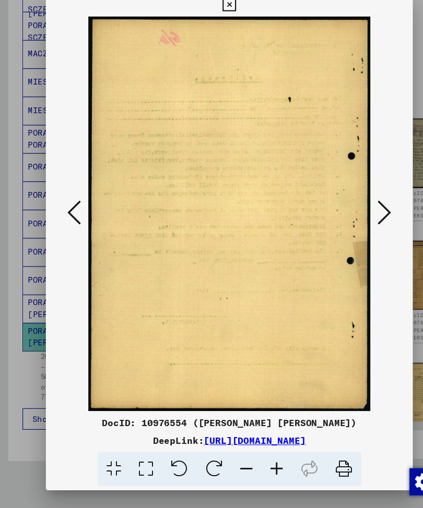
click at [355, 215] on icon at bounding box center [354, 227] width 13 height 25
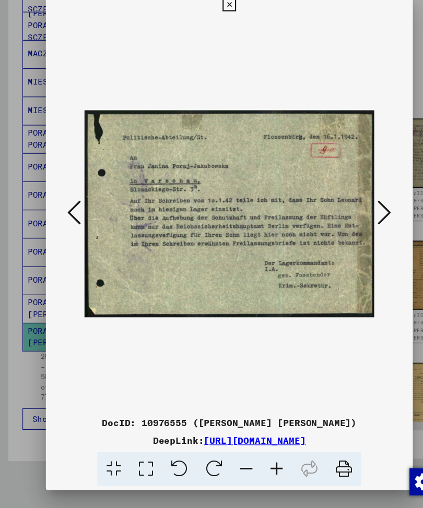
click at [354, 215] on icon at bounding box center [354, 227] width 13 height 25
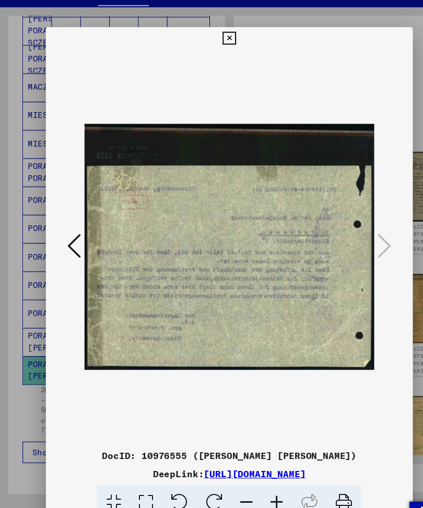
click at [217, 34] on icon at bounding box center [211, 35] width 12 height 13
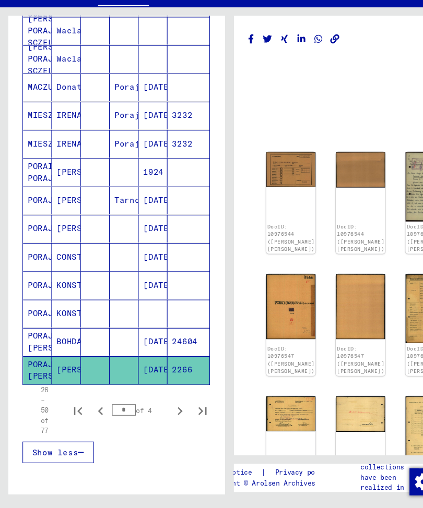
click at [164, 403] on icon "Next page" at bounding box center [166, 410] width 15 height 15
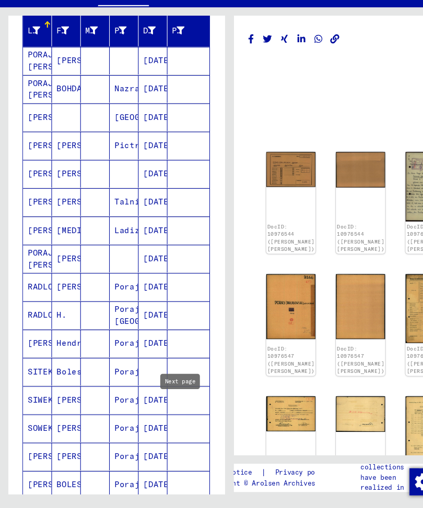
scroll to position [169, 0]
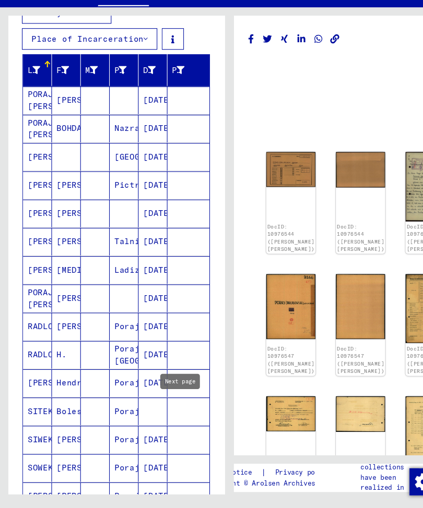
click at [34, 137] on mat-cell "PORAJ [PERSON_NAME]" at bounding box center [34, 150] width 27 height 26
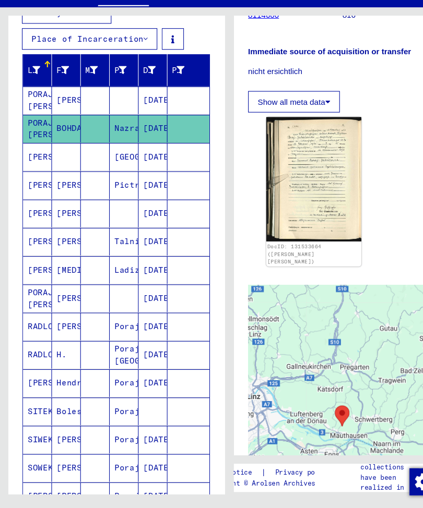
scroll to position [157, 0]
click at [304, 139] on img at bounding box center [289, 196] width 88 height 115
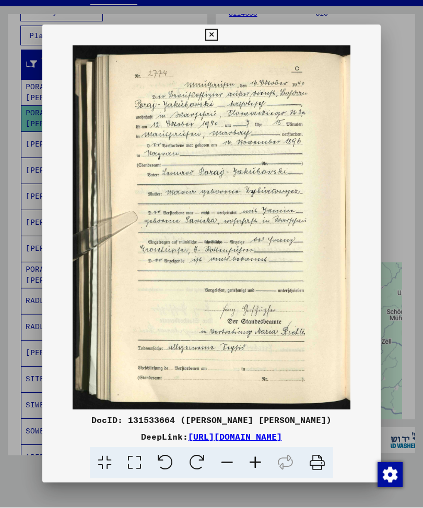
click at [217, 32] on icon at bounding box center [211, 35] width 12 height 13
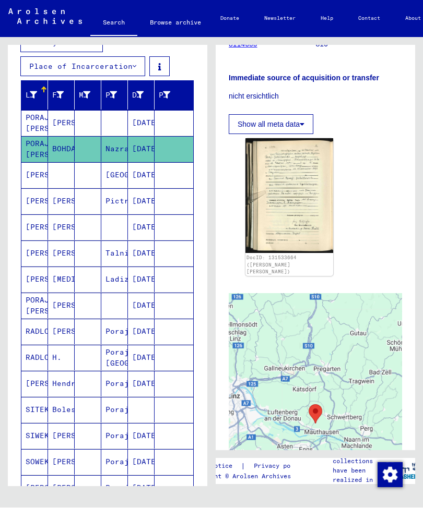
click at [42, 175] on mat-cell "[PERSON_NAME]" at bounding box center [34, 176] width 27 height 26
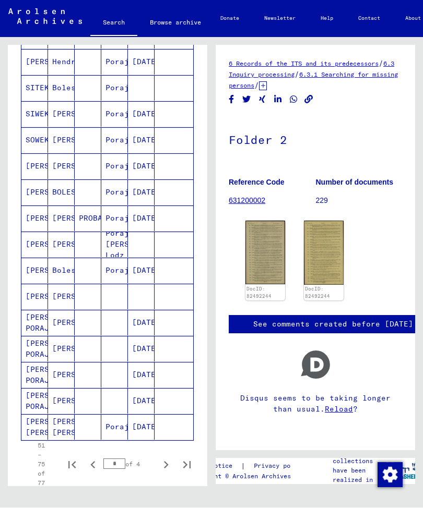
scroll to position [491, 0]
click at [40, 215] on mat-cell "[PERSON_NAME]" at bounding box center [34, 219] width 27 height 26
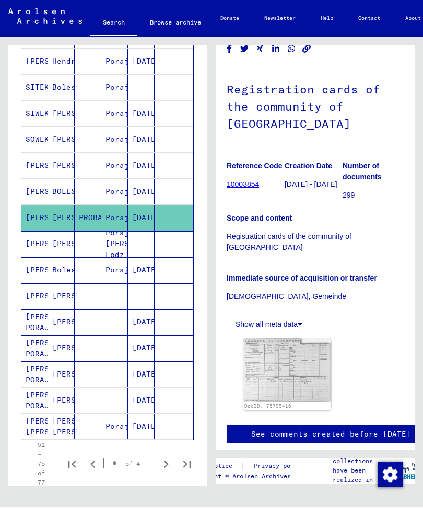
scroll to position [104, 2]
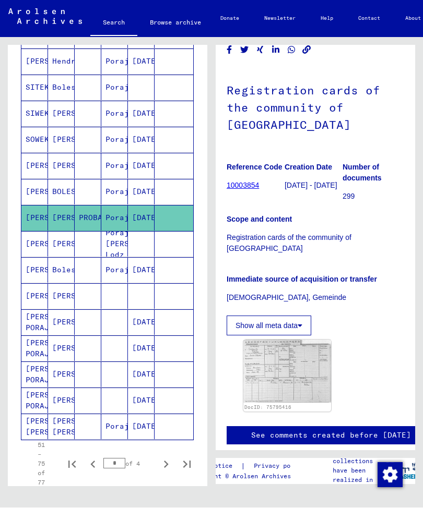
click at [280, 345] on img at bounding box center [287, 371] width 88 height 63
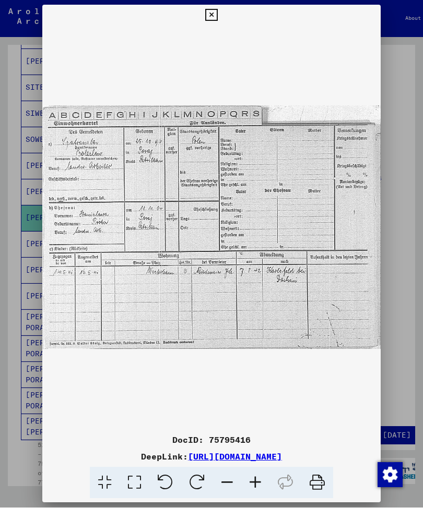
click at [220, 12] on button at bounding box center [211, 15] width 18 height 21
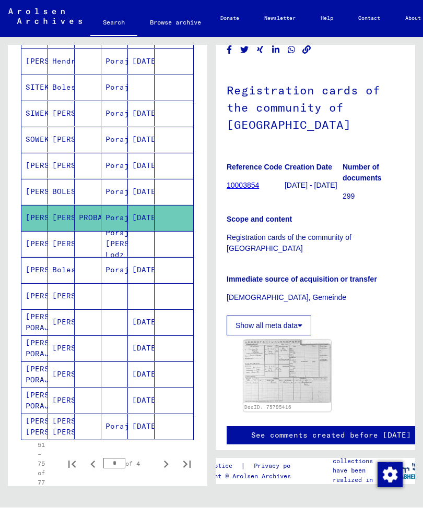
click at [32, 294] on mat-cell "[PERSON_NAME]" at bounding box center [34, 297] width 27 height 26
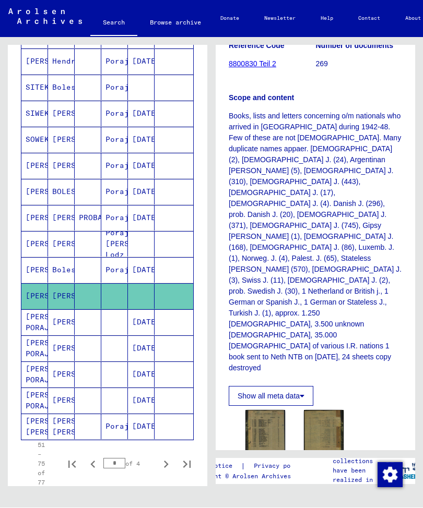
scroll to position [285, 0]
click at [264, 411] on img at bounding box center [265, 437] width 40 height 53
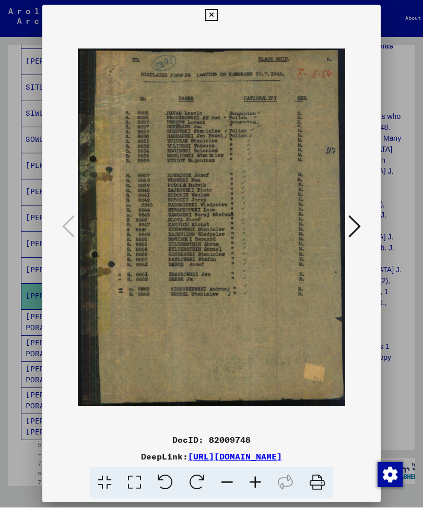
click at [353, 221] on icon at bounding box center [354, 227] width 13 height 25
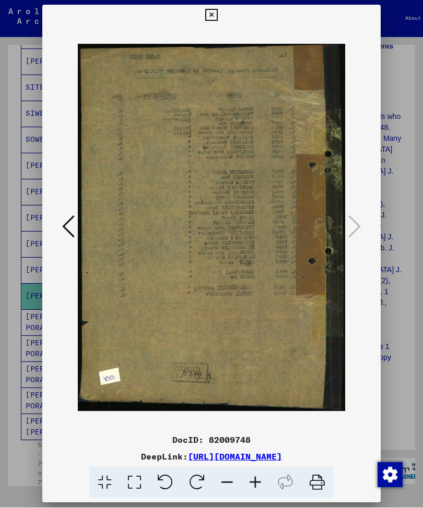
click at [217, 13] on icon at bounding box center [211, 15] width 12 height 13
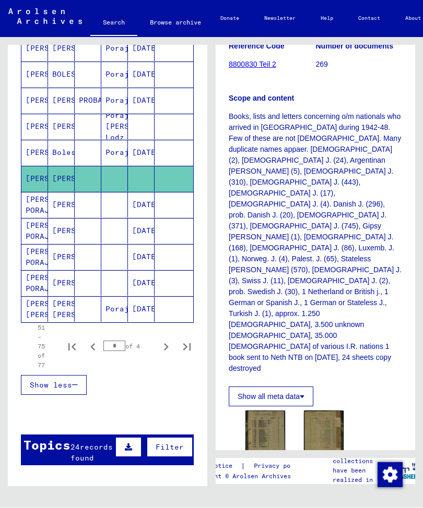
scroll to position [610, 0]
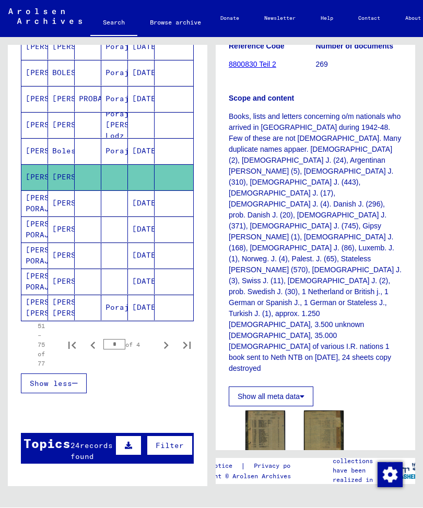
click at [38, 203] on mat-cell "[PERSON_NAME] PORAJ" at bounding box center [34, 204] width 27 height 26
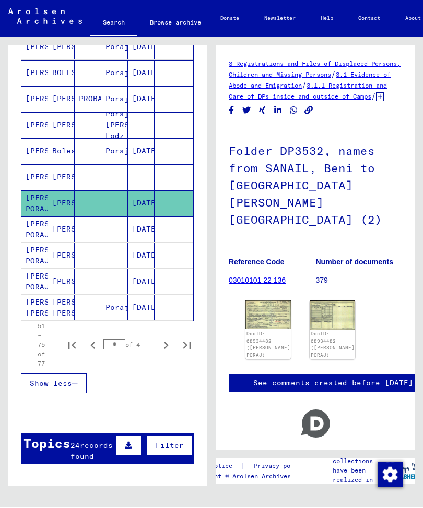
click at [268, 301] on img at bounding box center [267, 315] width 45 height 29
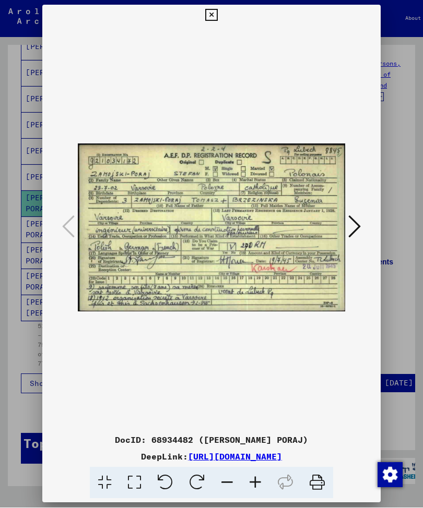
click at [358, 223] on icon at bounding box center [354, 227] width 13 height 25
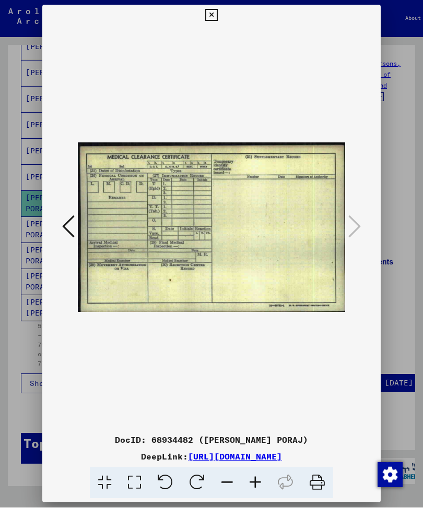
click at [217, 14] on icon at bounding box center [211, 15] width 12 height 13
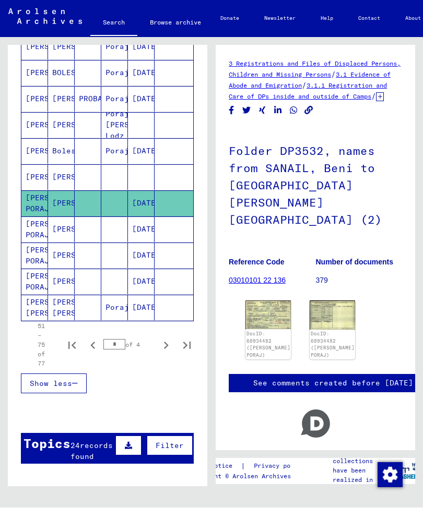
click at [40, 233] on mat-cell "[PERSON_NAME] PORAJ" at bounding box center [34, 230] width 27 height 26
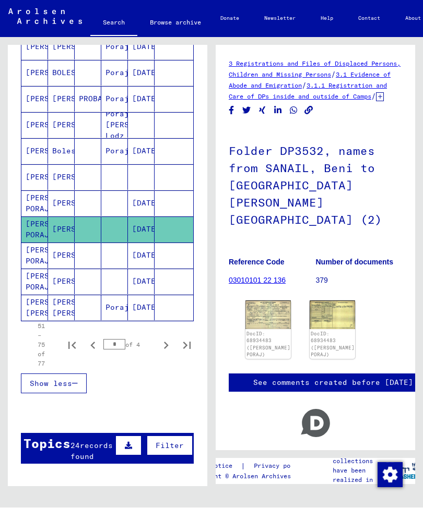
click at [265, 301] on img at bounding box center [267, 315] width 45 height 29
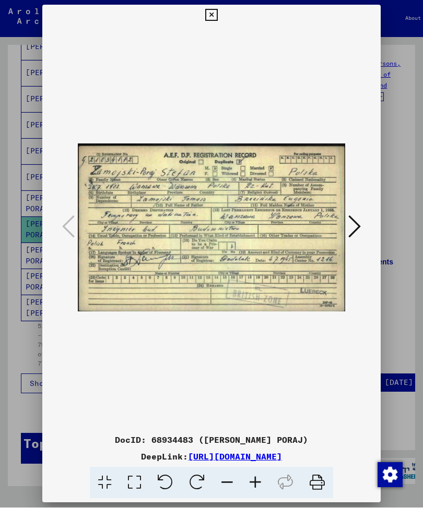
click at [217, 13] on icon at bounding box center [211, 15] width 12 height 13
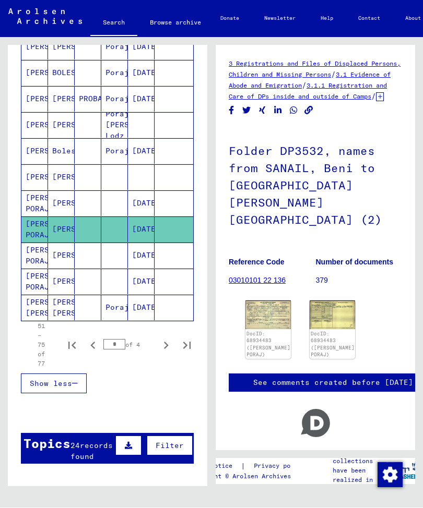
click at [45, 251] on mat-cell "[PERSON_NAME] PORAJ" at bounding box center [34, 256] width 27 height 26
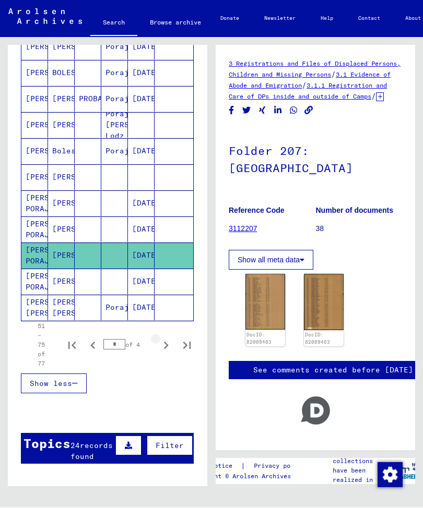
click at [164, 344] on icon "Next page" at bounding box center [166, 346] width 15 height 15
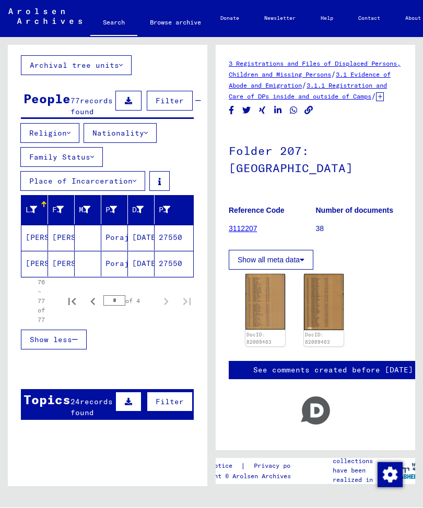
scroll to position [53, 0]
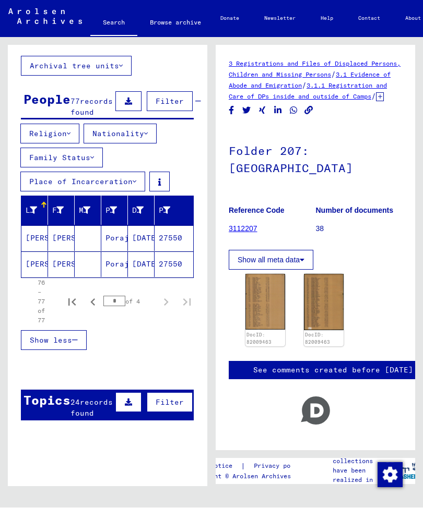
click at [63, 234] on mat-cell "[PERSON_NAME]" at bounding box center [61, 239] width 27 height 26
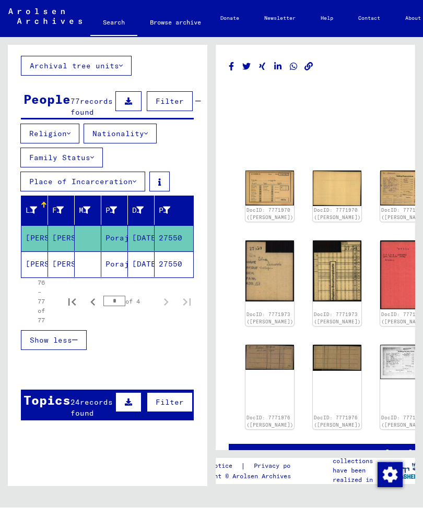
click at [263, 171] on img at bounding box center [269, 188] width 49 height 35
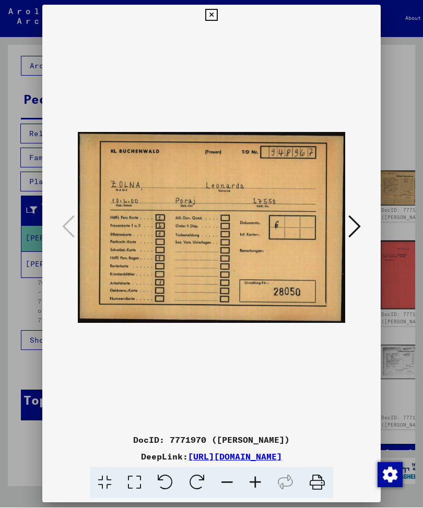
click at [355, 220] on icon at bounding box center [354, 227] width 13 height 25
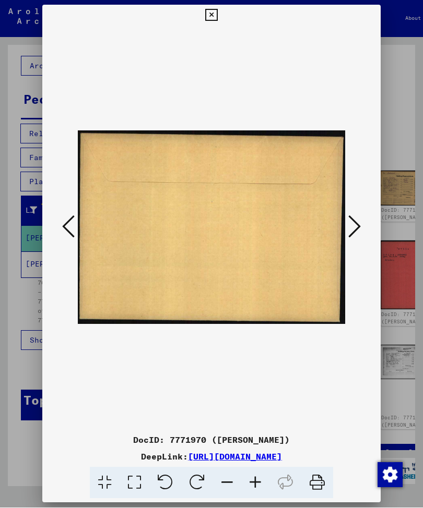
click at [353, 226] on icon at bounding box center [354, 227] width 13 height 25
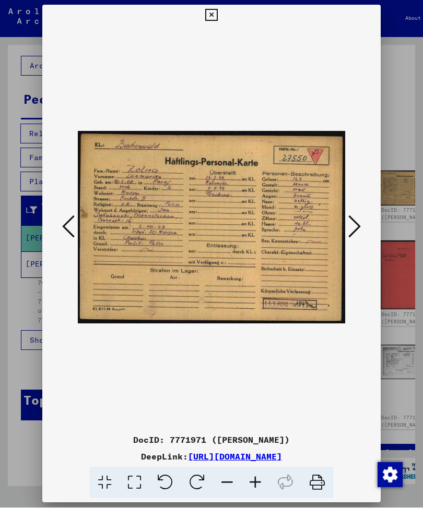
click at [350, 222] on icon at bounding box center [354, 227] width 13 height 25
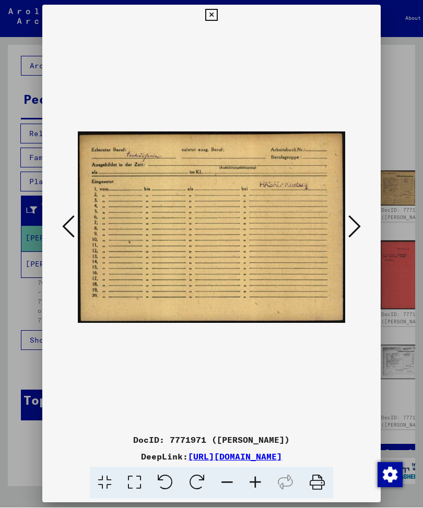
click at [356, 226] on icon at bounding box center [354, 227] width 13 height 25
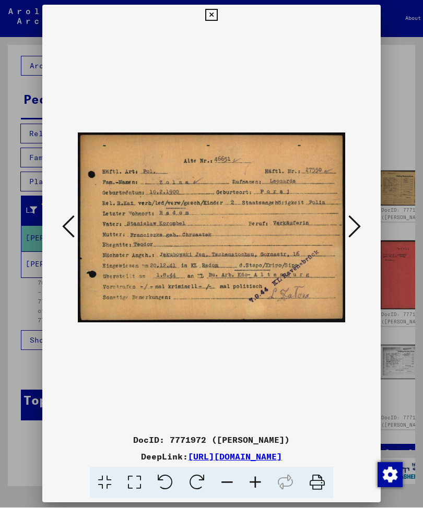
click at [360, 222] on icon at bounding box center [354, 227] width 13 height 25
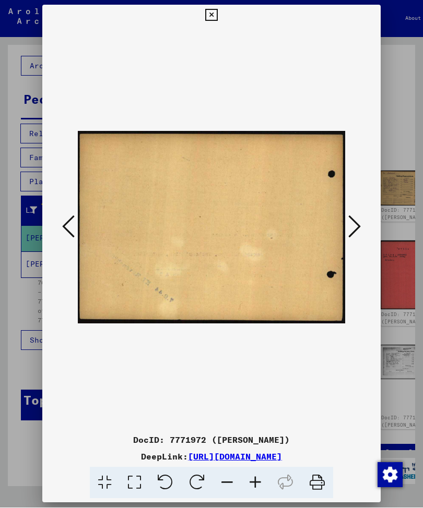
click at [360, 225] on icon at bounding box center [354, 227] width 13 height 25
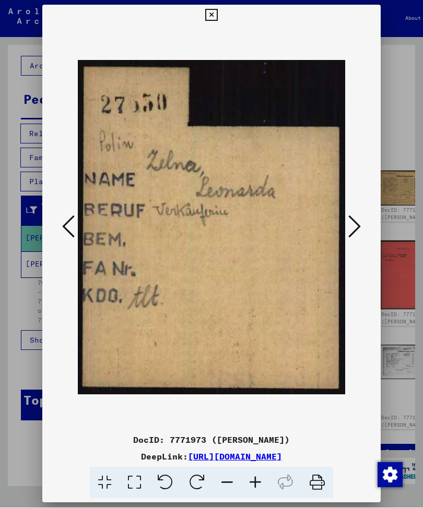
click at [351, 223] on icon at bounding box center [354, 227] width 13 height 25
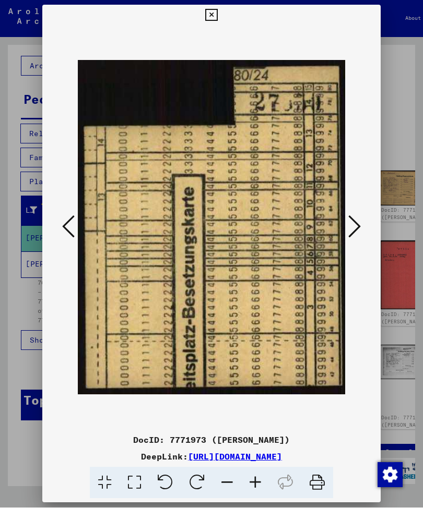
click at [354, 220] on icon at bounding box center [354, 227] width 13 height 25
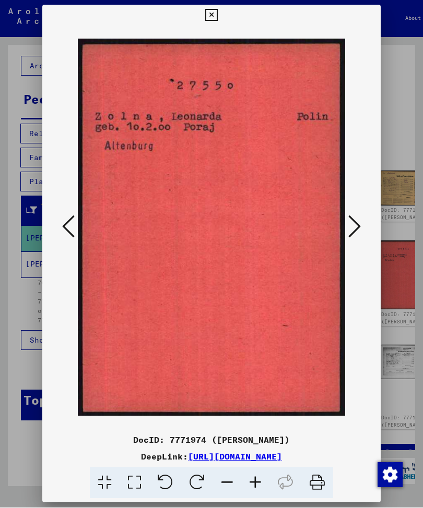
click at [358, 226] on icon at bounding box center [354, 227] width 13 height 25
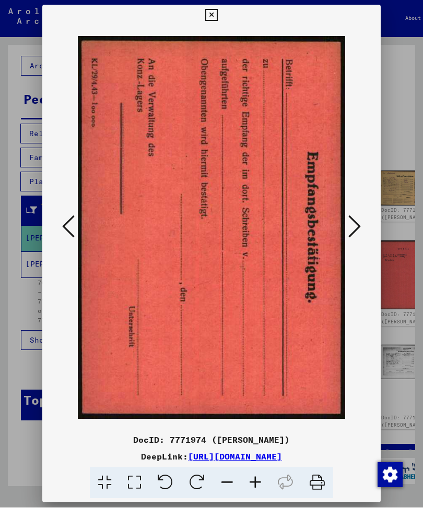
click at [356, 222] on icon at bounding box center [354, 227] width 13 height 25
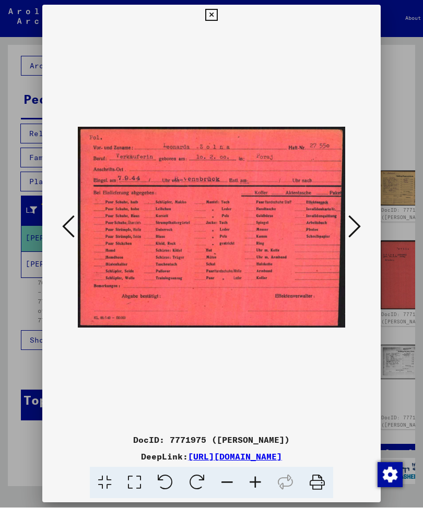
click at [353, 224] on icon at bounding box center [354, 227] width 13 height 25
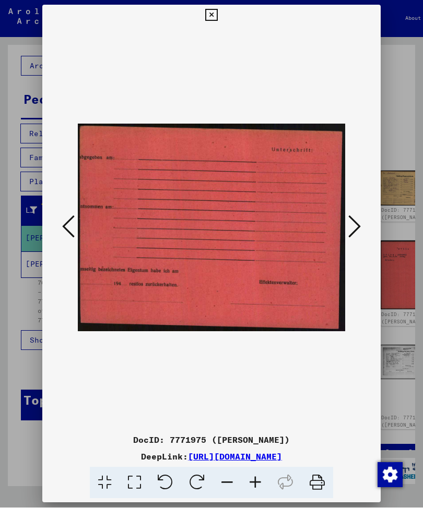
click at [349, 224] on icon at bounding box center [354, 227] width 13 height 25
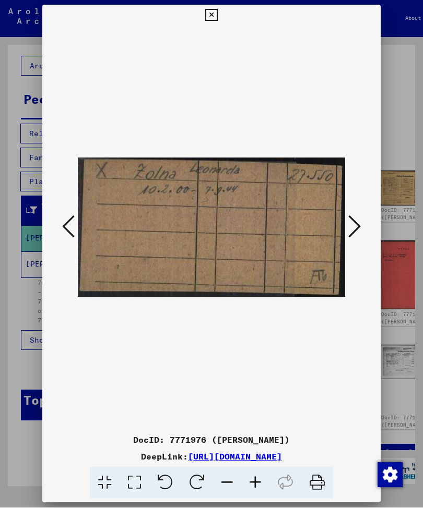
click at [354, 225] on icon at bounding box center [354, 227] width 13 height 25
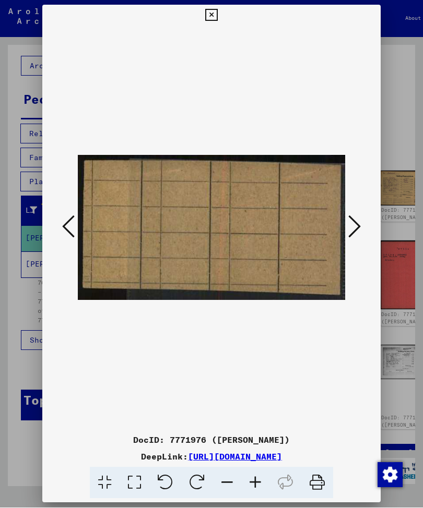
click at [356, 227] on icon at bounding box center [354, 227] width 13 height 25
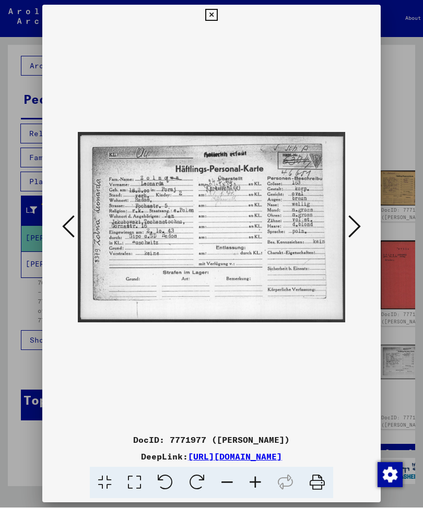
click at [350, 223] on icon at bounding box center [354, 227] width 13 height 25
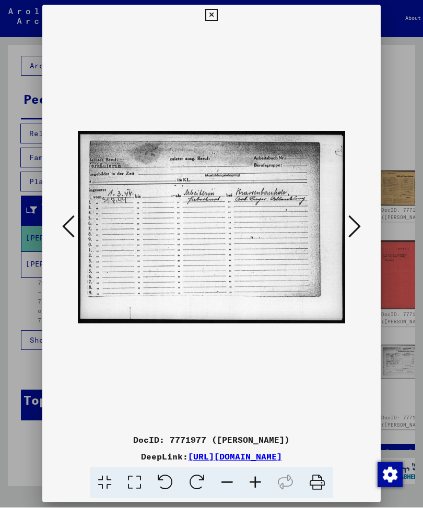
click at [351, 221] on icon at bounding box center [354, 227] width 13 height 25
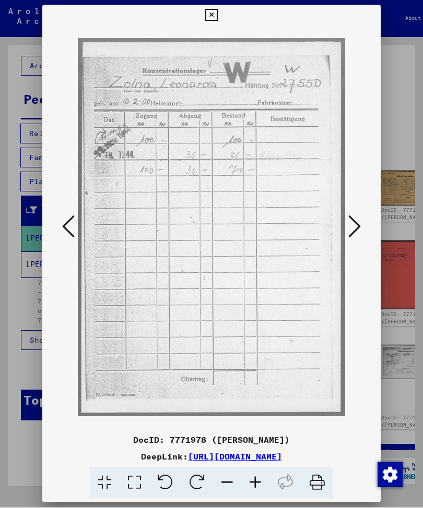
click at [352, 221] on icon at bounding box center [354, 227] width 13 height 25
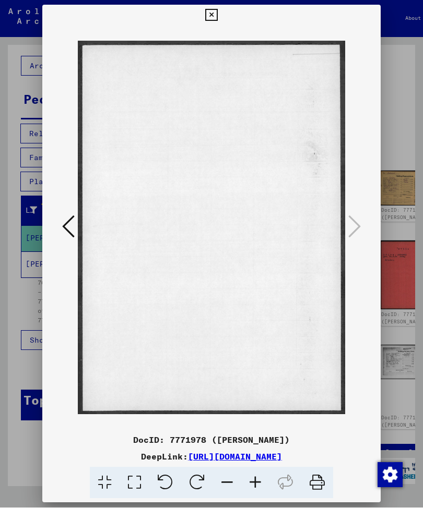
click at [217, 12] on icon at bounding box center [211, 15] width 12 height 13
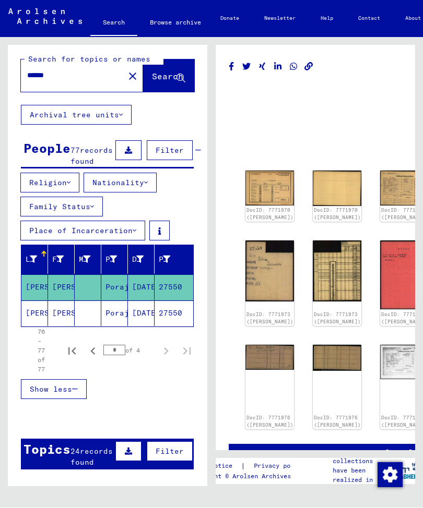
scroll to position [1, 0]
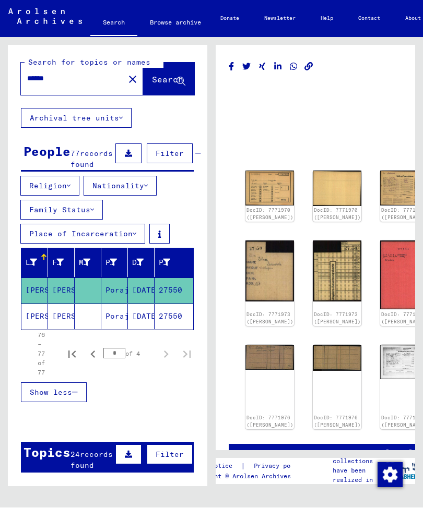
click at [75, 354] on icon "First page" at bounding box center [71, 354] width 7 height 7
type input "*"
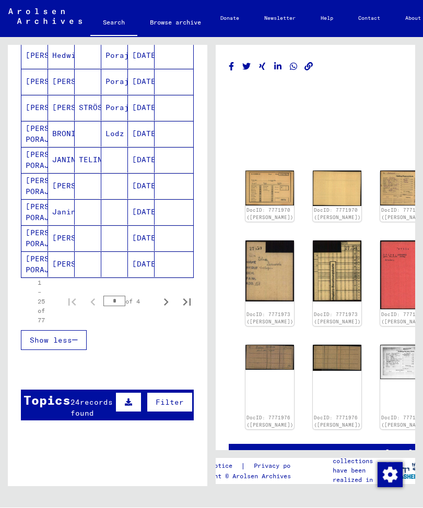
scroll to position [654, 0]
click at [64, 162] on mat-cell "JANINA" at bounding box center [61, 161] width 27 height 26
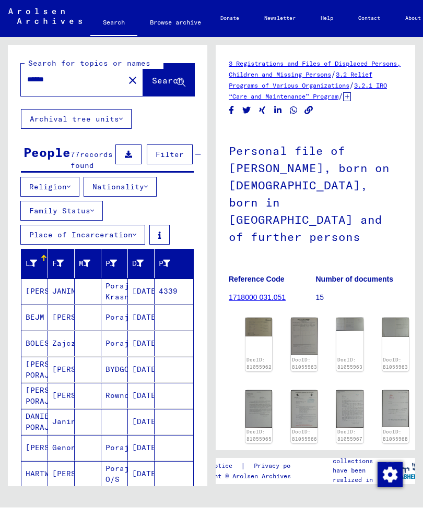
click at [126, 75] on mat-icon "close" at bounding box center [132, 81] width 13 height 13
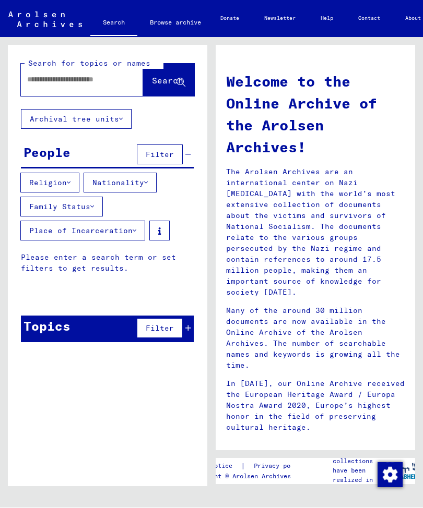
click at [46, 75] on input "text" at bounding box center [69, 80] width 85 height 11
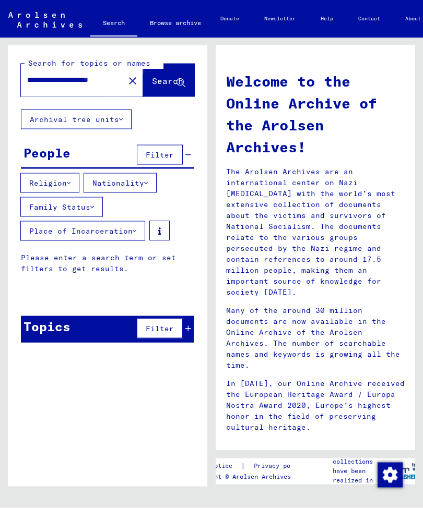
type input "**********"
click at [156, 76] on span "Search" at bounding box center [167, 81] width 31 height 10
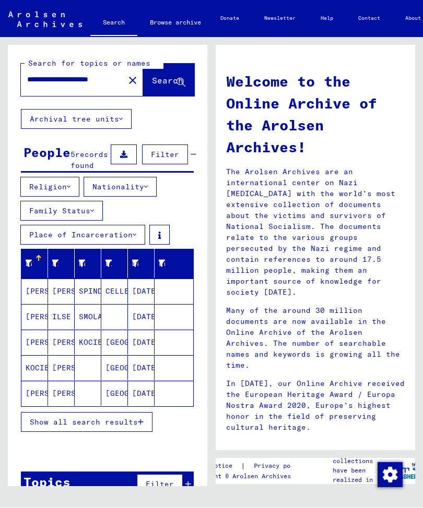
click at [133, 413] on button "Show all search results" at bounding box center [87, 423] width 132 height 20
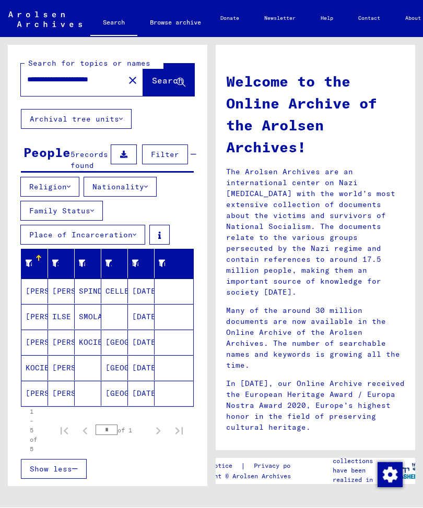
click at [66, 339] on mat-cell "[PERSON_NAME]" at bounding box center [61, 342] width 27 height 25
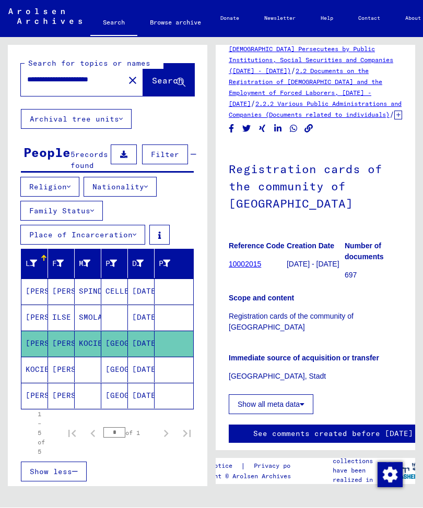
scroll to position [25, 0]
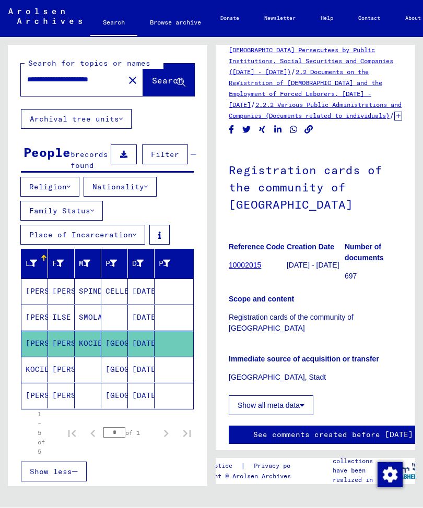
click at [64, 366] on mat-cell "[PERSON_NAME]" at bounding box center [61, 371] width 27 height 26
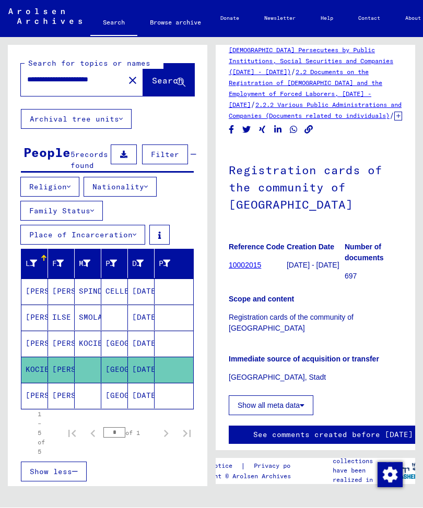
scroll to position [25, 0]
click at [62, 397] on mat-cell "[PERSON_NAME]" at bounding box center [61, 397] width 27 height 26
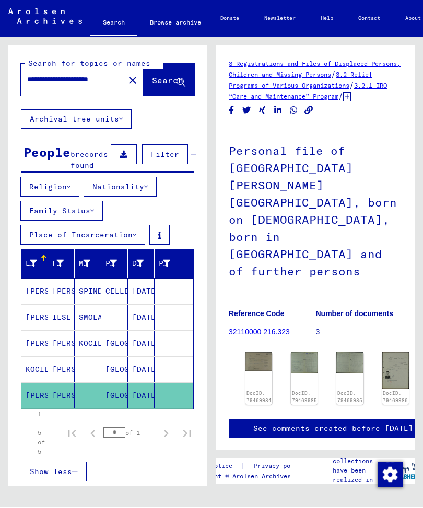
click at [255, 353] on img at bounding box center [258, 362] width 27 height 19
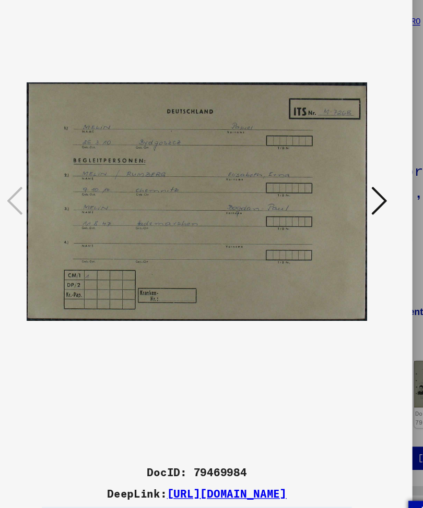
click at [348, 215] on icon at bounding box center [354, 227] width 13 height 25
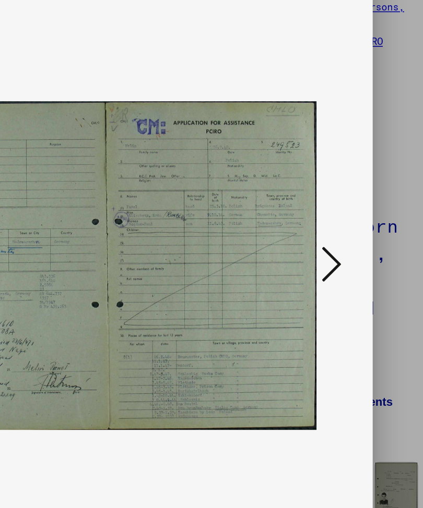
click at [348, 215] on icon at bounding box center [354, 227] width 13 height 25
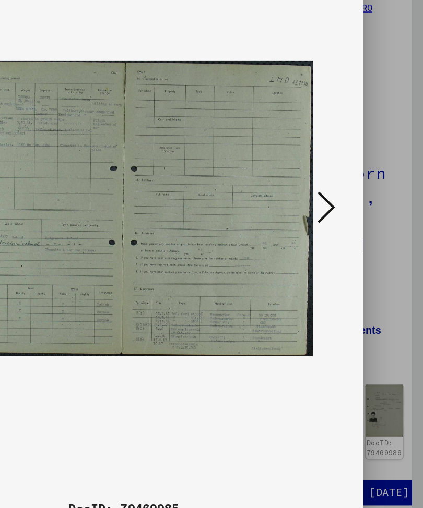
click at [348, 215] on icon at bounding box center [354, 227] width 13 height 25
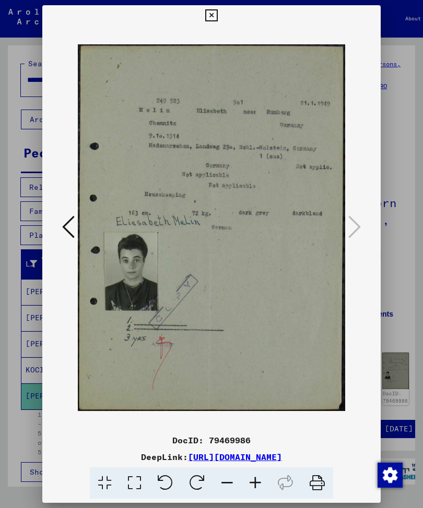
click at [217, 9] on icon at bounding box center [211, 15] width 12 height 13
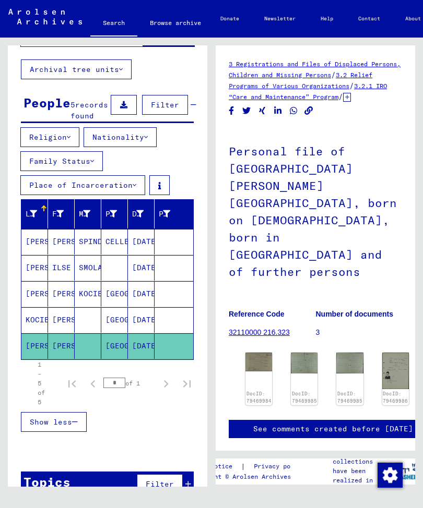
scroll to position [50, 0]
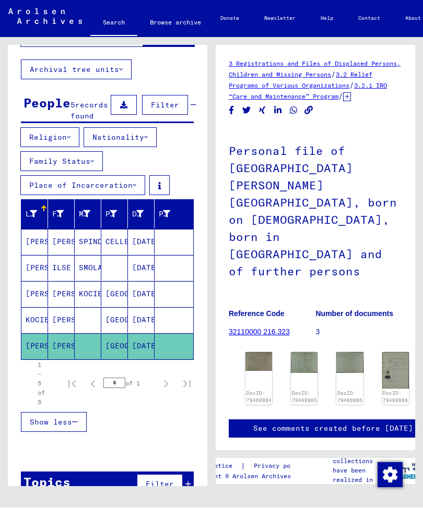
click at [65, 319] on mat-cell "[PERSON_NAME]" at bounding box center [61, 321] width 27 height 26
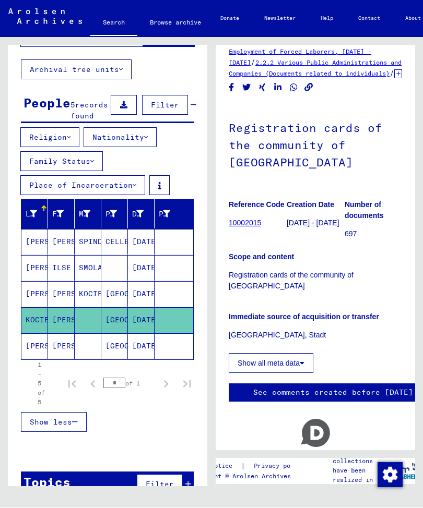
scroll to position [66, 0]
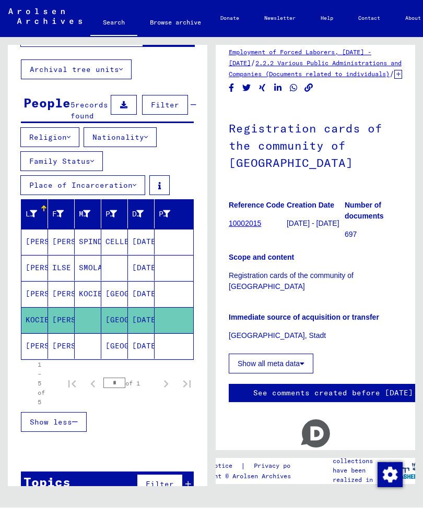
click at [69, 244] on mat-cell "[PERSON_NAME]" at bounding box center [61, 243] width 27 height 26
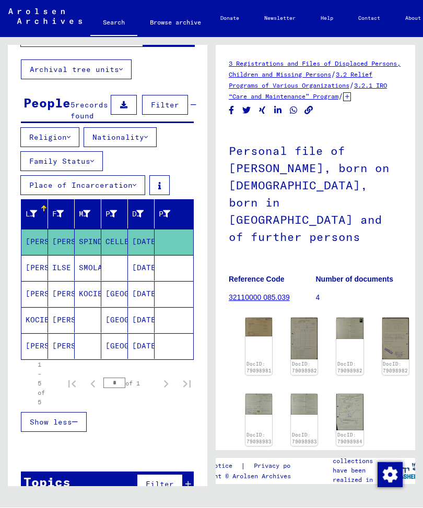
click at [259, 318] on img at bounding box center [258, 327] width 27 height 18
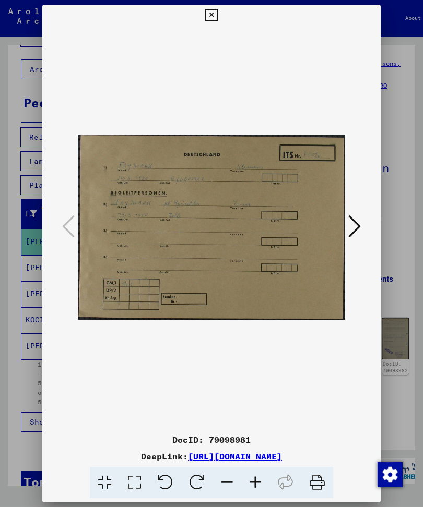
click at [355, 221] on icon at bounding box center [354, 227] width 13 height 25
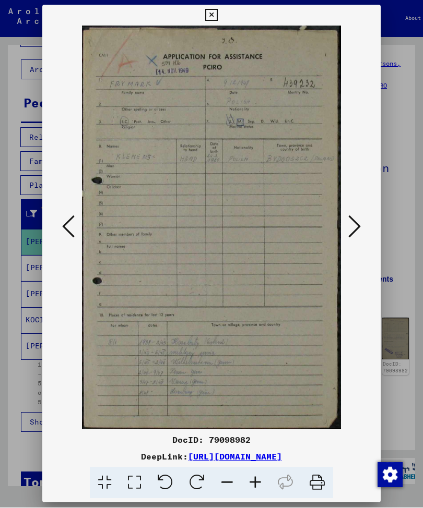
click at [358, 223] on icon at bounding box center [354, 227] width 13 height 25
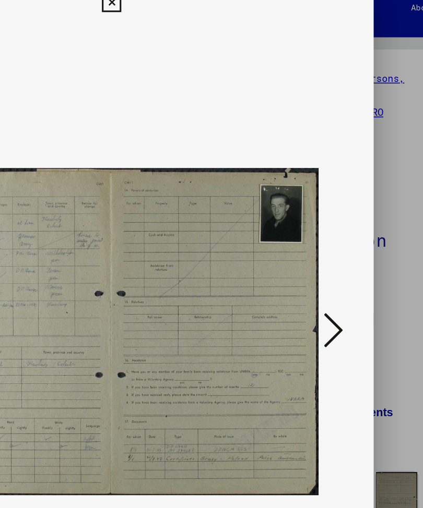
click at [348, 215] on icon at bounding box center [354, 227] width 13 height 25
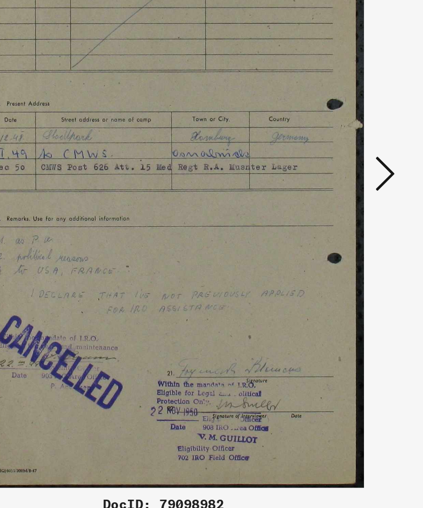
click at [348, 215] on icon at bounding box center [354, 227] width 13 height 25
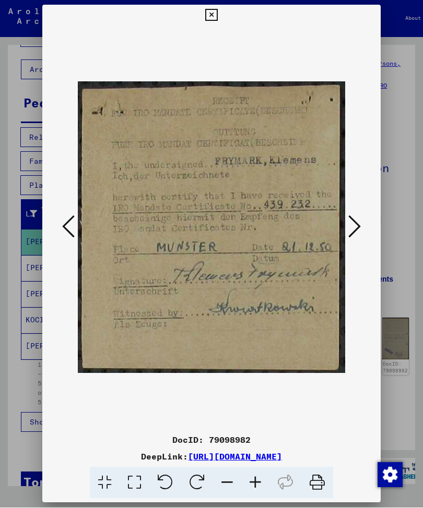
click at [355, 219] on icon at bounding box center [354, 227] width 13 height 25
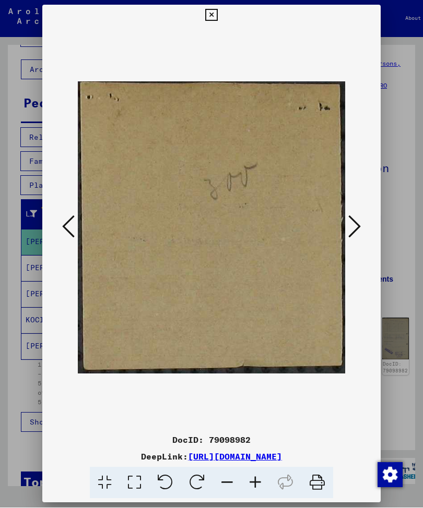
click at [357, 221] on icon at bounding box center [354, 227] width 13 height 25
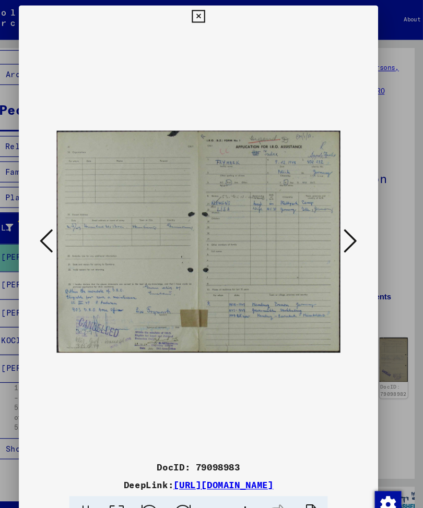
click at [348, 219] on icon at bounding box center [354, 227] width 13 height 25
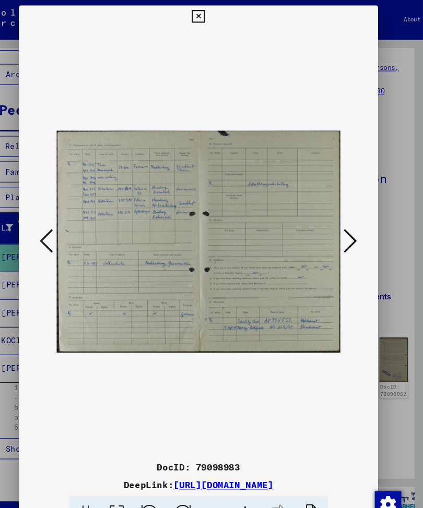
click at [348, 221] on icon at bounding box center [354, 227] width 13 height 25
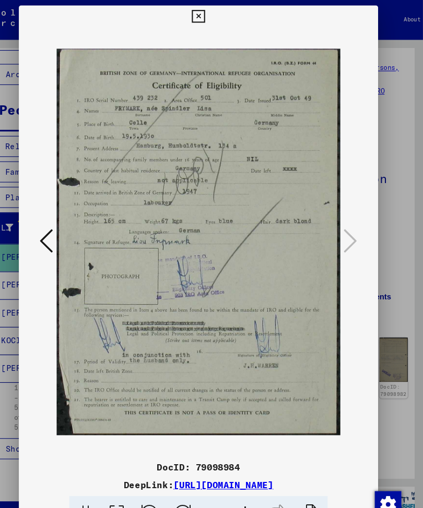
click at [217, 9] on icon at bounding box center [211, 15] width 12 height 13
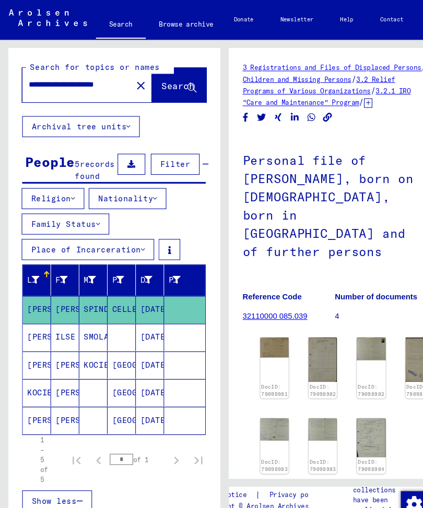
click at [126, 75] on mat-icon "close" at bounding box center [132, 81] width 13 height 13
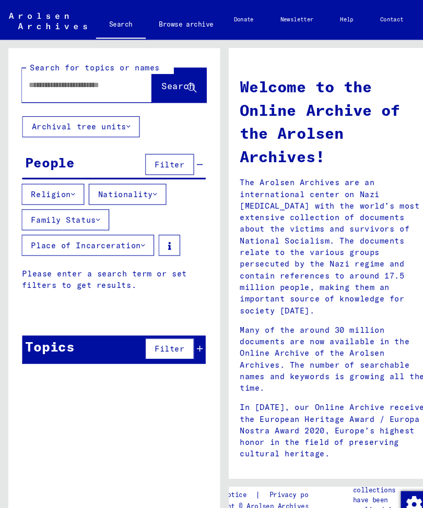
click at [53, 75] on input "text" at bounding box center [69, 80] width 85 height 11
type input "**********"
click at [160, 76] on span "Search" at bounding box center [167, 81] width 31 height 10
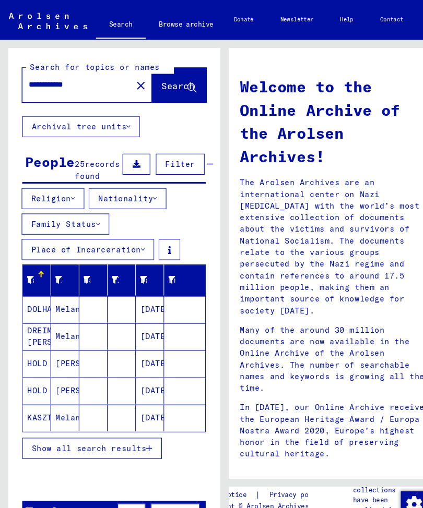
click at [95, 418] on span "Show all search results" at bounding box center [84, 422] width 108 height 9
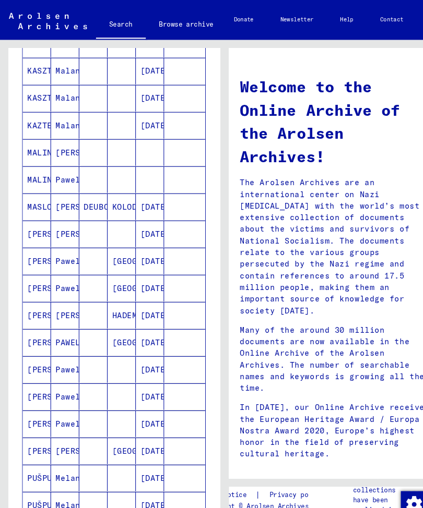
scroll to position [351, 0]
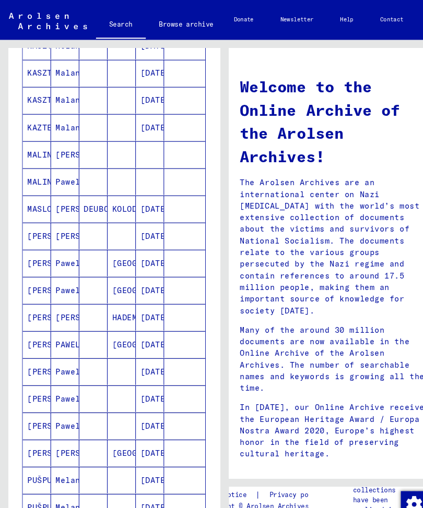
click at [58, 246] on mat-cell "Pawel" at bounding box center [61, 247] width 27 height 25
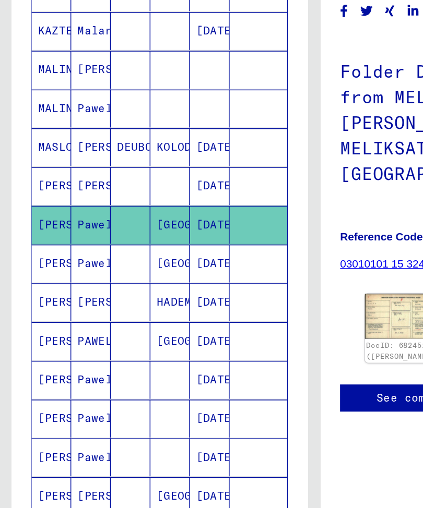
click at [62, 268] on mat-cell "Pawel" at bounding box center [61, 281] width 27 height 26
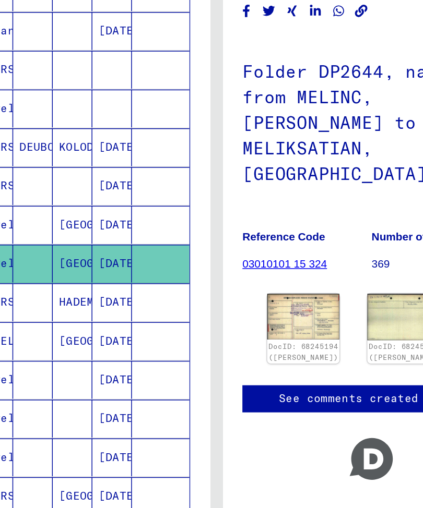
scroll to position [3, 74]
click at [194, 301] on img at bounding box center [204, 316] width 49 height 31
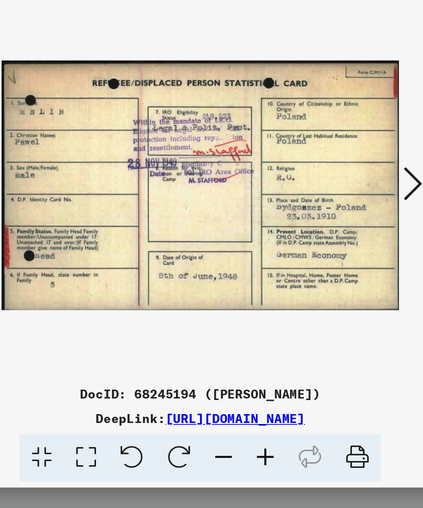
click at [348, 215] on icon at bounding box center [354, 227] width 13 height 25
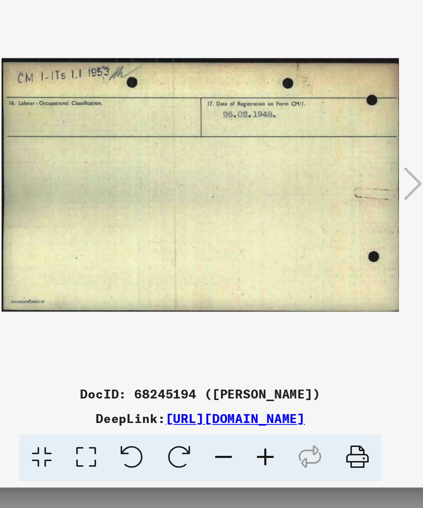
scroll to position [0, 74]
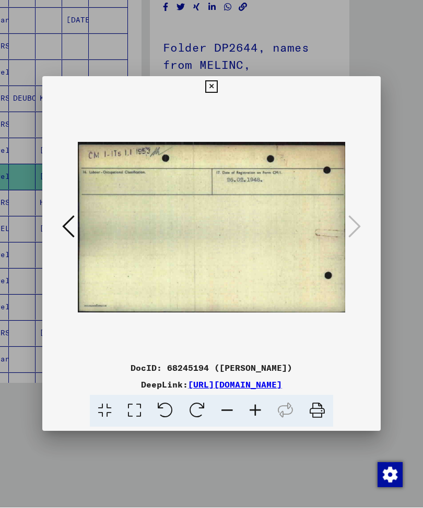
click at [217, 81] on icon at bounding box center [211, 87] width 12 height 13
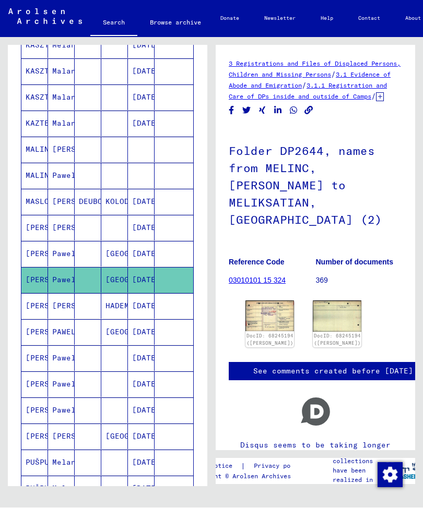
scroll to position [13, 0]
click at [66, 309] on mat-cell "[PERSON_NAME]" at bounding box center [61, 307] width 27 height 26
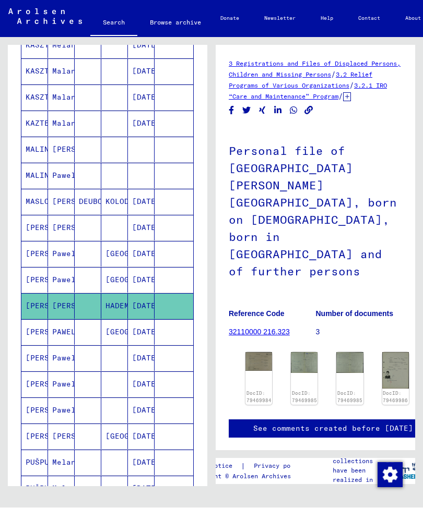
click at [387, 353] on img at bounding box center [395, 371] width 27 height 37
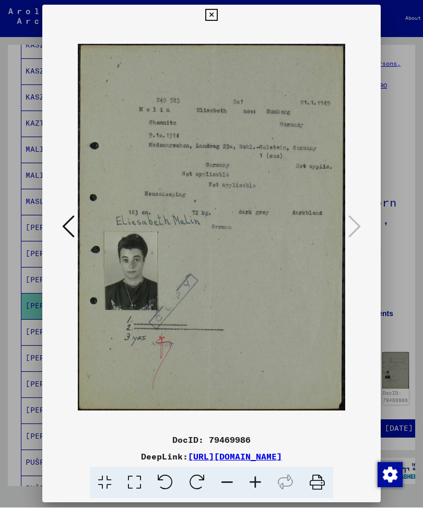
click at [217, 12] on icon at bounding box center [211, 15] width 12 height 13
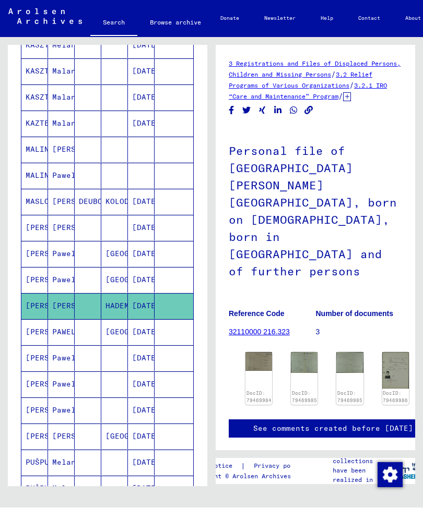
click at [67, 329] on mat-cell "PAWEL" at bounding box center [61, 333] width 27 height 26
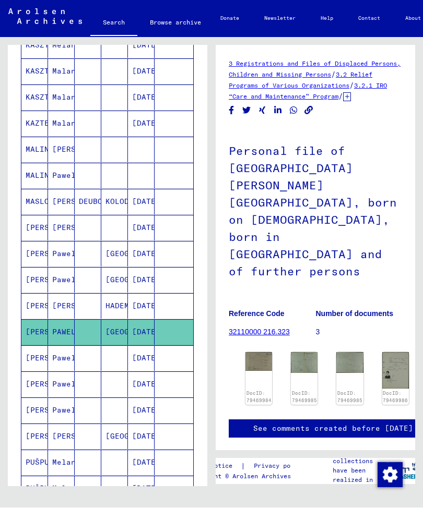
click at [67, 333] on mat-cell "PAWEL" at bounding box center [61, 333] width 27 height 26
click at [66, 357] on mat-cell "Pawel" at bounding box center [61, 359] width 27 height 26
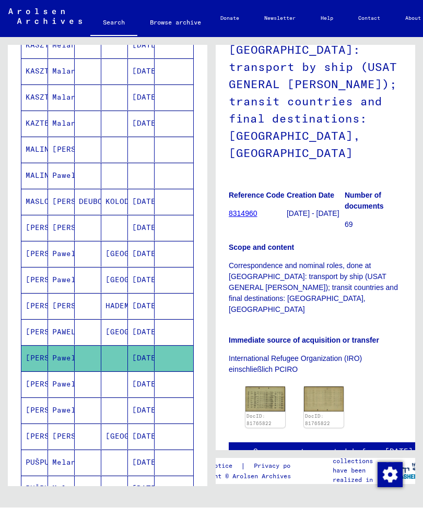
scroll to position [124, 0]
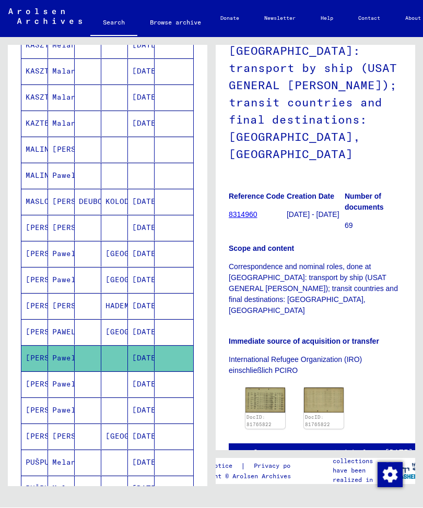
click at [69, 388] on mat-cell "Pawel" at bounding box center [61, 385] width 27 height 26
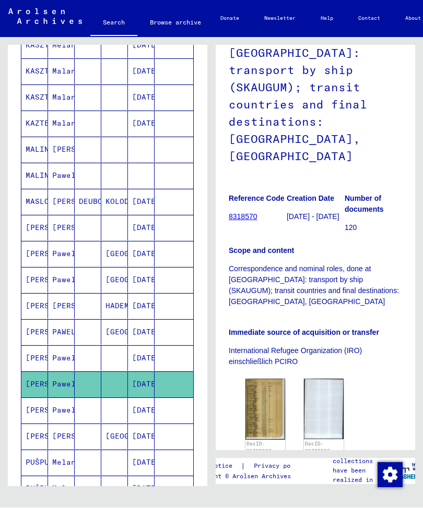
scroll to position [125, 0]
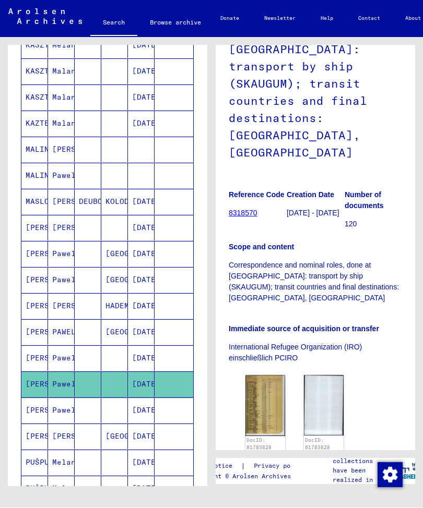
click at [57, 411] on mat-cell "Pawel" at bounding box center [61, 411] width 27 height 26
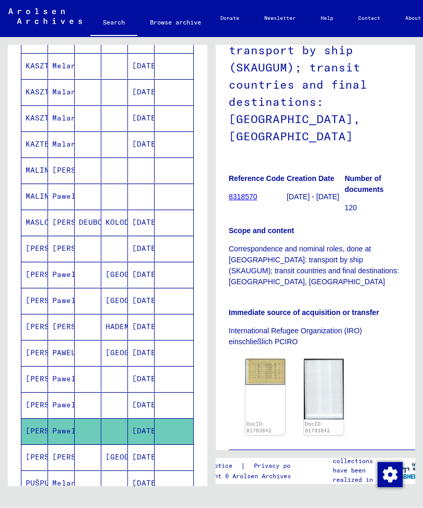
scroll to position [329, 0]
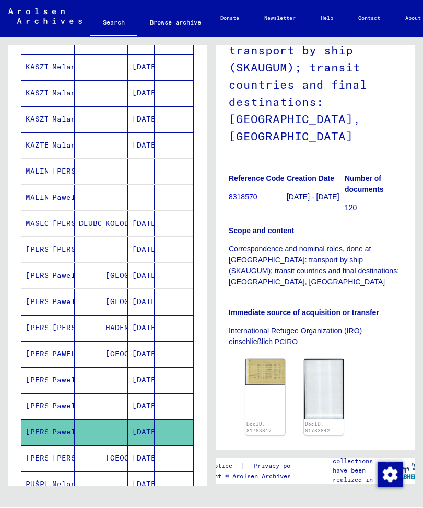
click at [63, 168] on mat-cell "[PERSON_NAME]" at bounding box center [61, 172] width 27 height 26
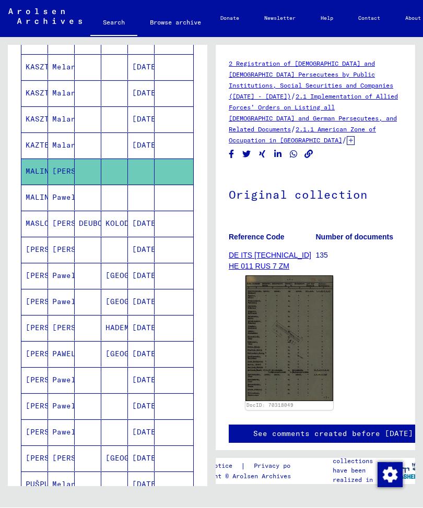
click at [64, 196] on mat-cell "Pawel" at bounding box center [61, 198] width 27 height 26
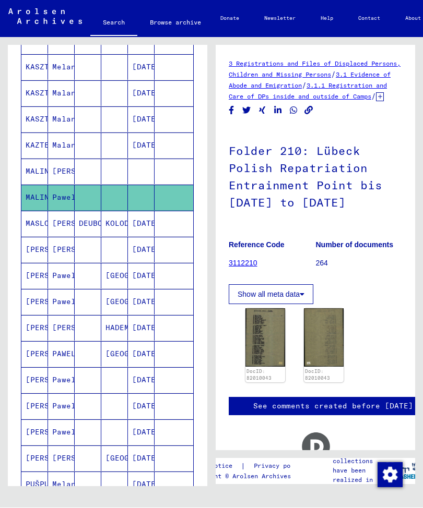
click at [263, 336] on img at bounding box center [265, 338] width 40 height 58
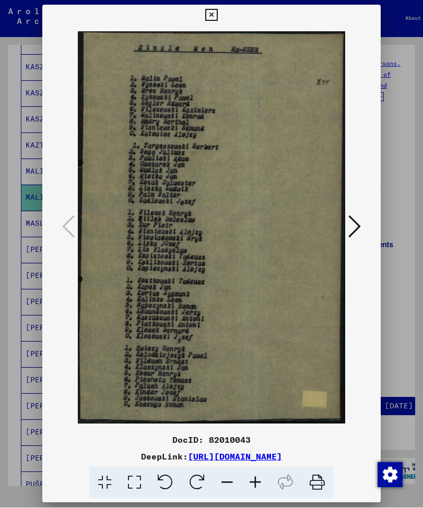
click at [356, 213] on button at bounding box center [354, 228] width 19 height 30
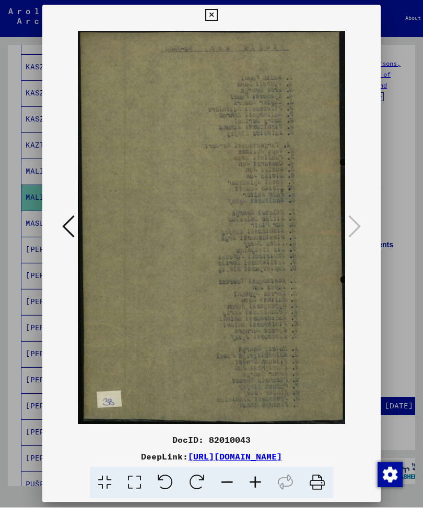
click at [220, 16] on button at bounding box center [211, 15] width 18 height 21
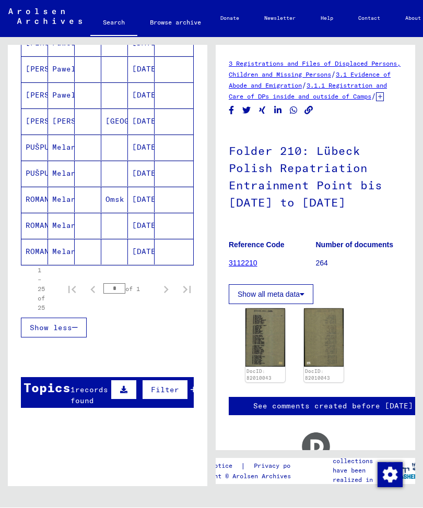
scroll to position [665, 0]
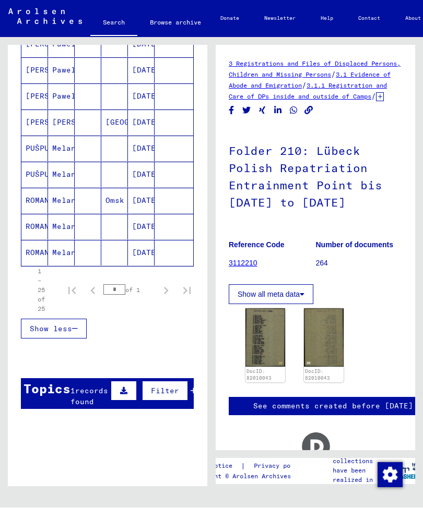
click at [66, 196] on mat-cell "Melania" at bounding box center [61, 201] width 27 height 26
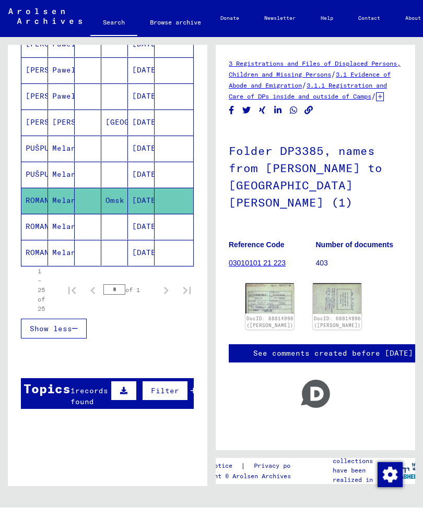
click at [269, 284] on img at bounding box center [269, 299] width 49 height 30
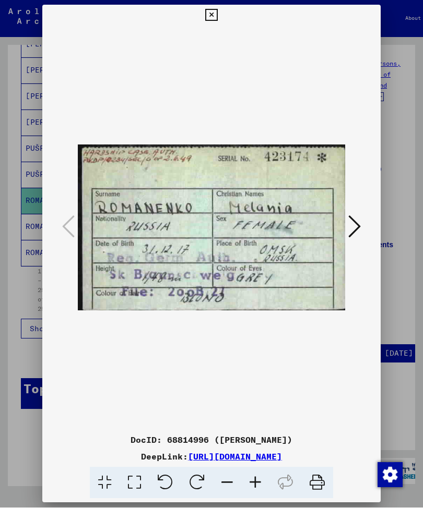
click at [357, 221] on icon at bounding box center [354, 227] width 13 height 25
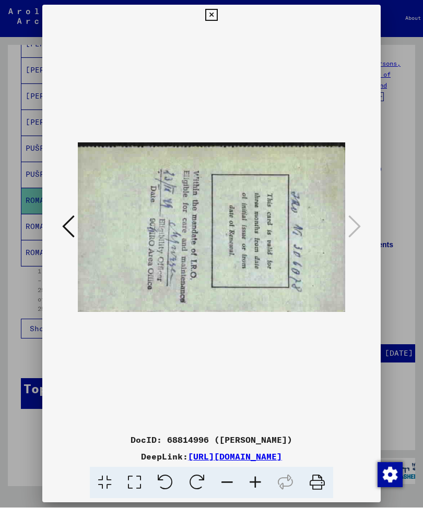
click at [220, 5] on button at bounding box center [211, 15] width 18 height 21
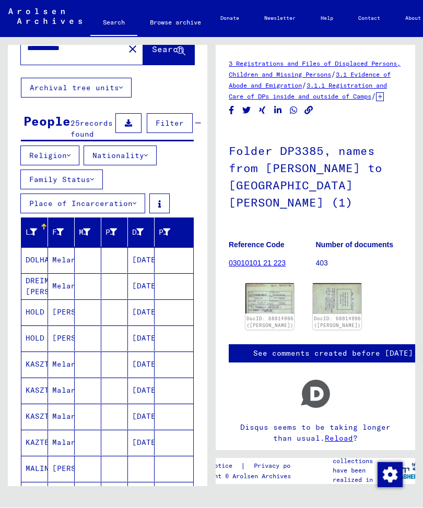
scroll to position [31, 0]
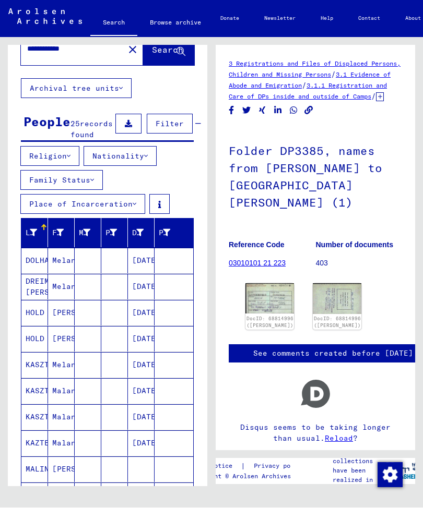
click at [63, 282] on mat-cell "Melanija" at bounding box center [61, 288] width 27 height 26
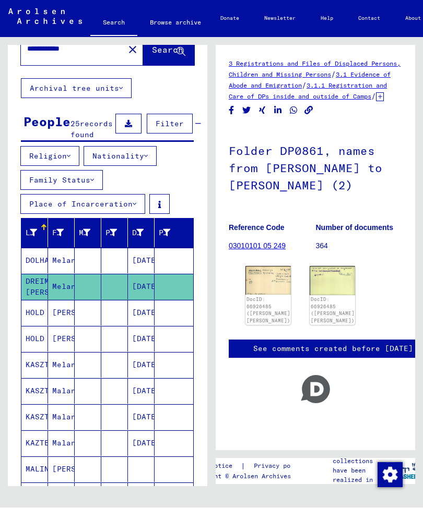
click at [273, 300] on div "DocID: 66926485 ([PERSON_NAME] [PERSON_NAME])" at bounding box center [268, 311] width 44 height 28
click at [270, 297] on div "DocID: 66926485 ([PERSON_NAME] [PERSON_NAME])" at bounding box center [268, 311] width 44 height 28
click at [275, 276] on img at bounding box center [267, 281] width 45 height 28
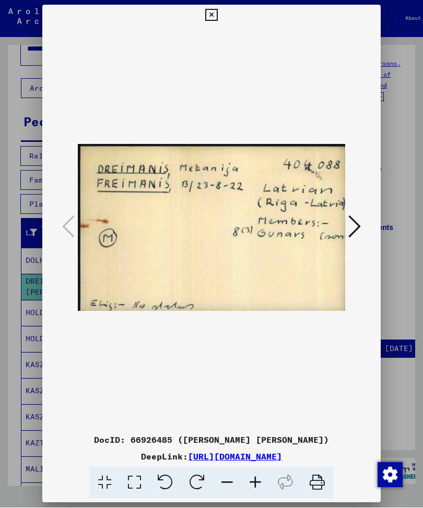
click at [217, 9] on icon at bounding box center [211, 15] width 12 height 13
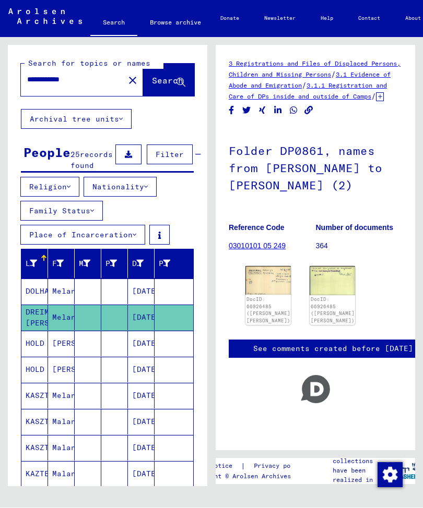
click at [126, 75] on mat-icon "close" at bounding box center [132, 81] width 13 height 13
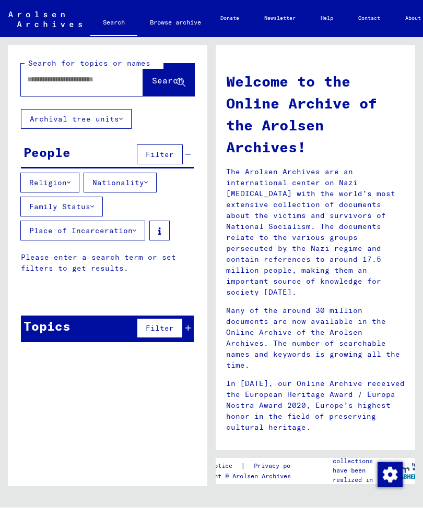
click at [50, 75] on input "text" at bounding box center [69, 80] width 85 height 11
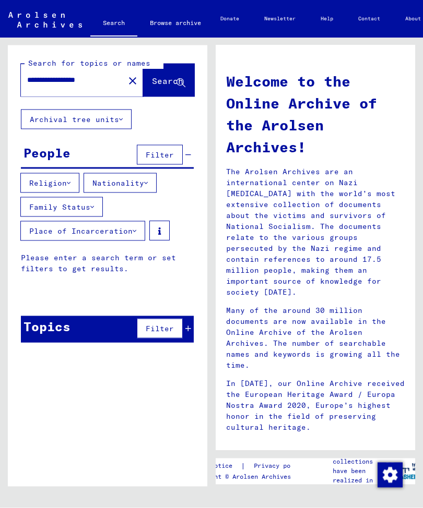
type input "**********"
click at [152, 76] on span "Search" at bounding box center [167, 81] width 31 height 10
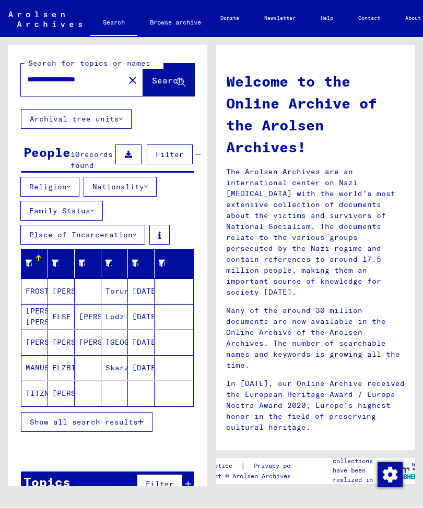
click at [104, 420] on span "Show all search results" at bounding box center [84, 422] width 108 height 9
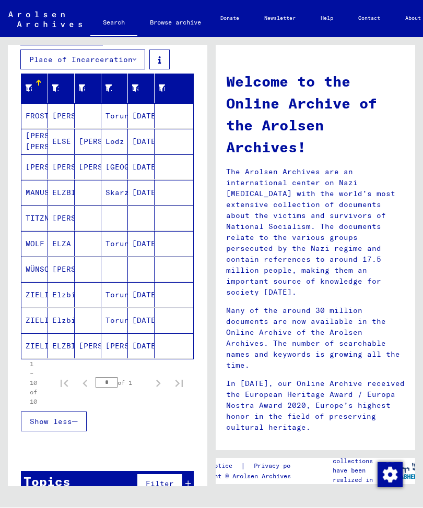
scroll to position [175, 0]
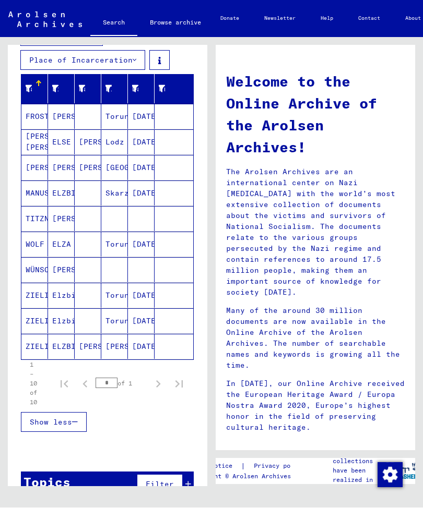
click at [67, 346] on mat-cell "ELZBIETA" at bounding box center [61, 347] width 27 height 25
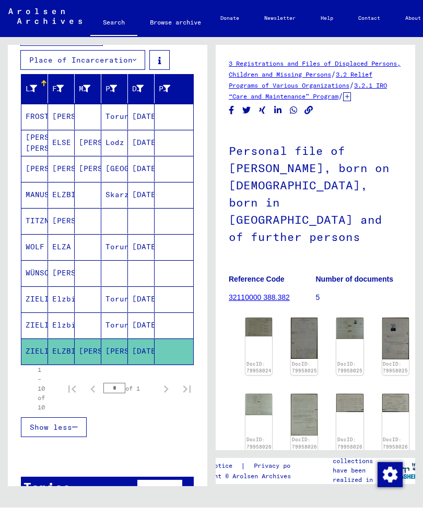
click at [392, 320] on img at bounding box center [395, 338] width 27 height 41
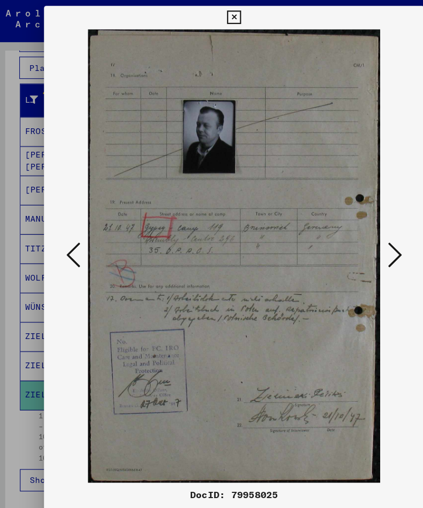
click at [63, 222] on icon at bounding box center [68, 227] width 13 height 25
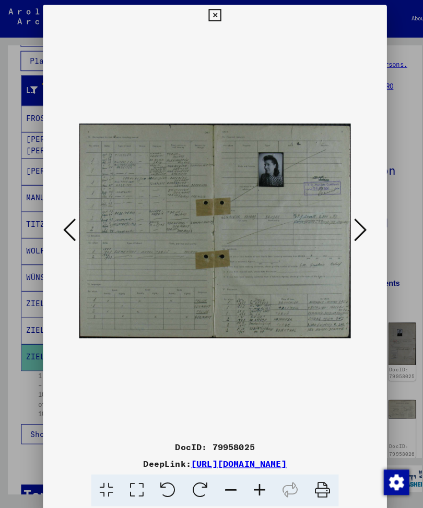
click at [67, 222] on icon at bounding box center [68, 227] width 13 height 25
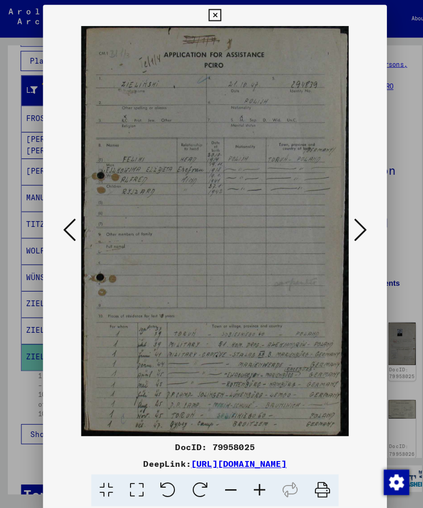
click at [67, 222] on icon at bounding box center [68, 227] width 13 height 25
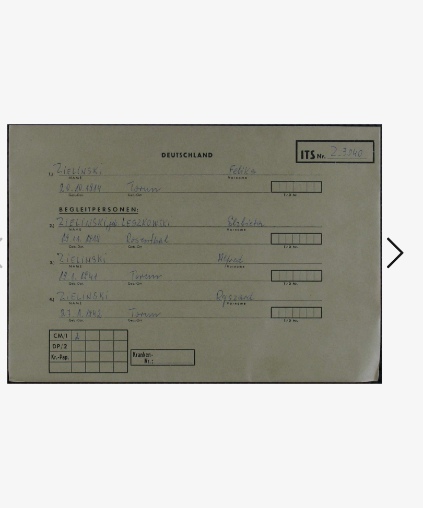
click at [348, 215] on icon at bounding box center [354, 227] width 13 height 25
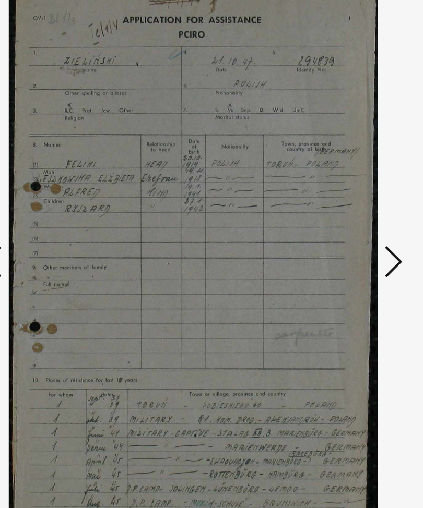
click at [348, 215] on icon at bounding box center [354, 227] width 13 height 25
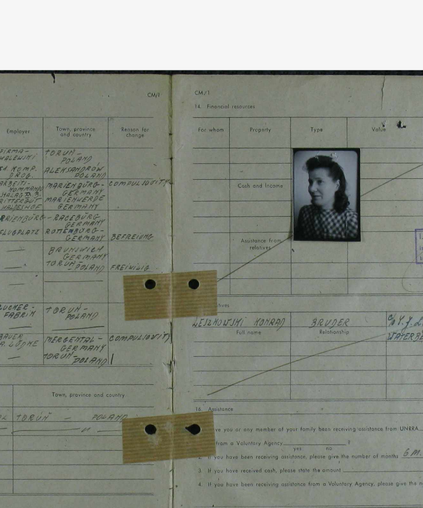
scroll to position [175, 0]
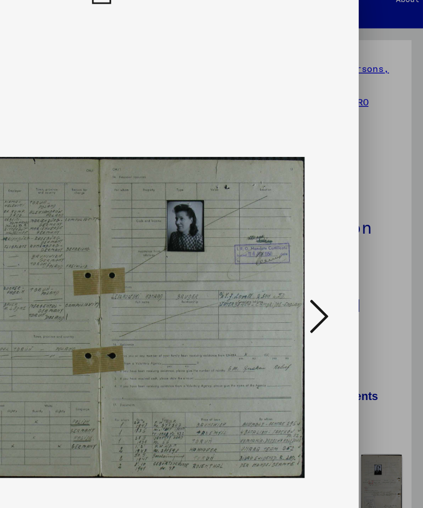
click at [348, 215] on icon at bounding box center [354, 227] width 13 height 25
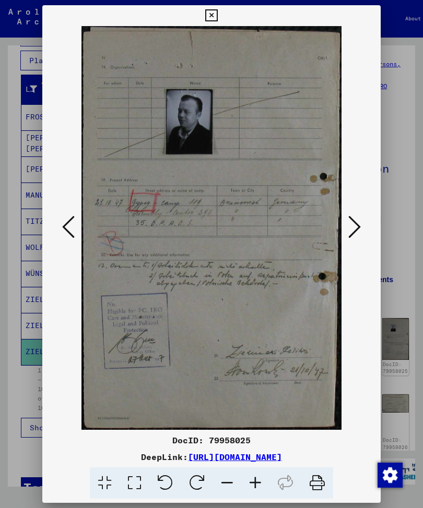
click at [355, 227] on icon at bounding box center [354, 227] width 13 height 25
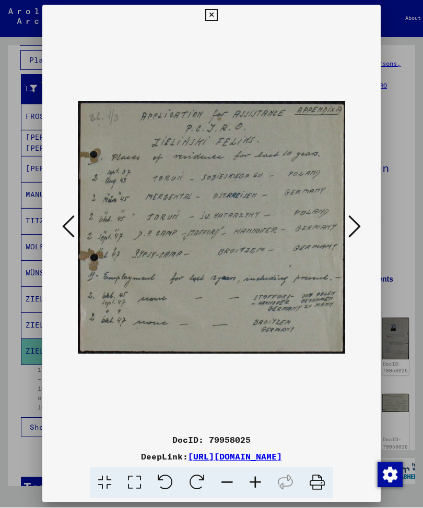
click at [360, 220] on icon at bounding box center [354, 227] width 13 height 25
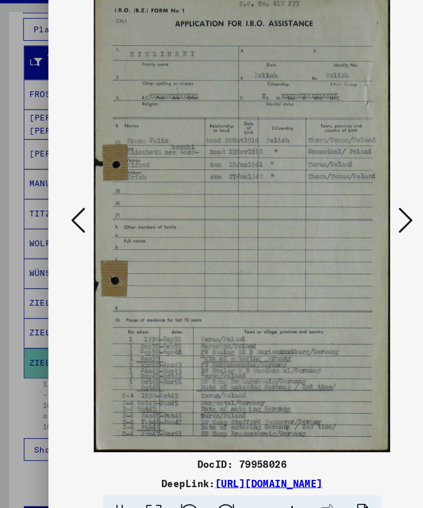
scroll to position [0, 0]
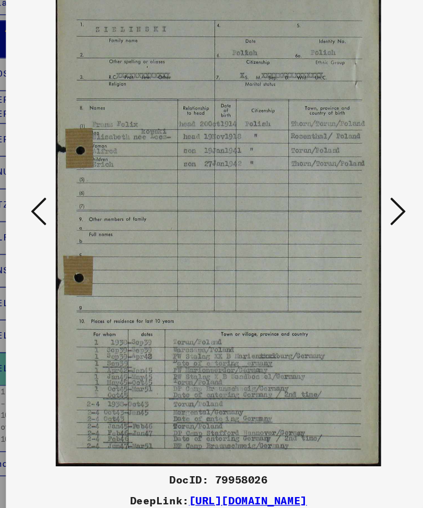
click at [348, 215] on icon at bounding box center [354, 227] width 13 height 25
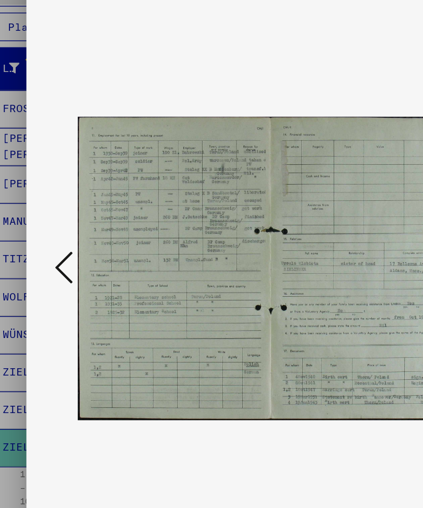
click at [62, 215] on icon at bounding box center [68, 227] width 13 height 25
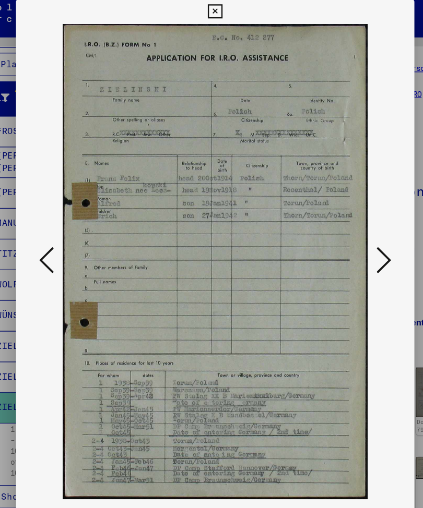
click at [348, 218] on icon at bounding box center [354, 227] width 13 height 25
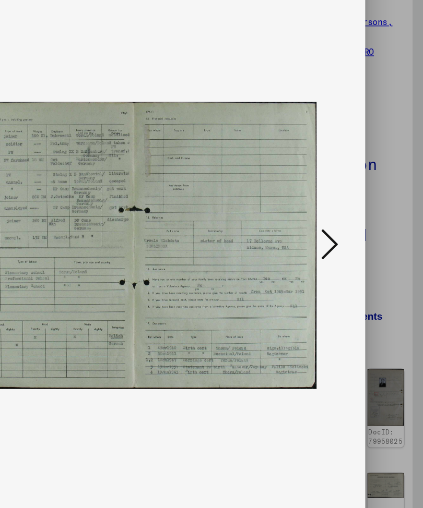
click at [348, 215] on icon at bounding box center [354, 227] width 13 height 25
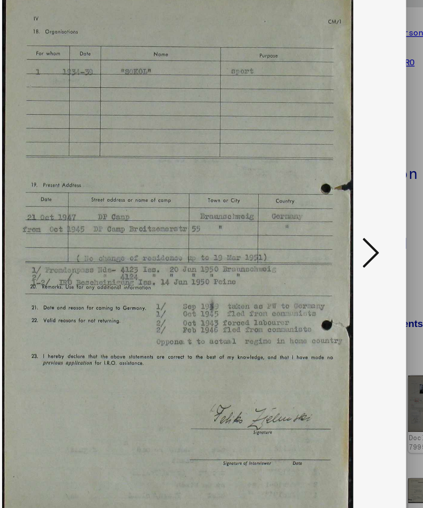
click at [348, 215] on icon at bounding box center [354, 227] width 13 height 25
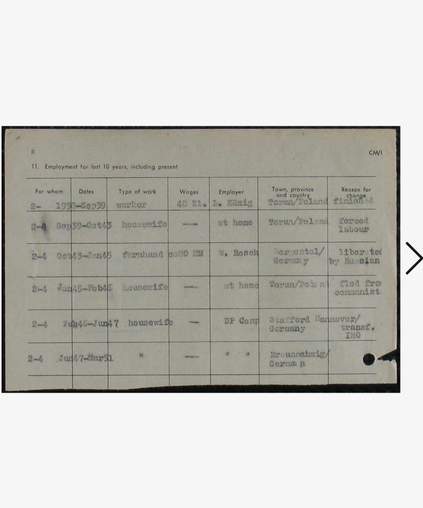
click at [348, 215] on icon at bounding box center [354, 227] width 13 height 25
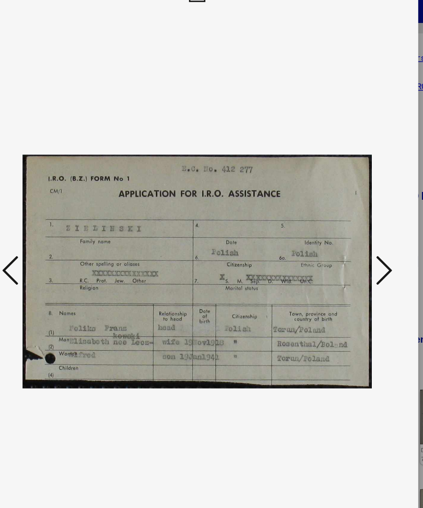
click at [62, 215] on icon at bounding box center [68, 227] width 13 height 25
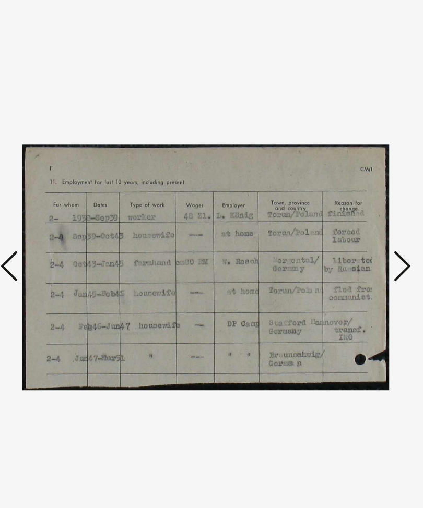
click at [348, 215] on icon at bounding box center [354, 227] width 13 height 25
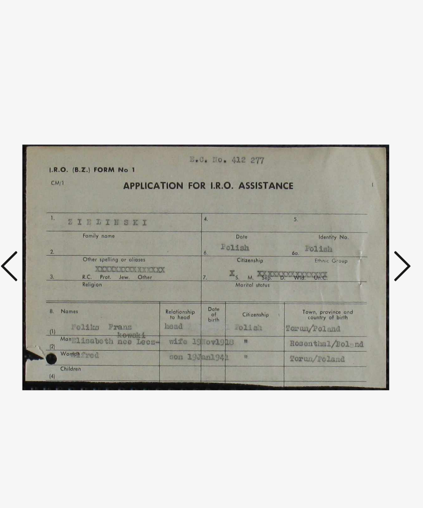
click at [348, 215] on icon at bounding box center [354, 227] width 13 height 25
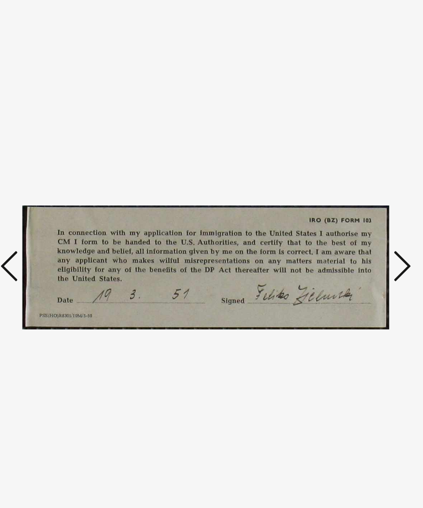
click at [348, 215] on icon at bounding box center [354, 227] width 13 height 25
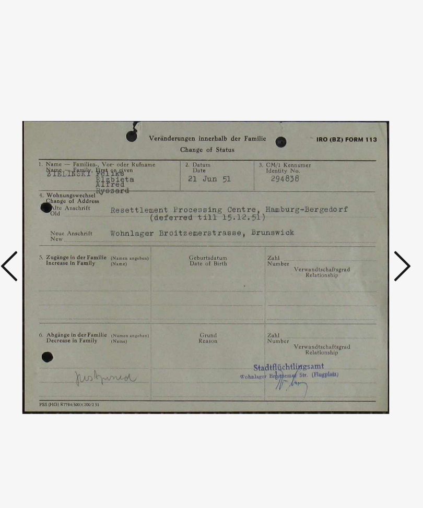
click at [348, 215] on icon at bounding box center [354, 227] width 13 height 25
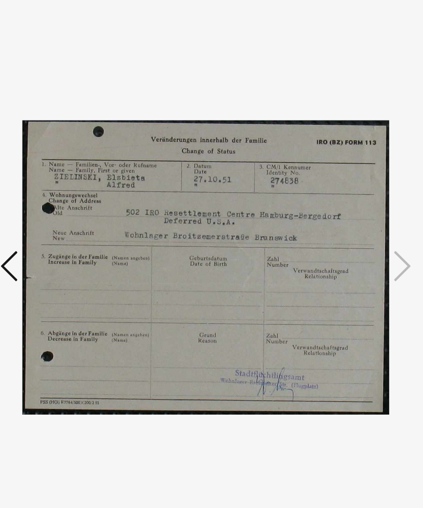
click at [62, 215] on icon at bounding box center [68, 227] width 13 height 25
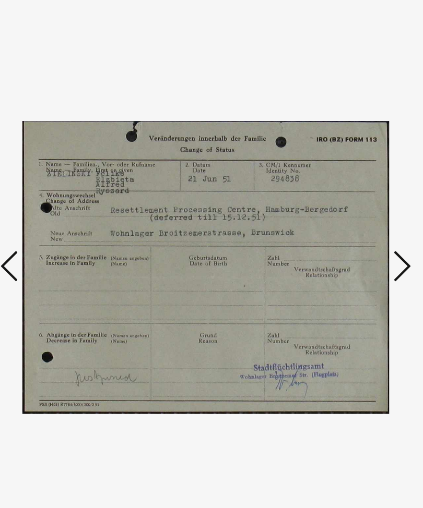
click at [348, 215] on icon at bounding box center [354, 227] width 13 height 25
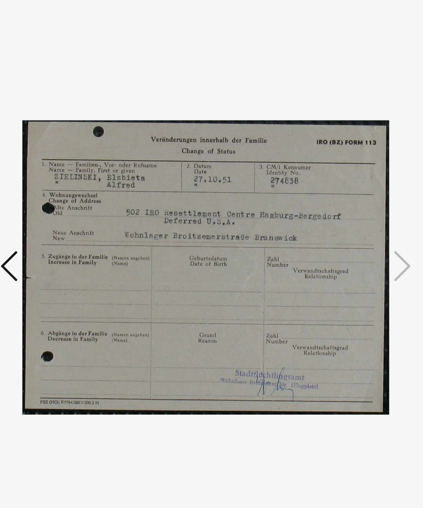
click at [62, 215] on icon at bounding box center [68, 227] width 13 height 25
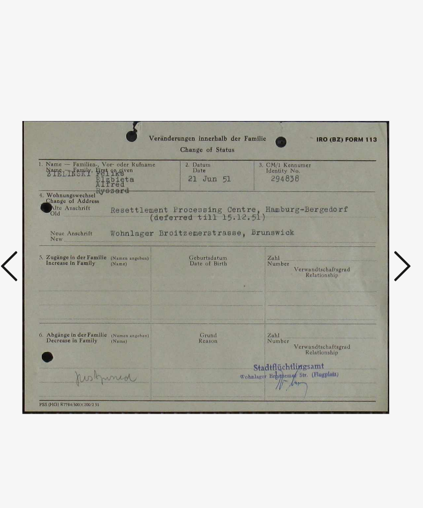
click at [345, 213] on button at bounding box center [354, 228] width 19 height 30
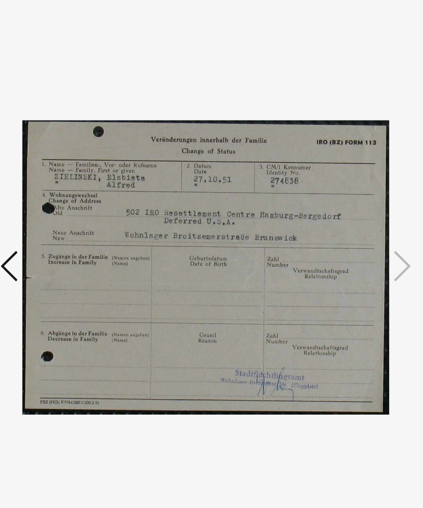
click at [62, 215] on icon at bounding box center [68, 227] width 13 height 25
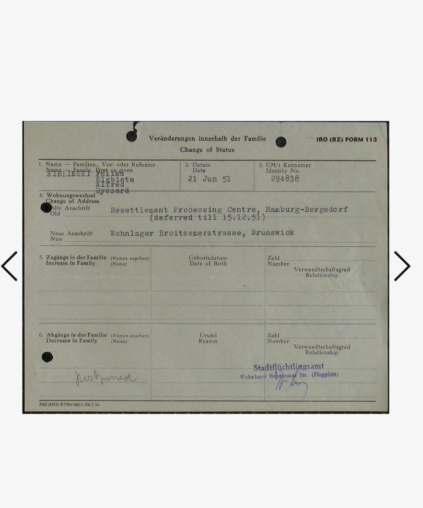
click at [345, 213] on button at bounding box center [354, 228] width 19 height 30
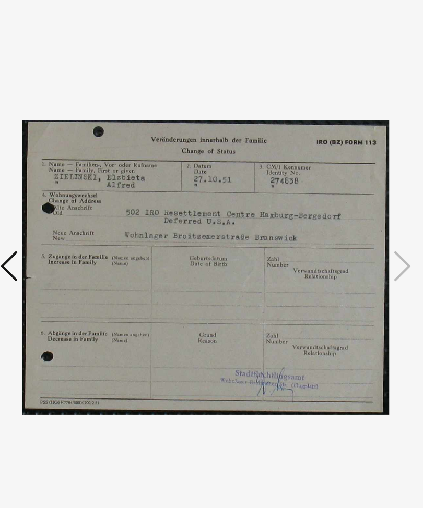
click at [62, 215] on icon at bounding box center [68, 227] width 13 height 25
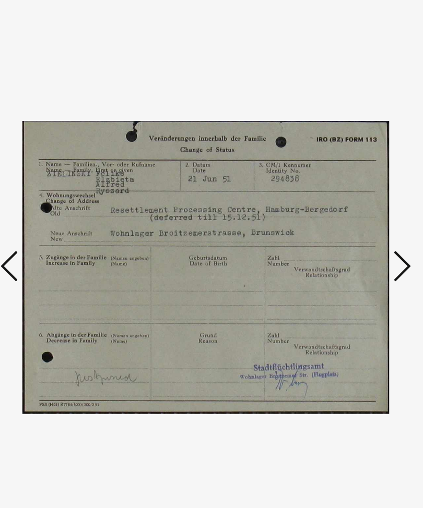
click at [348, 215] on icon at bounding box center [354, 227] width 13 height 25
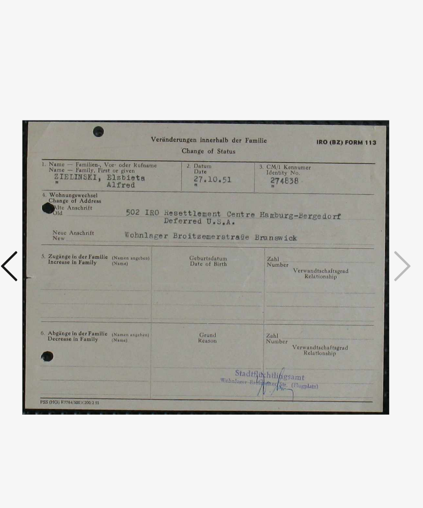
click at [62, 215] on icon at bounding box center [68, 227] width 13 height 25
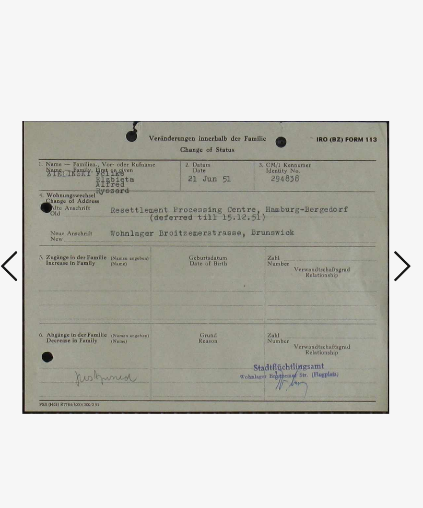
click at [345, 213] on button at bounding box center [354, 228] width 19 height 30
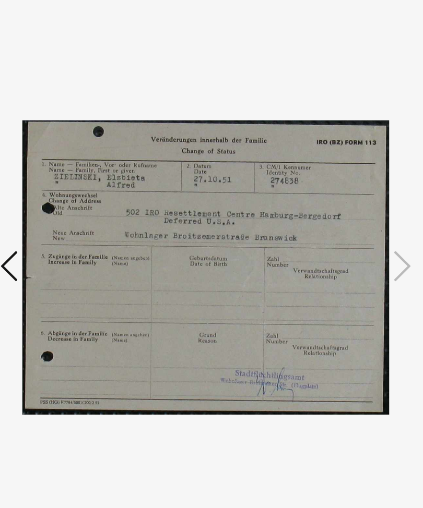
click at [62, 215] on icon at bounding box center [68, 227] width 13 height 25
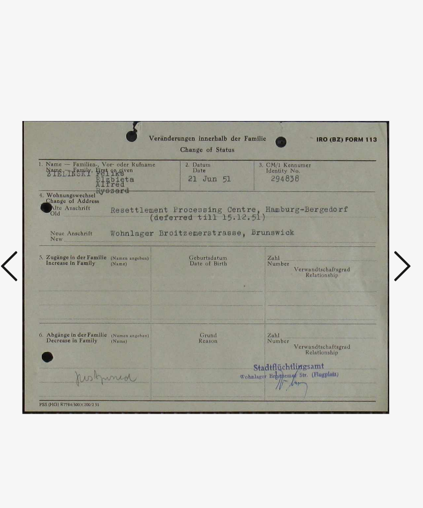
click at [348, 215] on icon at bounding box center [354, 227] width 13 height 25
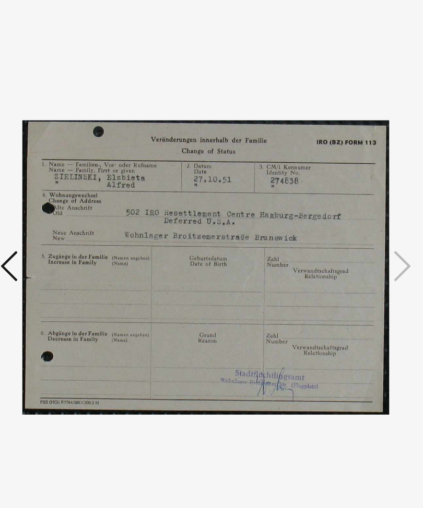
click at [59, 213] on button at bounding box center [68, 228] width 19 height 30
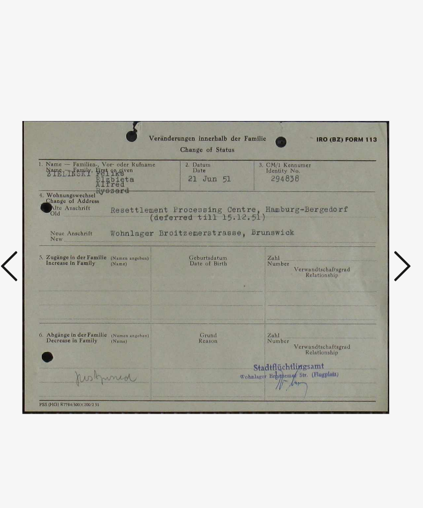
click at [62, 215] on icon at bounding box center [68, 227] width 13 height 25
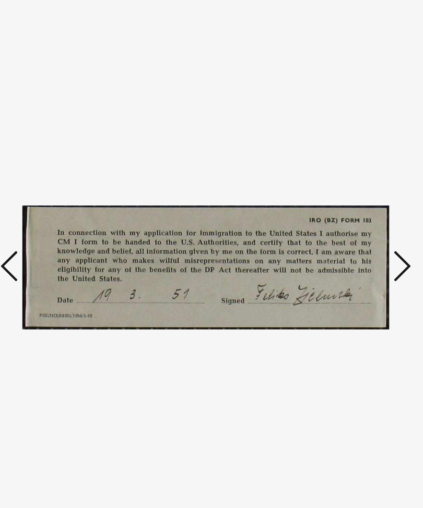
click at [62, 215] on icon at bounding box center [68, 227] width 13 height 25
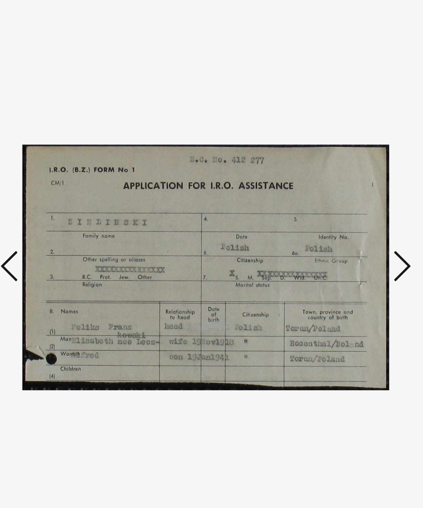
click at [62, 215] on icon at bounding box center [68, 227] width 13 height 25
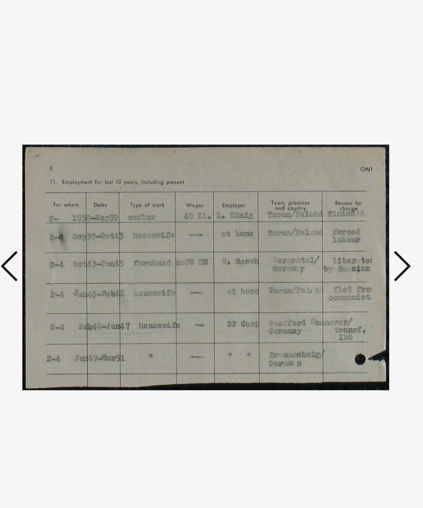
click at [348, 215] on icon at bounding box center [354, 227] width 13 height 25
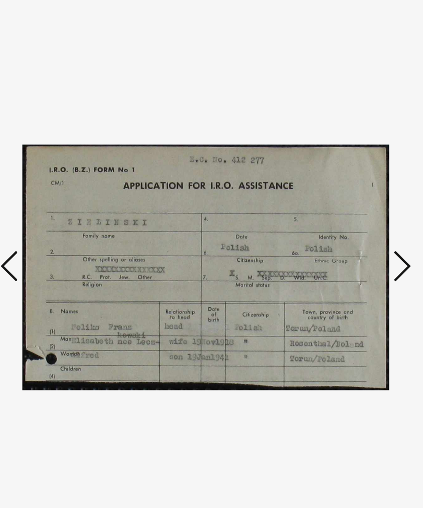
click at [348, 215] on icon at bounding box center [354, 227] width 13 height 25
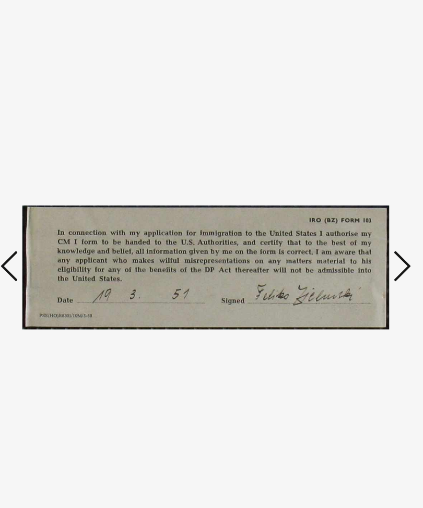
click at [348, 215] on icon at bounding box center [354, 227] width 13 height 25
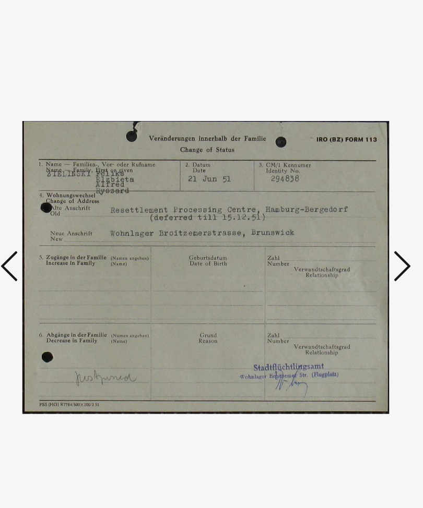
click at [348, 215] on icon at bounding box center [354, 227] width 13 height 25
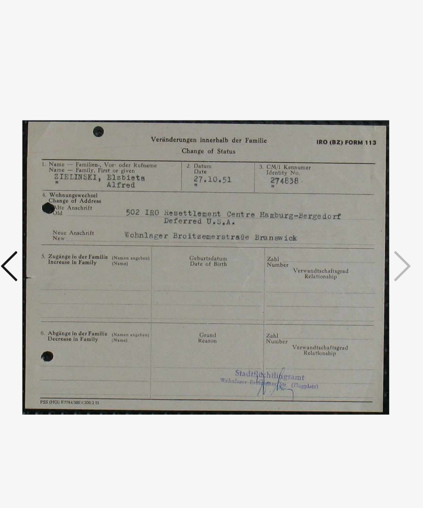
click at [62, 215] on icon at bounding box center [68, 227] width 13 height 25
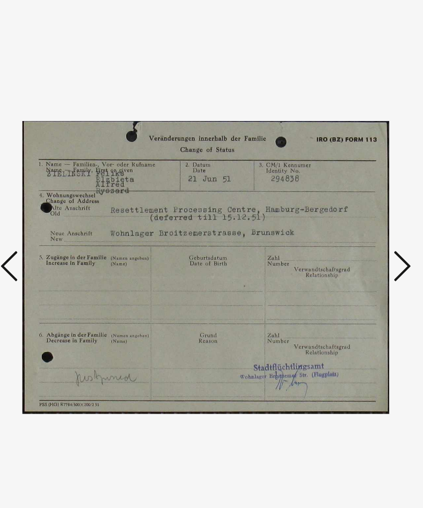
click at [62, 215] on icon at bounding box center [68, 227] width 13 height 25
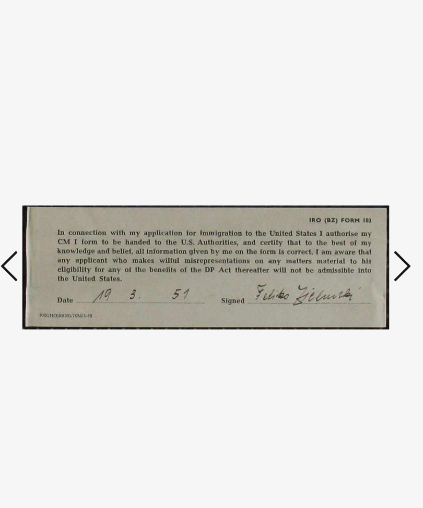
click at [62, 215] on icon at bounding box center [68, 227] width 13 height 25
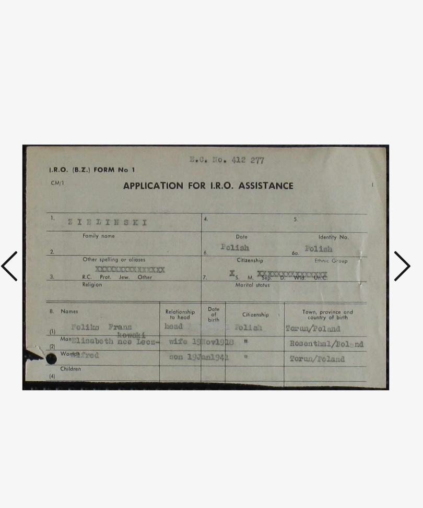
click at [62, 215] on icon at bounding box center [68, 227] width 13 height 25
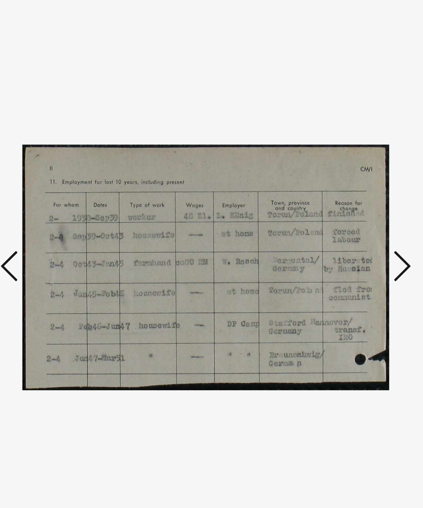
click at [348, 215] on icon at bounding box center [354, 227] width 13 height 25
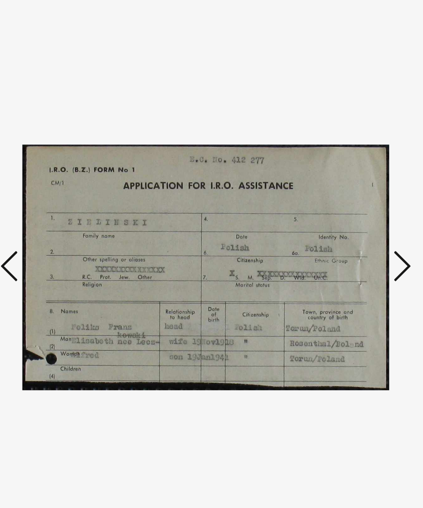
click at [62, 215] on icon at bounding box center [68, 227] width 13 height 25
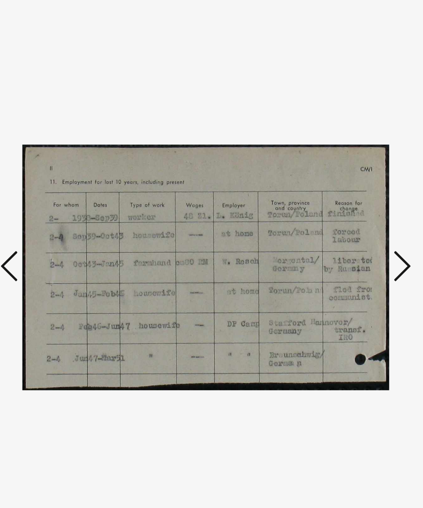
click at [62, 215] on icon at bounding box center [68, 227] width 13 height 25
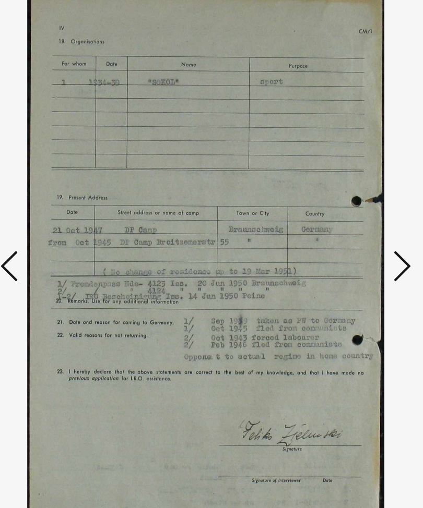
click at [62, 215] on icon at bounding box center [68, 227] width 13 height 25
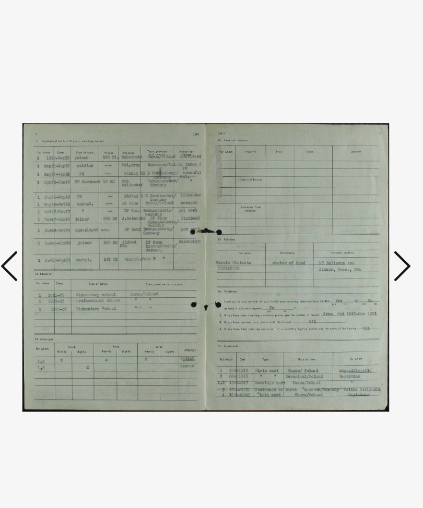
click at [62, 215] on icon at bounding box center [68, 227] width 13 height 25
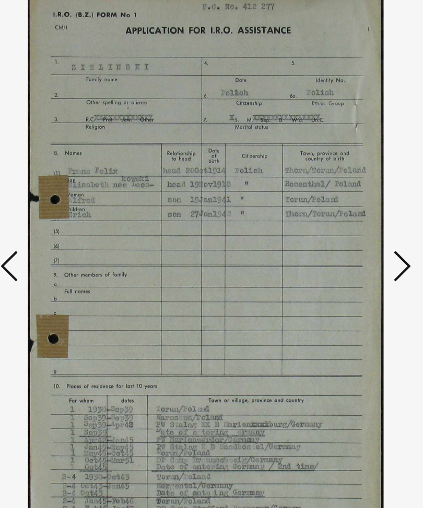
click at [62, 215] on icon at bounding box center [68, 227] width 13 height 25
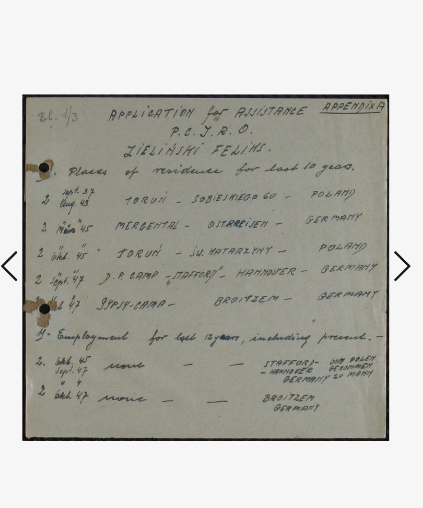
click at [62, 215] on icon at bounding box center [68, 227] width 13 height 25
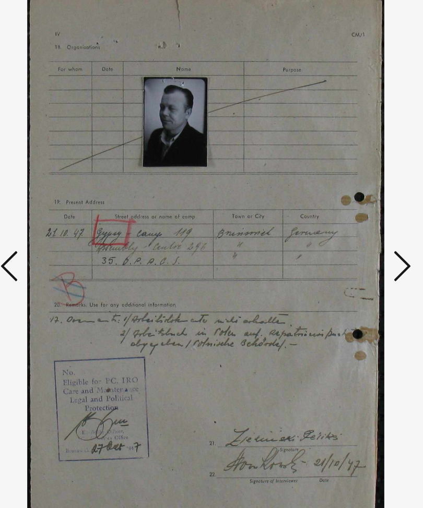
click at [62, 215] on icon at bounding box center [68, 227] width 13 height 25
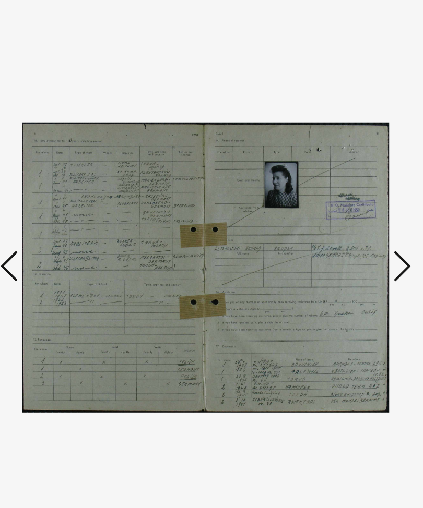
click at [62, 215] on icon at bounding box center [68, 227] width 13 height 25
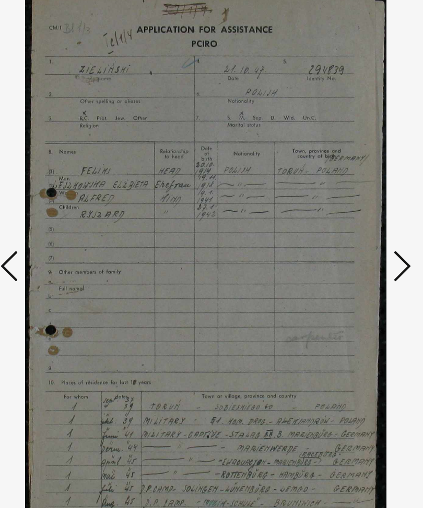
click at [62, 215] on icon at bounding box center [68, 227] width 13 height 25
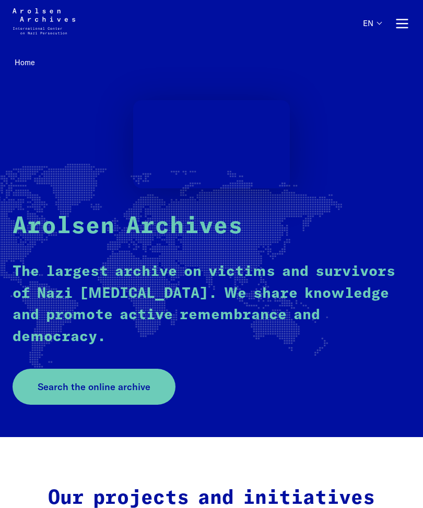
click at [123, 380] on span "Search the online archive" at bounding box center [94, 387] width 113 height 14
